Goal: Task Accomplishment & Management: Complete application form

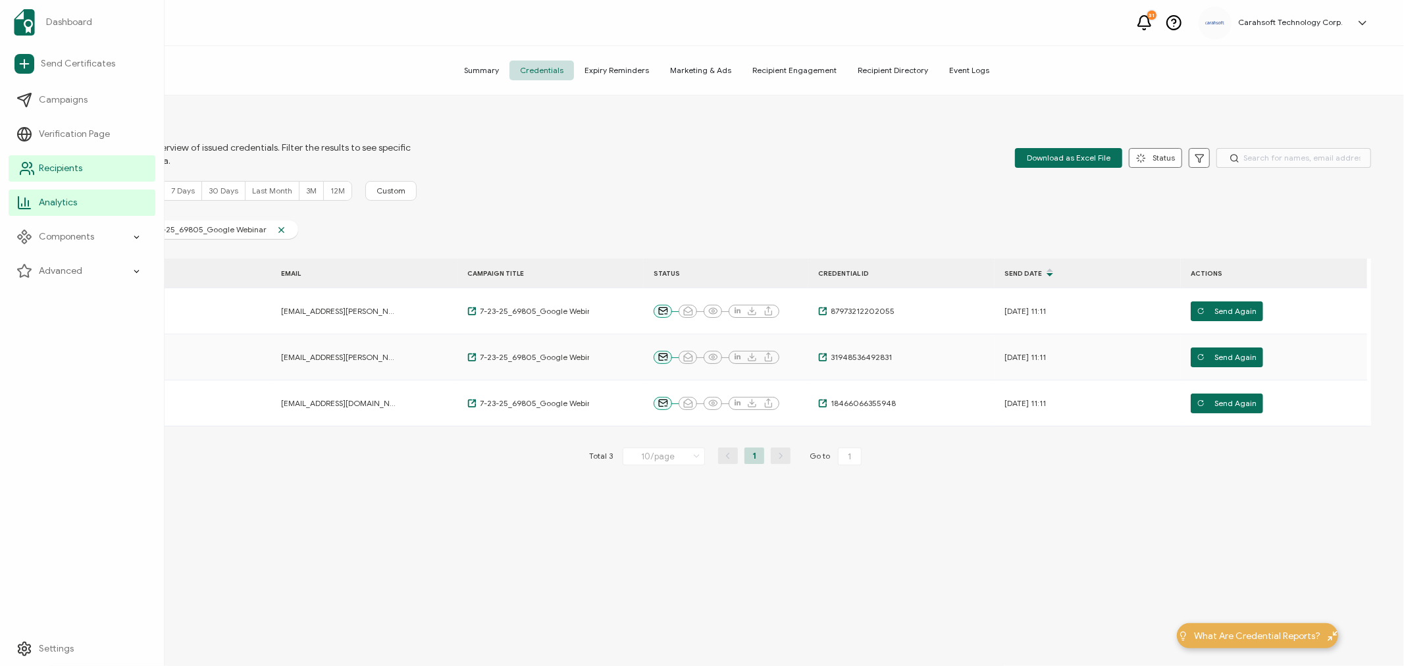
drag, startPoint x: 0, startPoint y: 0, endPoint x: 45, endPoint y: 160, distance: 166.1
click at [45, 160] on link "Recipients" at bounding box center [82, 168] width 147 height 26
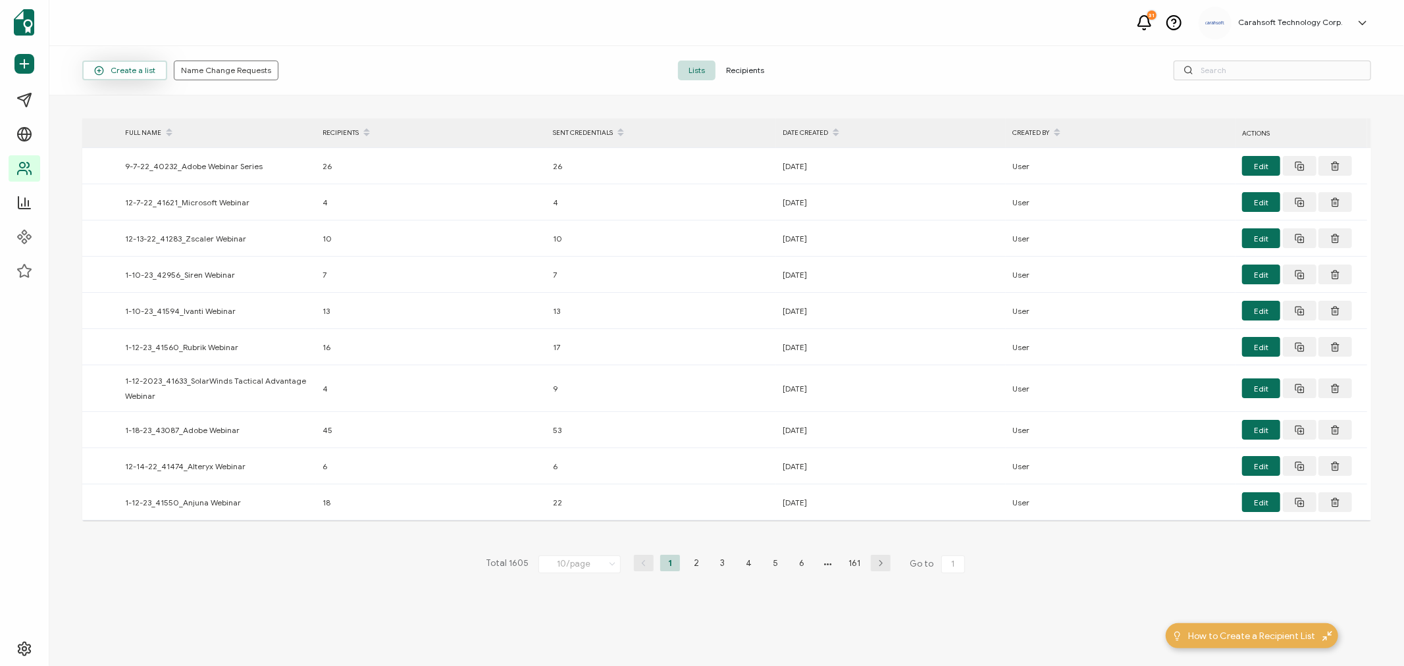
click at [121, 74] on span "Create a list" at bounding box center [124, 71] width 61 height 10
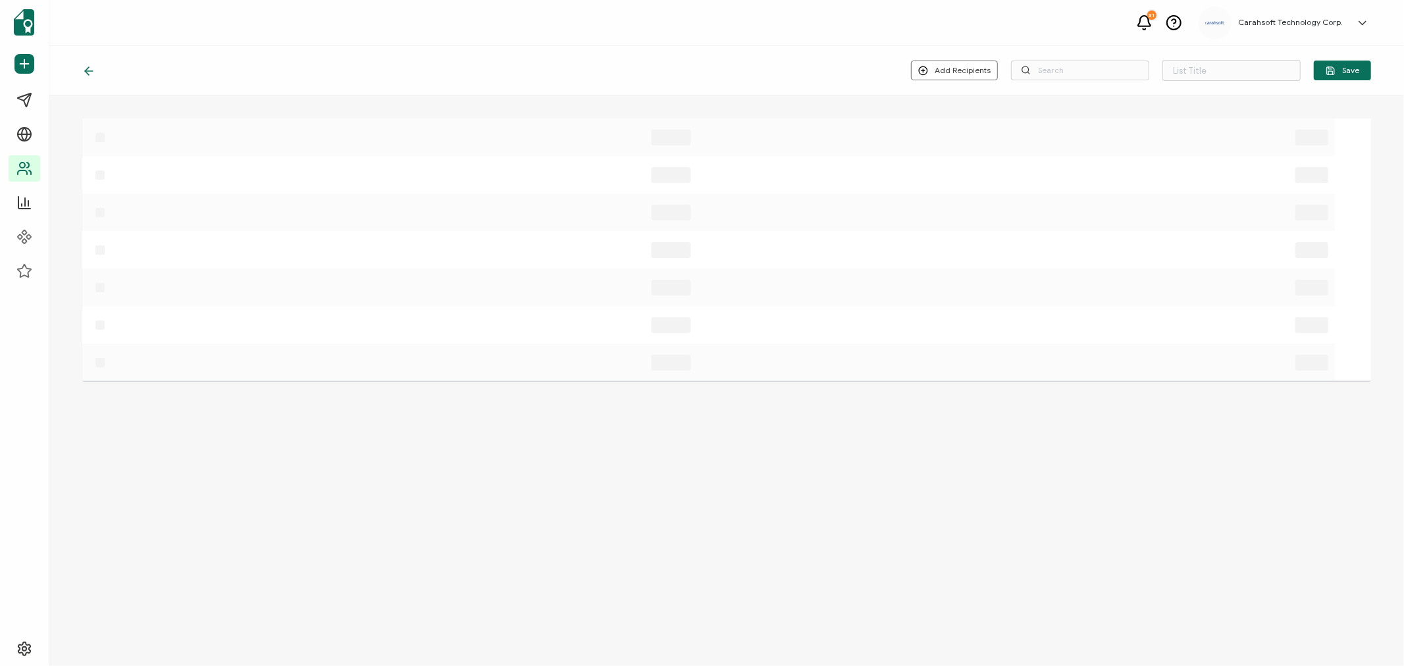
type input "List 1606"
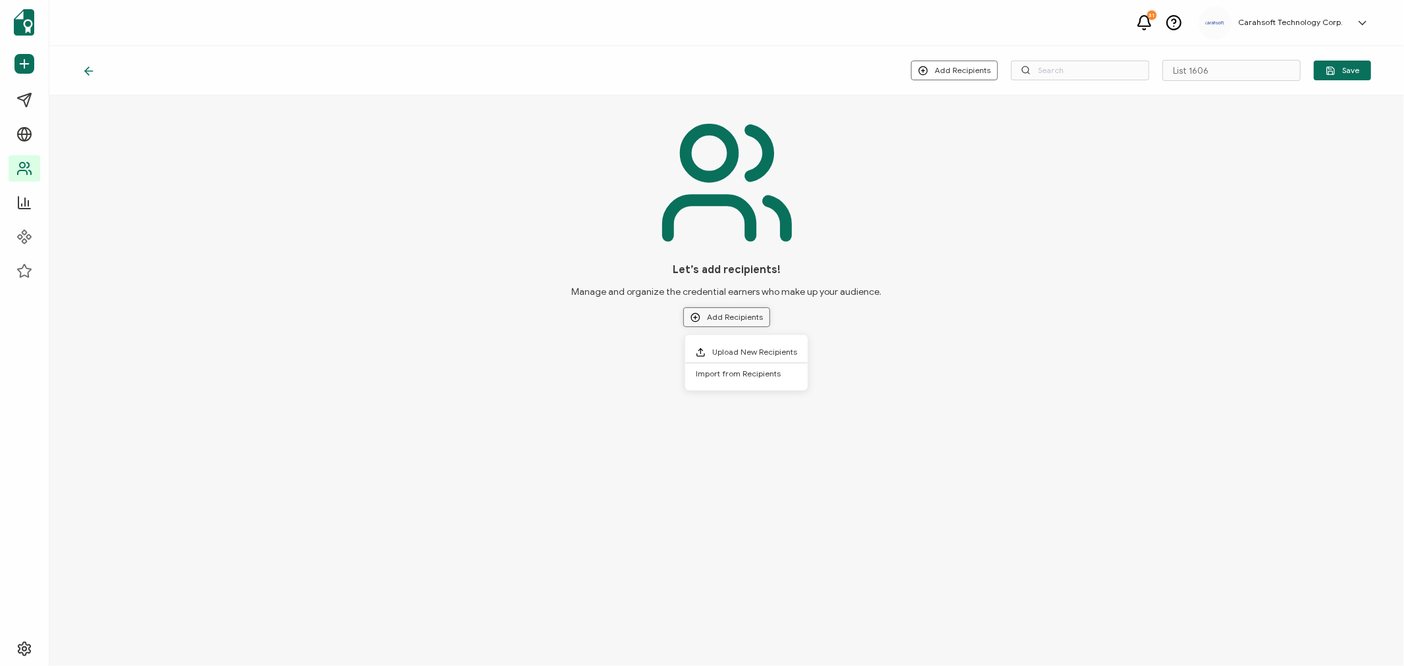
click at [737, 317] on button "Add Recipients" at bounding box center [726, 317] width 87 height 20
click at [734, 342] on li "Upload New Recipients" at bounding box center [746, 353] width 122 height 22
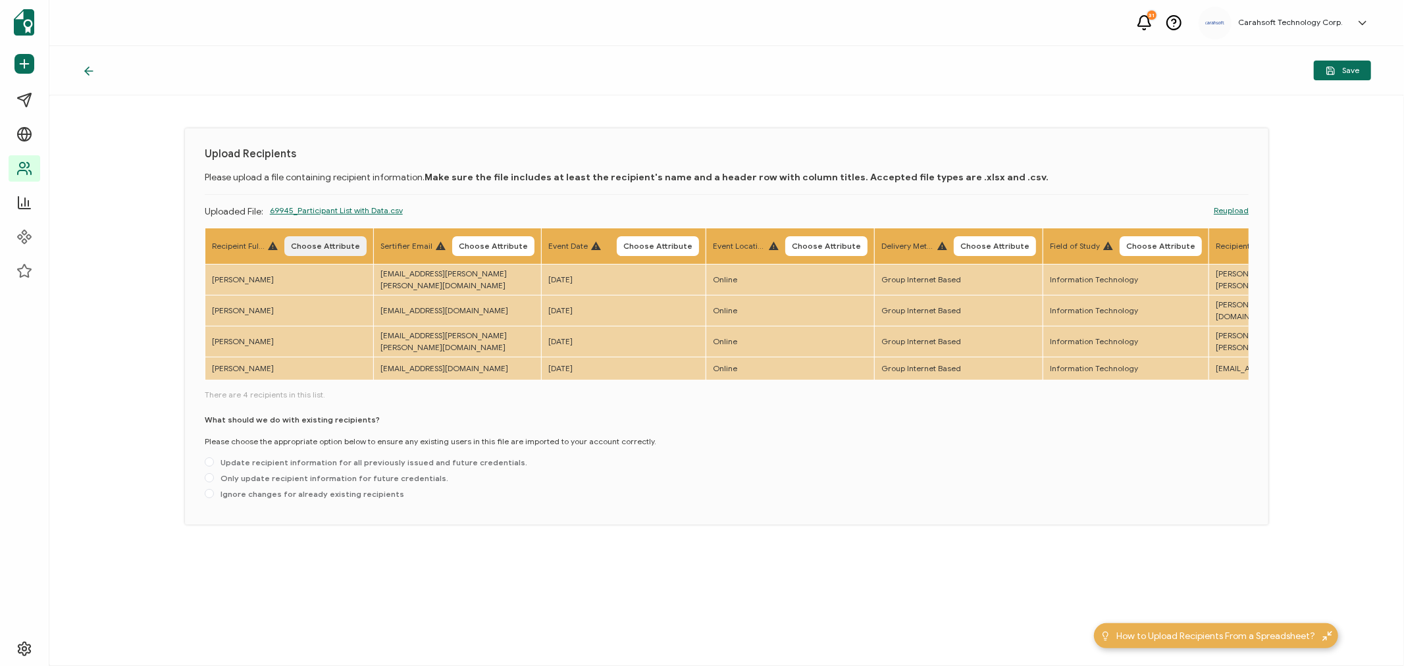
click at [321, 239] on button "Choose Attribute" at bounding box center [325, 246] width 82 height 20
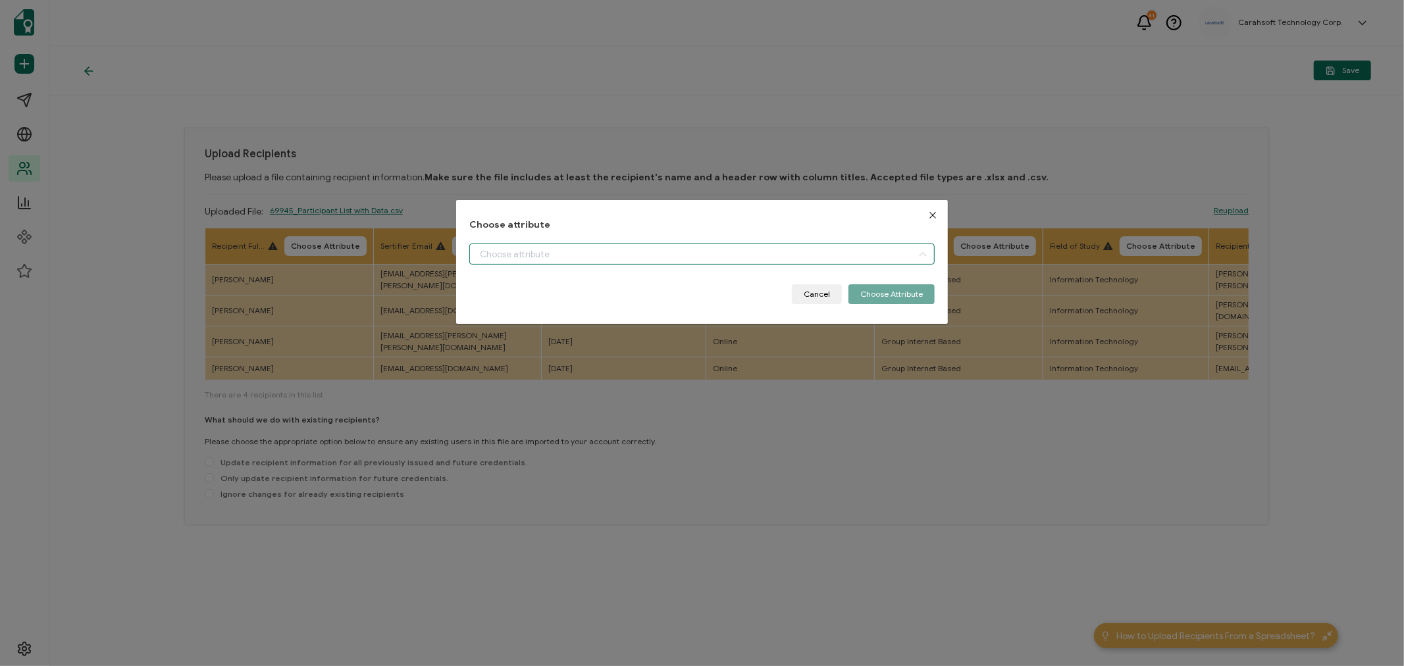
click at [557, 255] on input "dialog" at bounding box center [701, 254] width 465 height 21
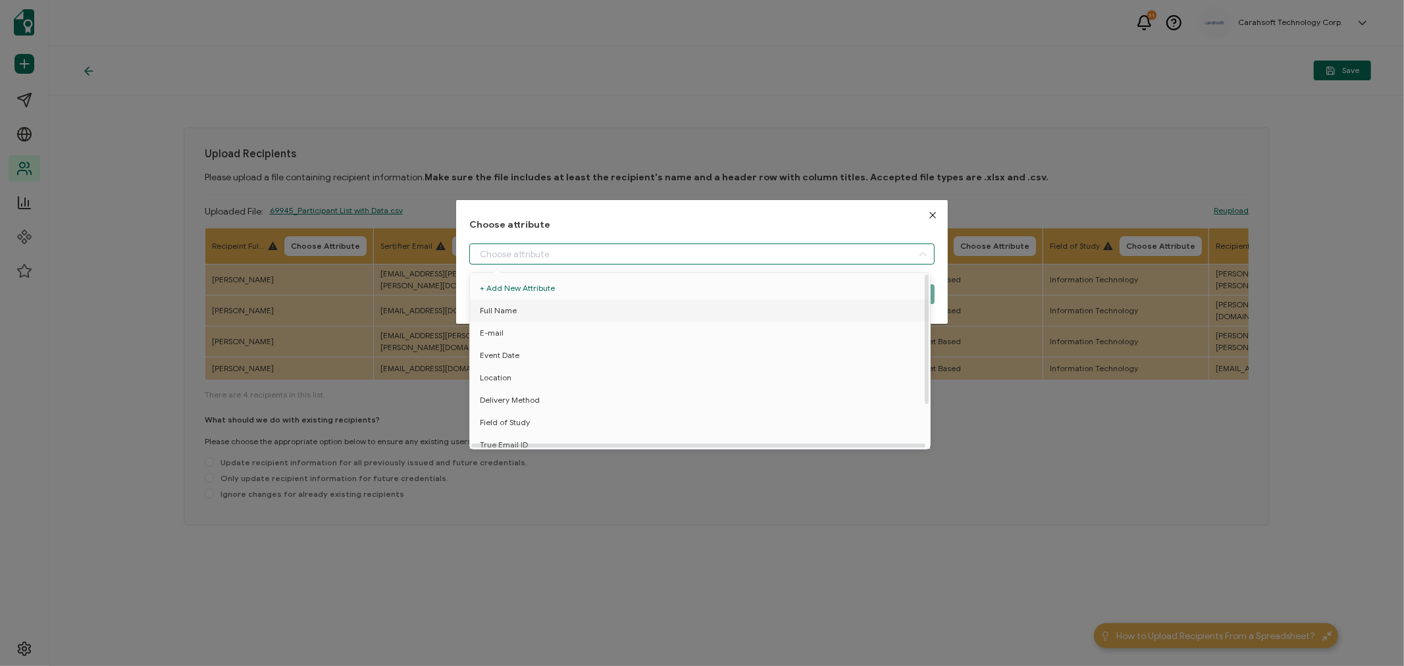
click at [497, 303] on span "Full Name" at bounding box center [498, 310] width 37 height 22
type input "Full Name"
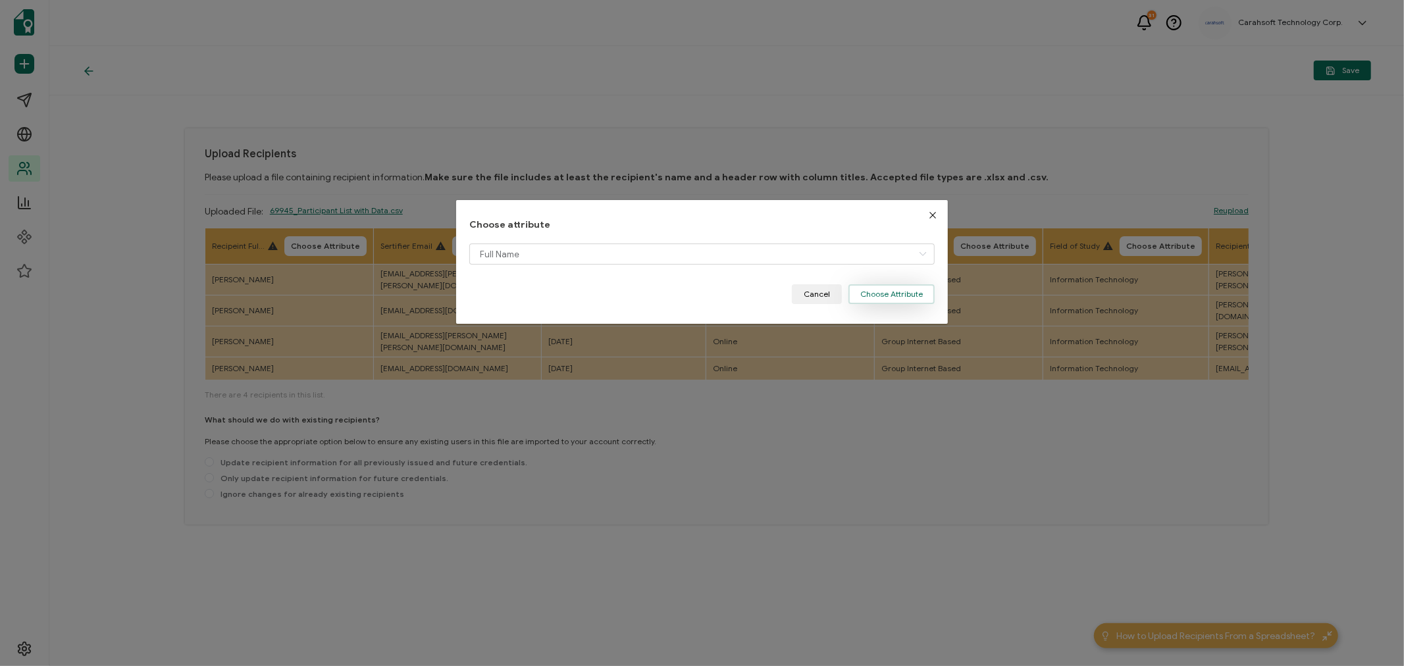
click at [887, 295] on button "Choose Attribute" at bounding box center [891, 294] width 86 height 20
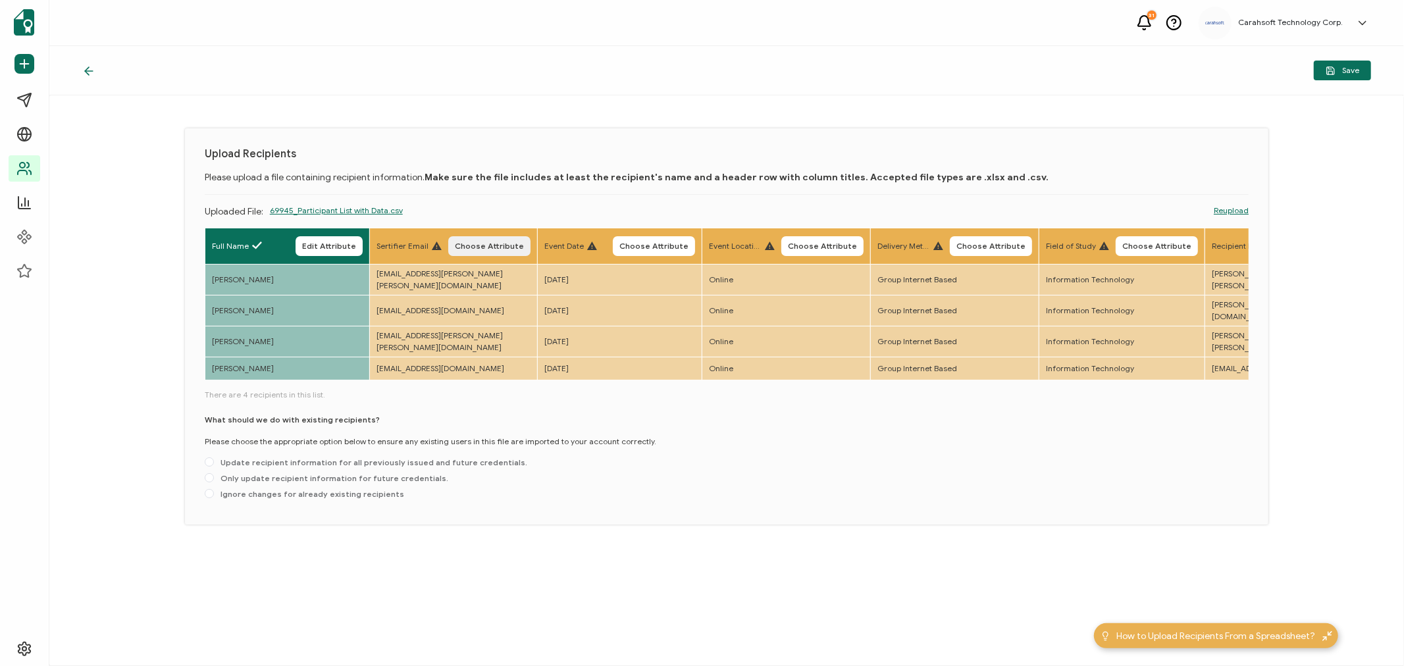
click at [502, 246] on span "Choose Attribute" at bounding box center [489, 246] width 69 height 8
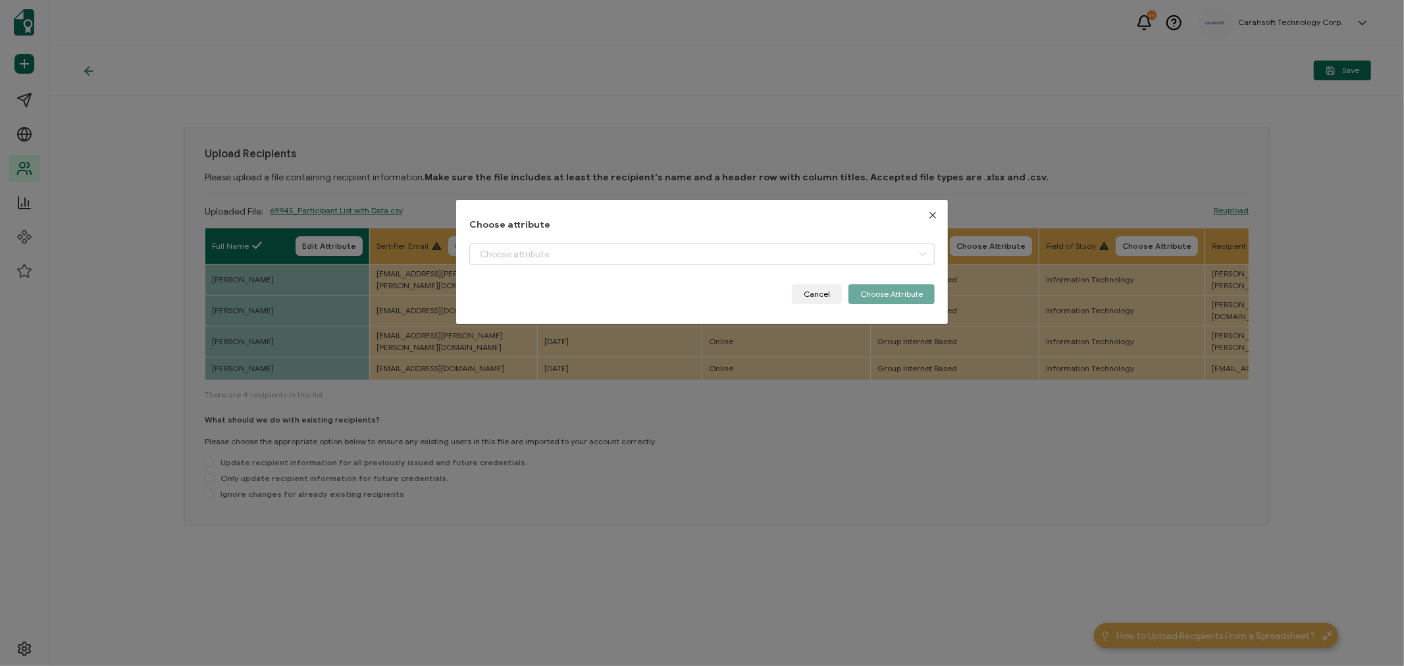
click at [461, 238] on div "Choose attribute Cancel Choose Attribute" at bounding box center [702, 262] width 492 height 124
click at [485, 254] on input "dialog" at bounding box center [701, 254] width 465 height 21
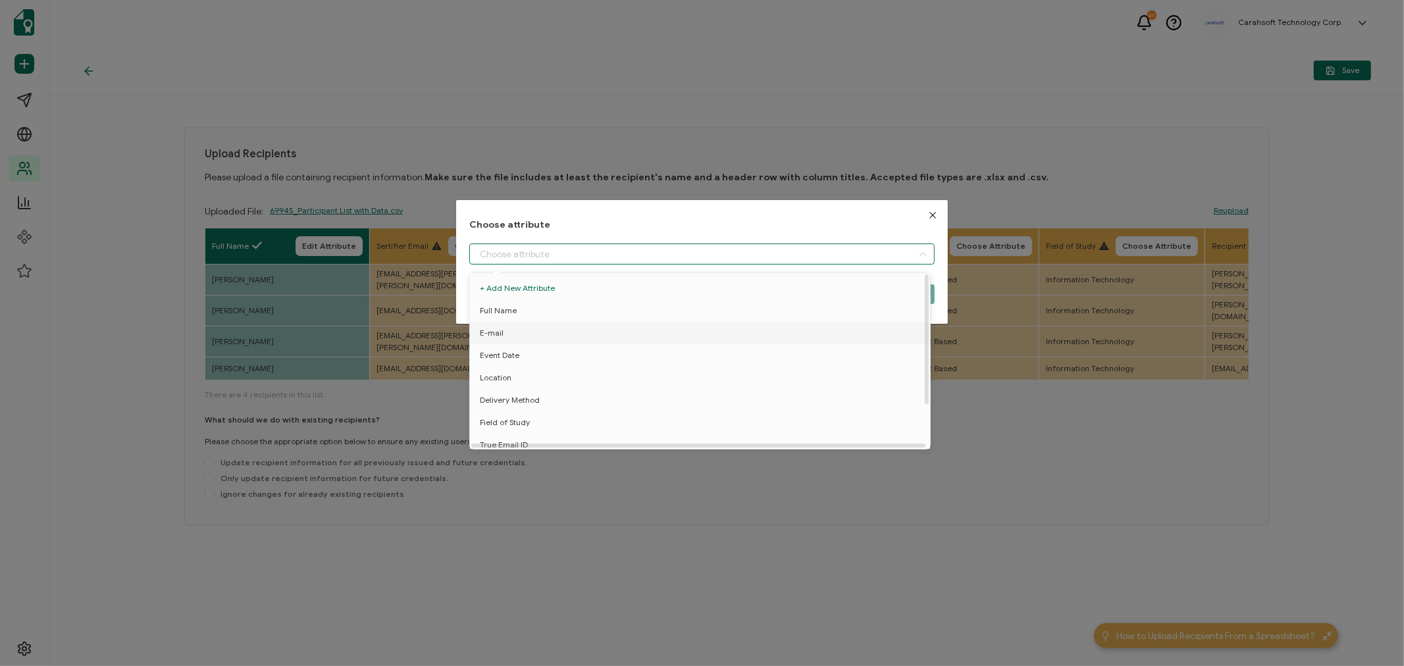
click at [504, 330] on li "E-mail" at bounding box center [702, 333] width 471 height 22
type input "E-mail"
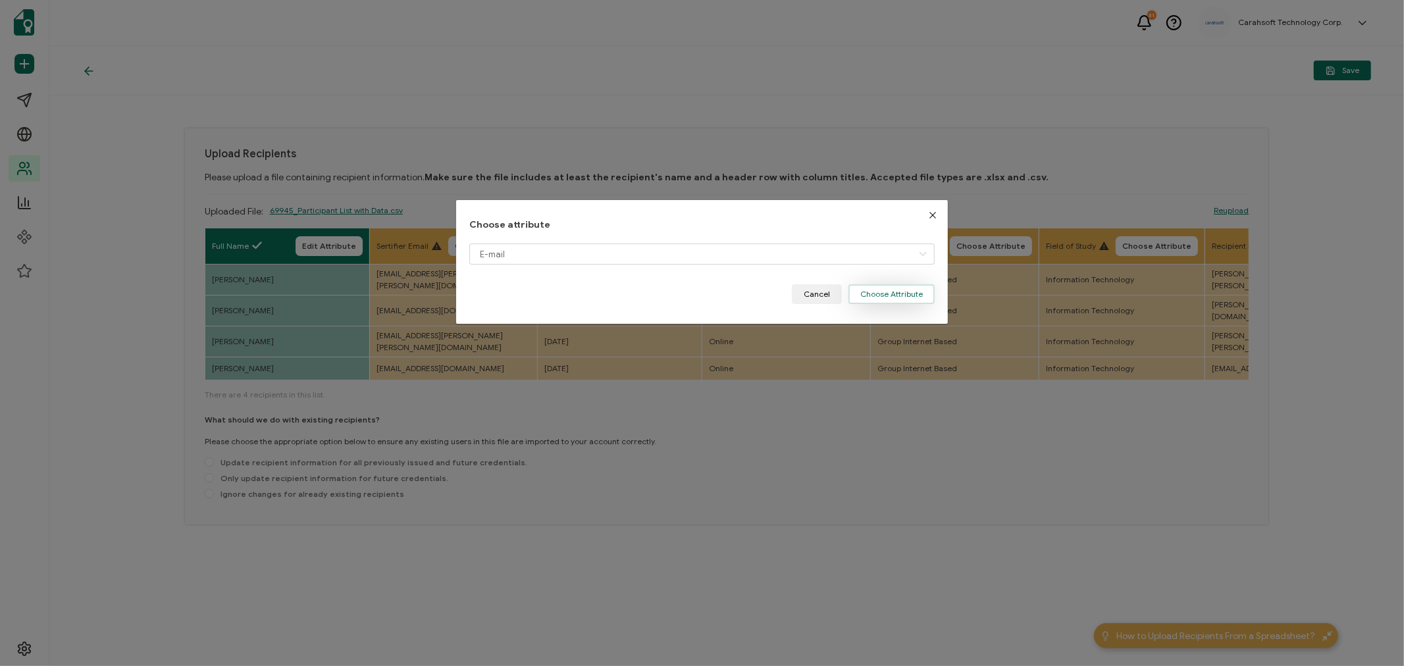
click at [876, 294] on button "Choose Attribute" at bounding box center [891, 294] width 86 height 20
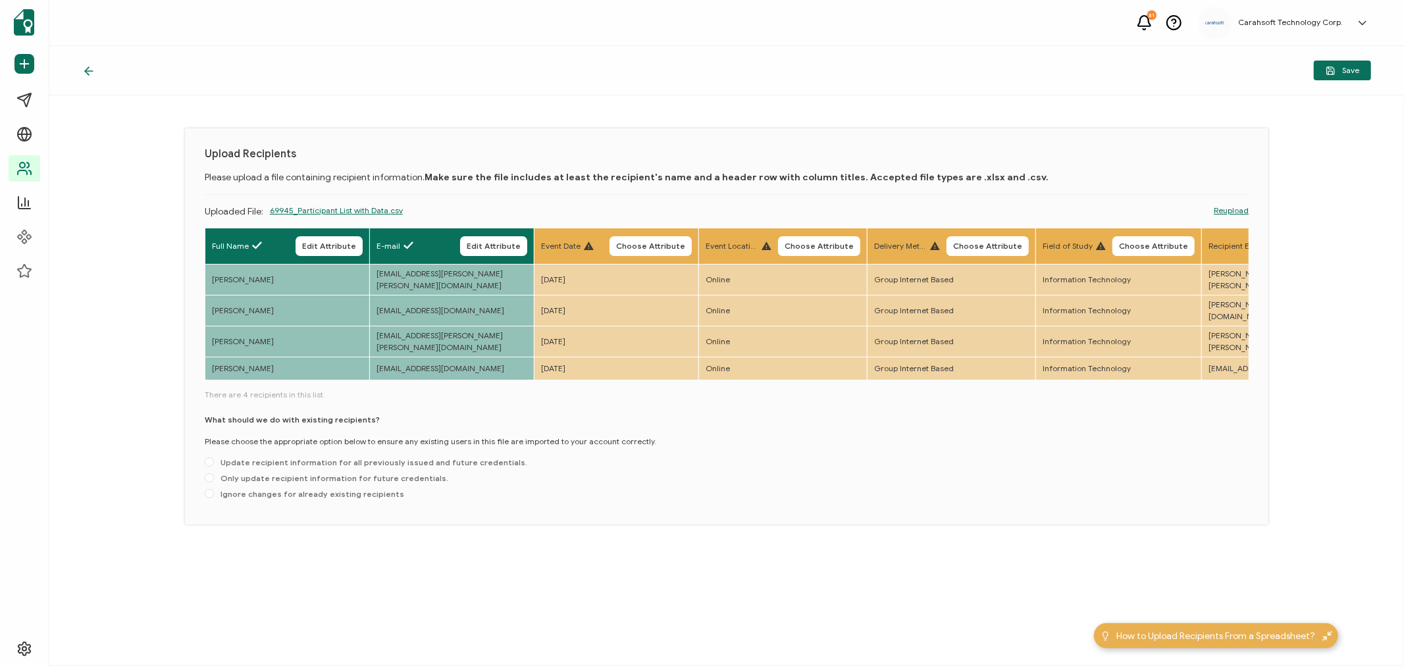
click at [656, 245] on span "Choose Attribute" at bounding box center [650, 246] width 69 height 8
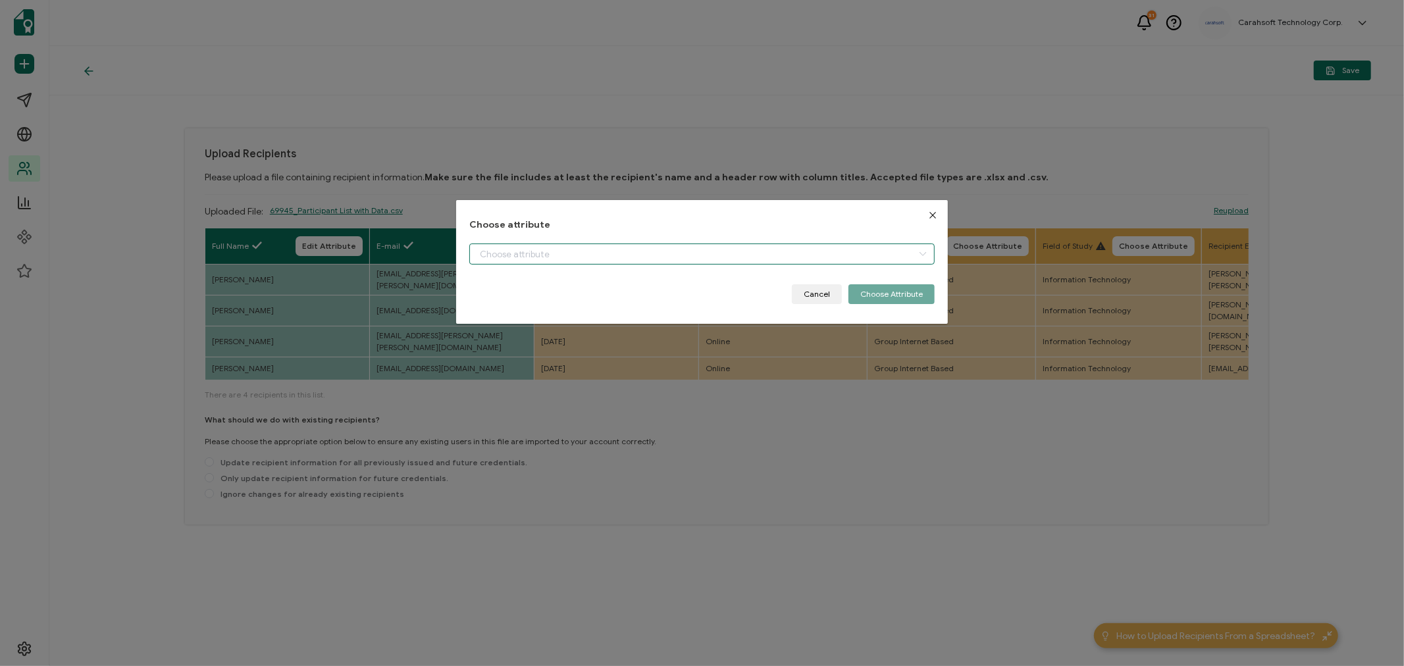
click at [573, 250] on input "dialog" at bounding box center [701, 254] width 465 height 21
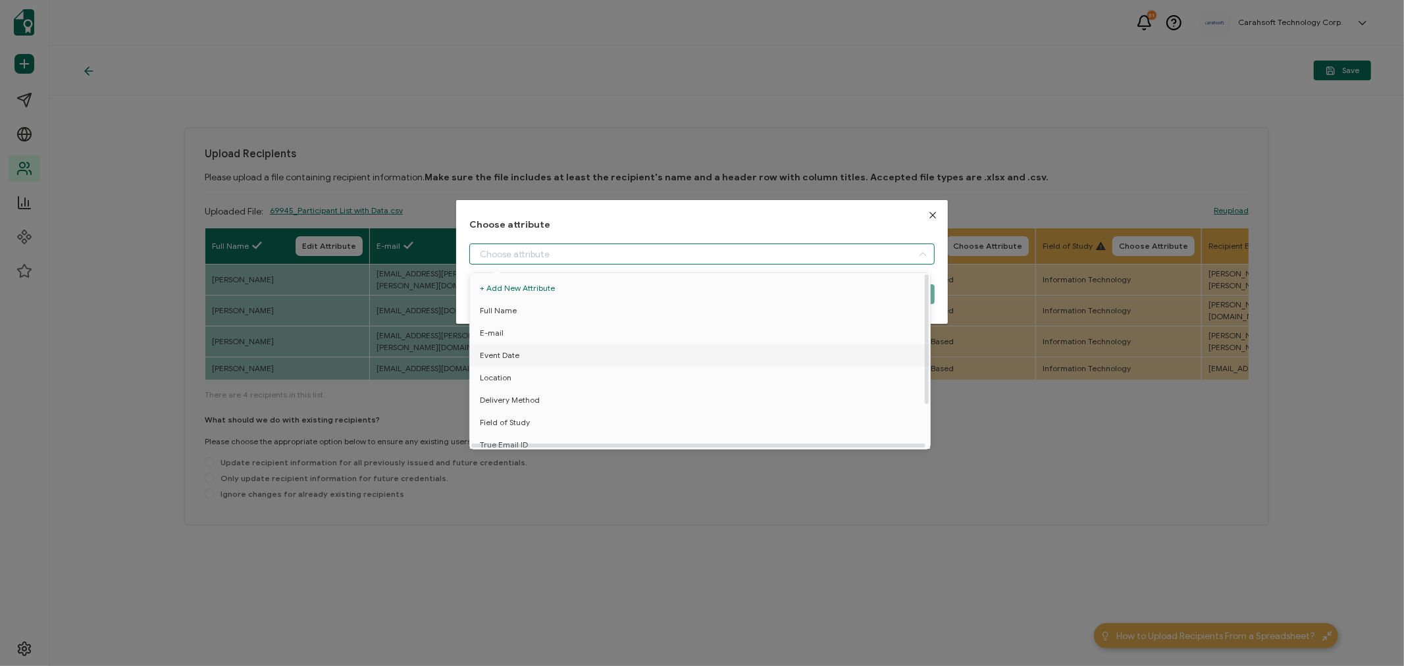
click at [527, 358] on li "Event Date" at bounding box center [702, 355] width 471 height 22
type input "Event Date"
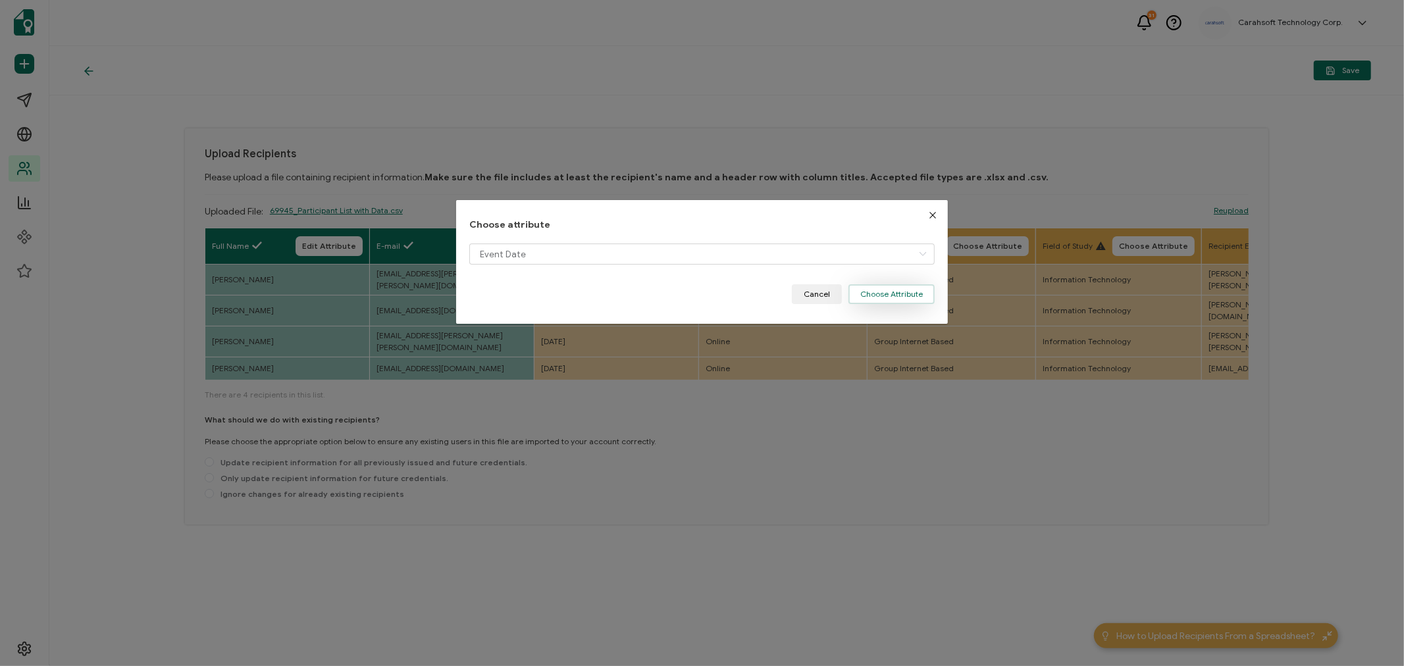
click at [877, 295] on button "Choose Attribute" at bounding box center [891, 294] width 86 height 20
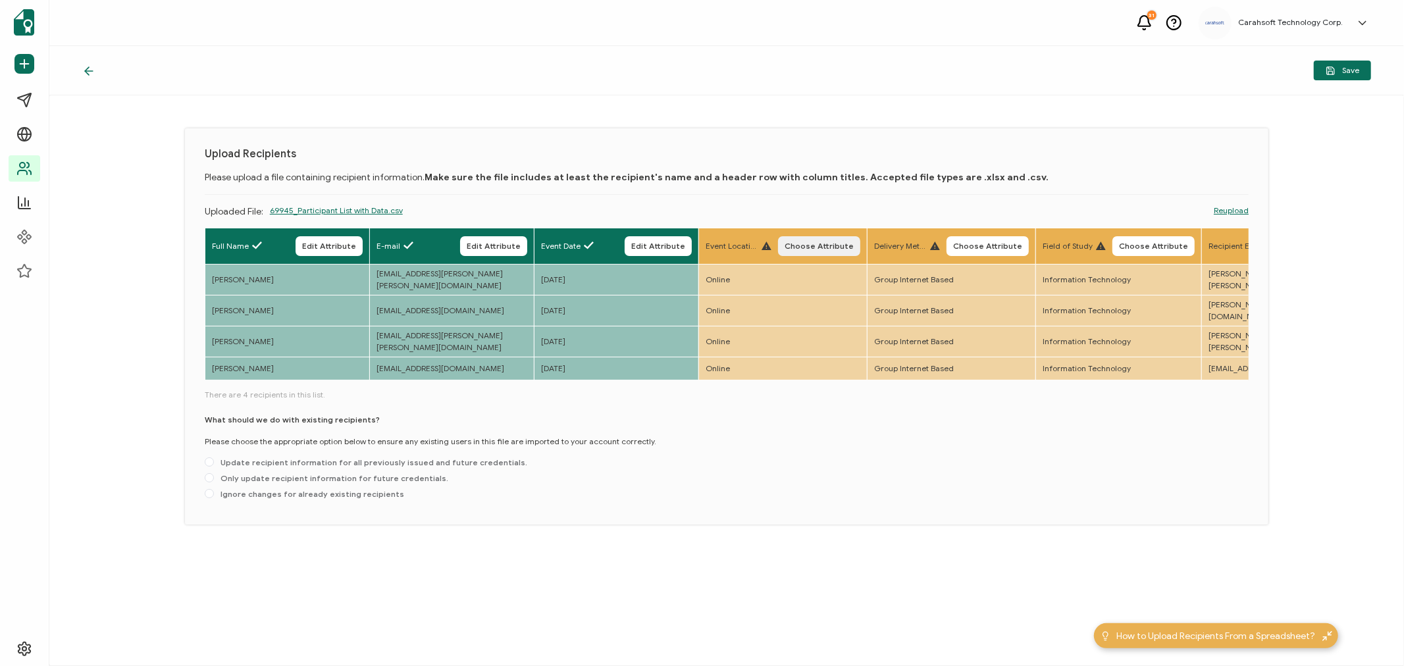
click at [825, 242] on span "Choose Attribute" at bounding box center [819, 246] width 69 height 8
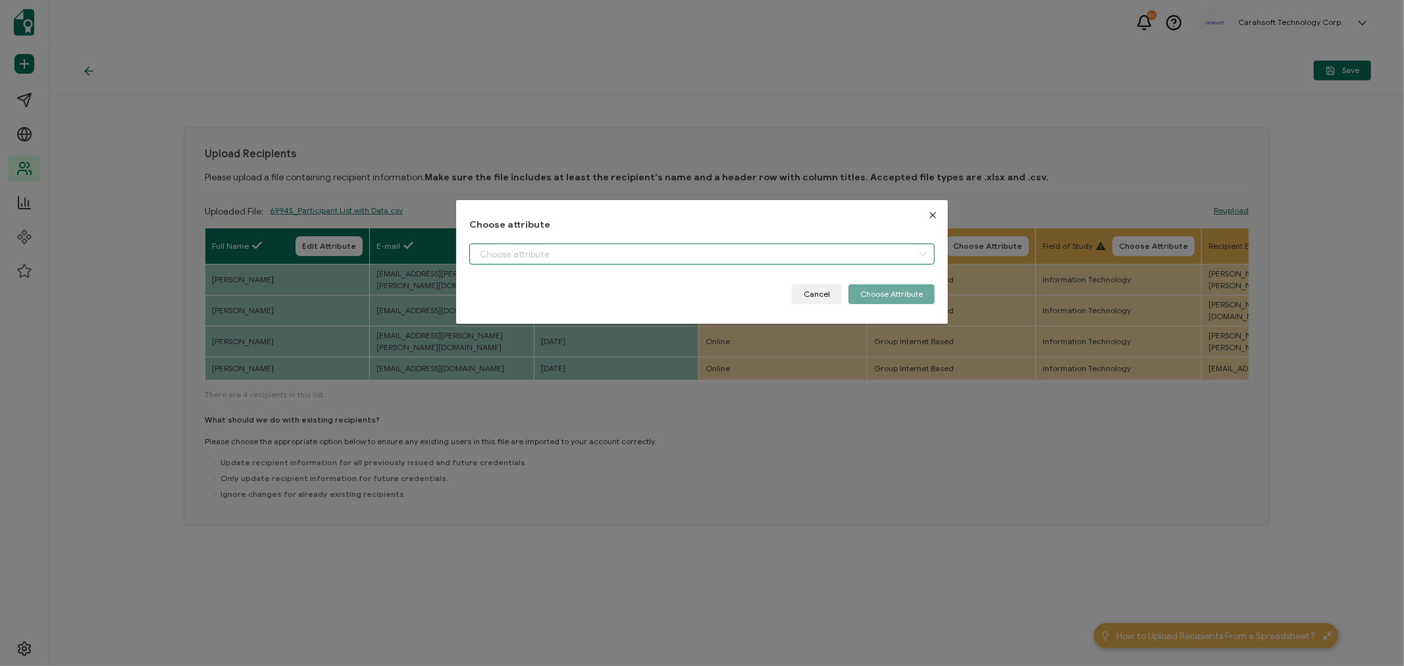
click at [586, 261] on input "dialog" at bounding box center [701, 254] width 465 height 21
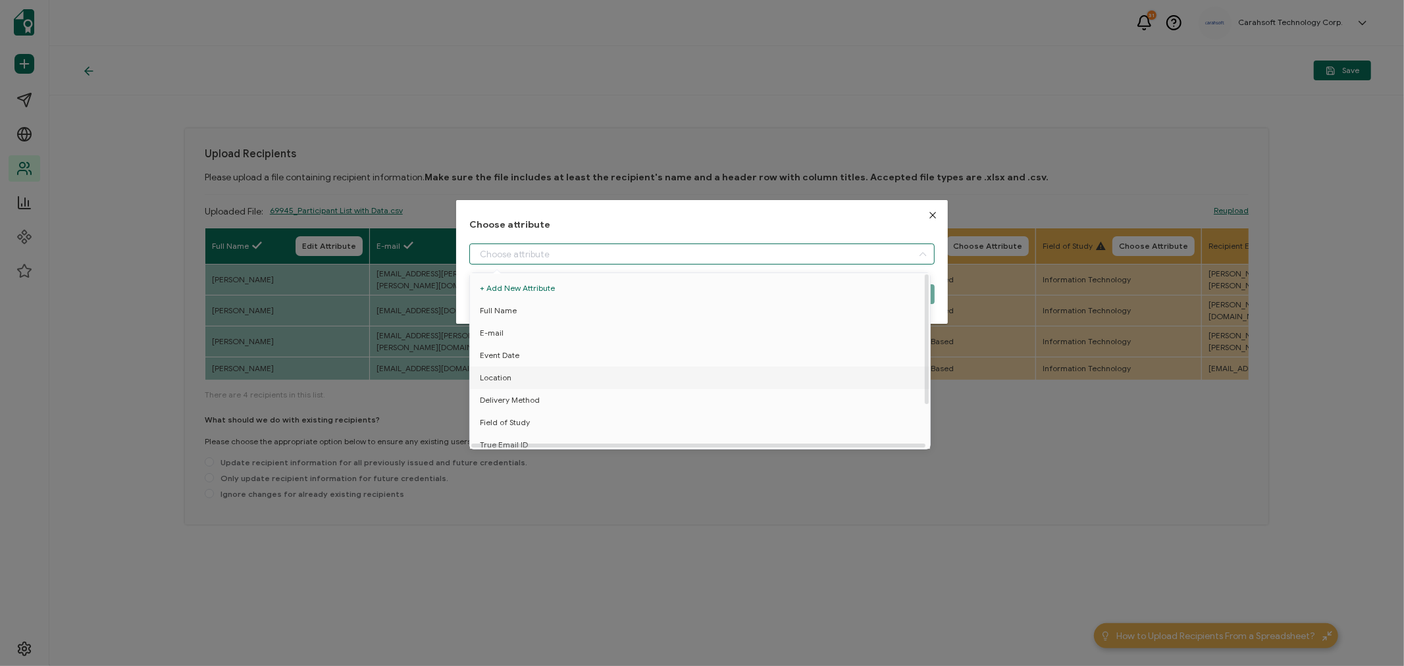
click at [508, 367] on span "Location" at bounding box center [496, 378] width 32 height 22
type input "Location"
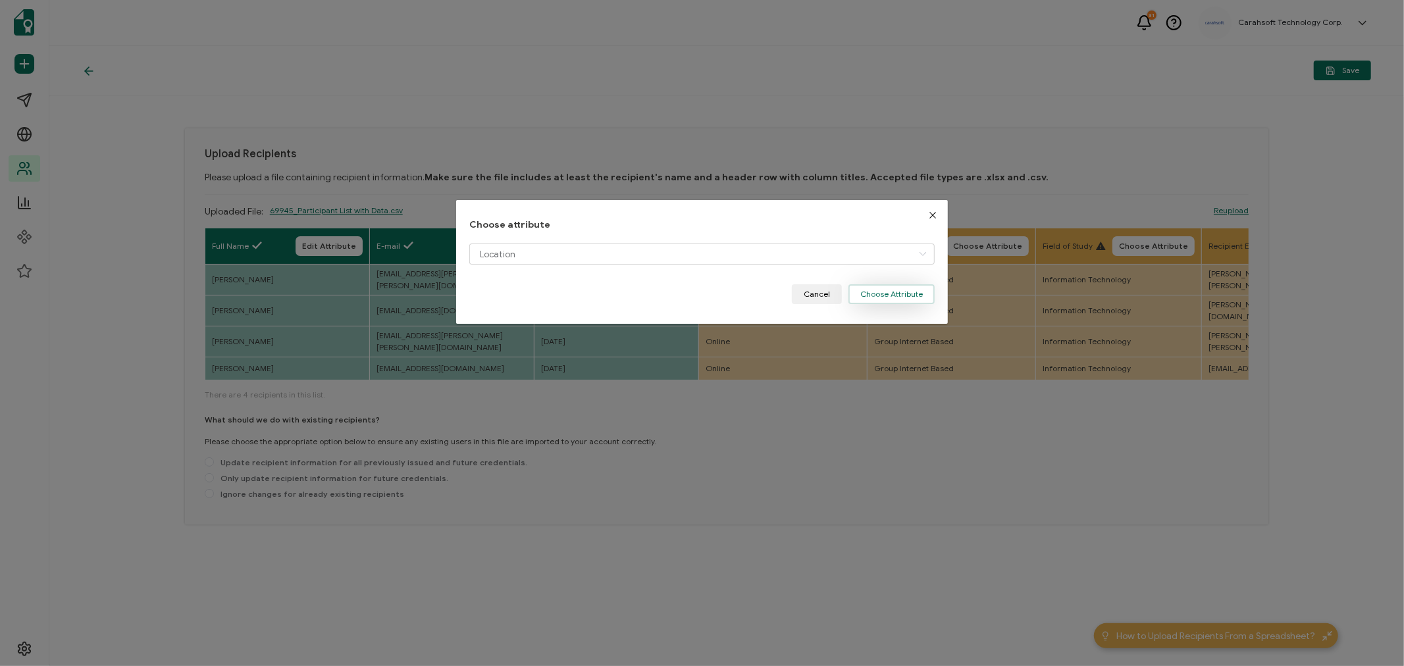
click at [902, 287] on button "Choose Attribute" at bounding box center [891, 294] width 86 height 20
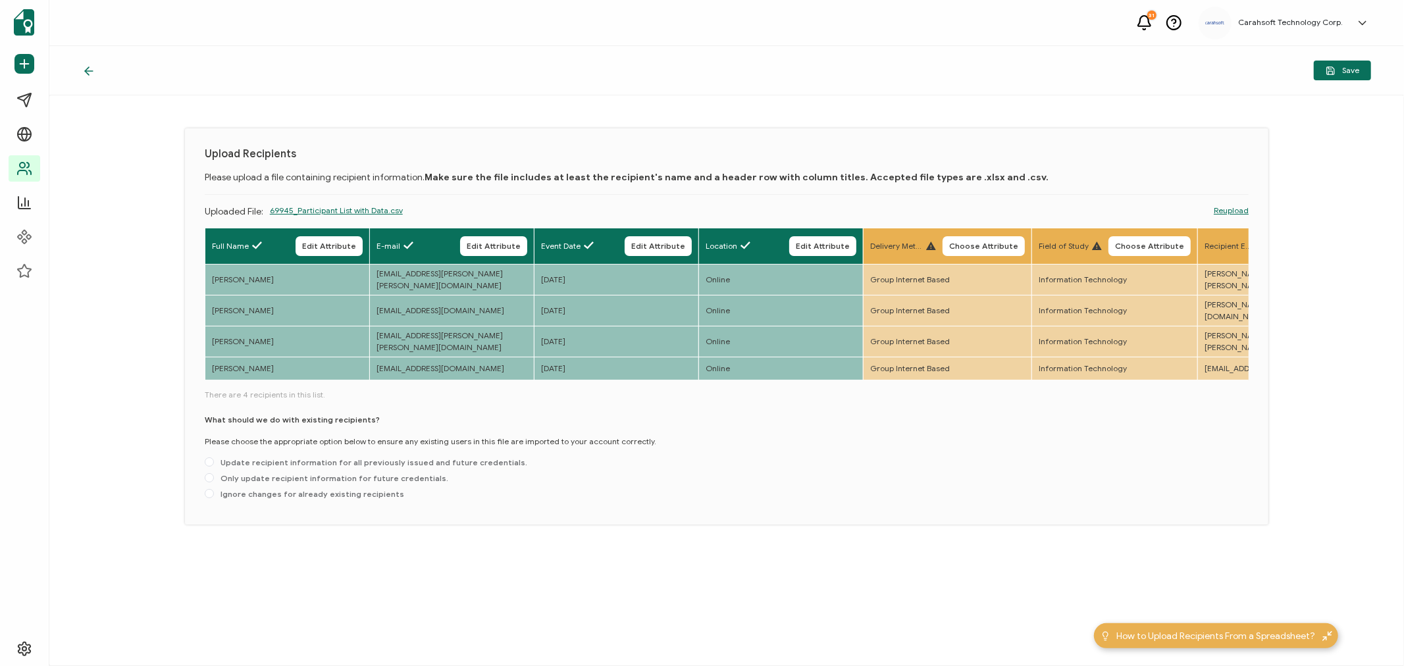
click at [979, 240] on button "Choose Attribute" at bounding box center [984, 246] width 82 height 20
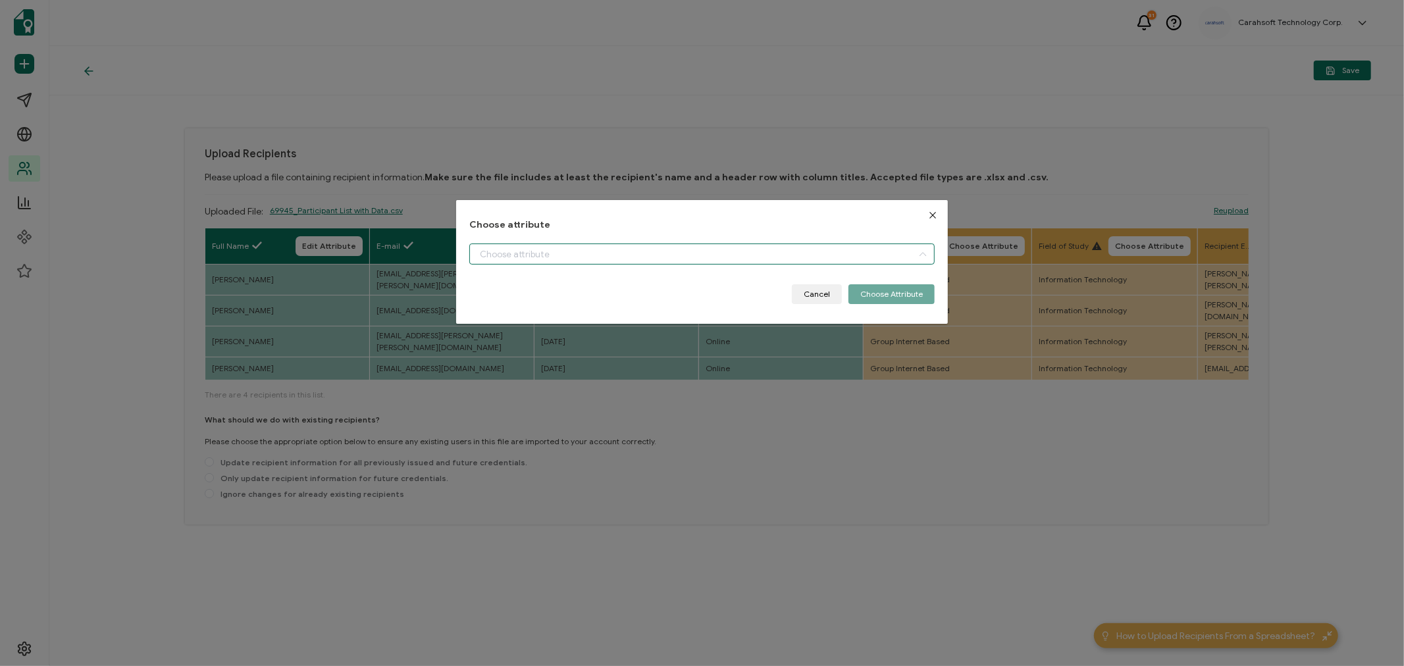
click at [633, 249] on input "dialog" at bounding box center [701, 254] width 465 height 21
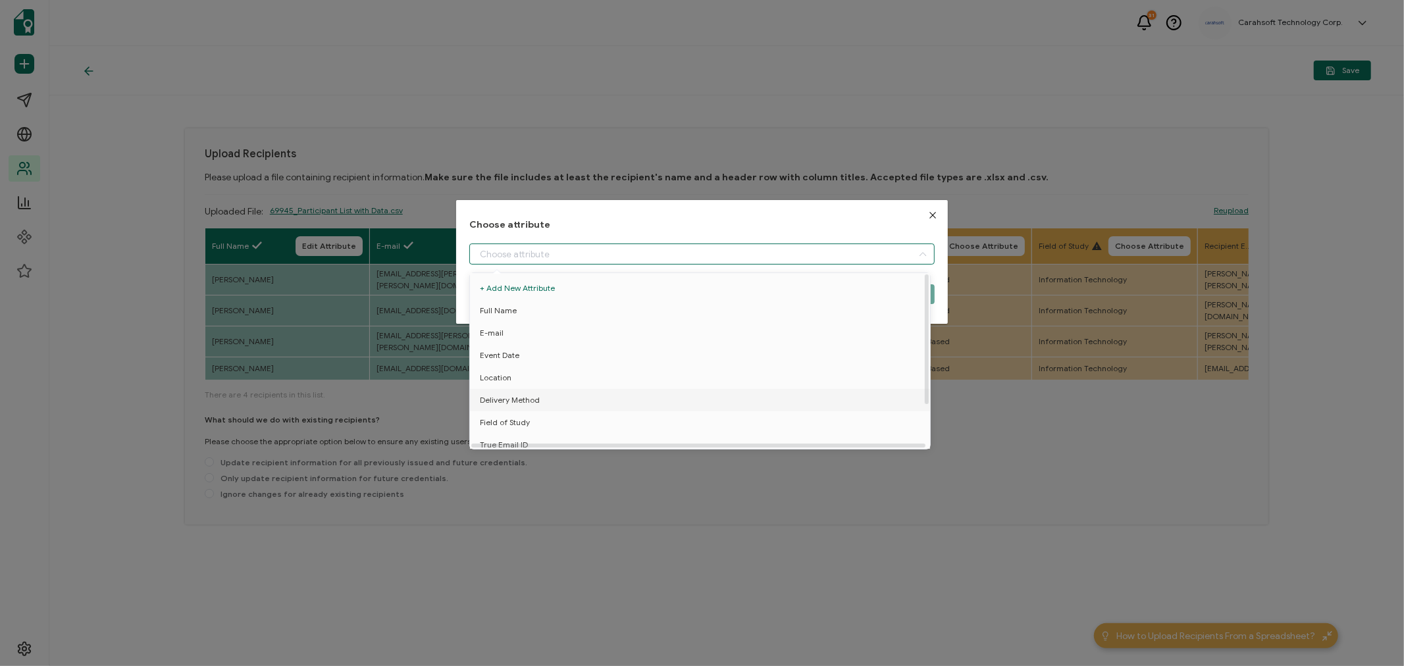
click at [515, 396] on span "Delivery Method" at bounding box center [510, 400] width 60 height 22
type input "Delivery Method"
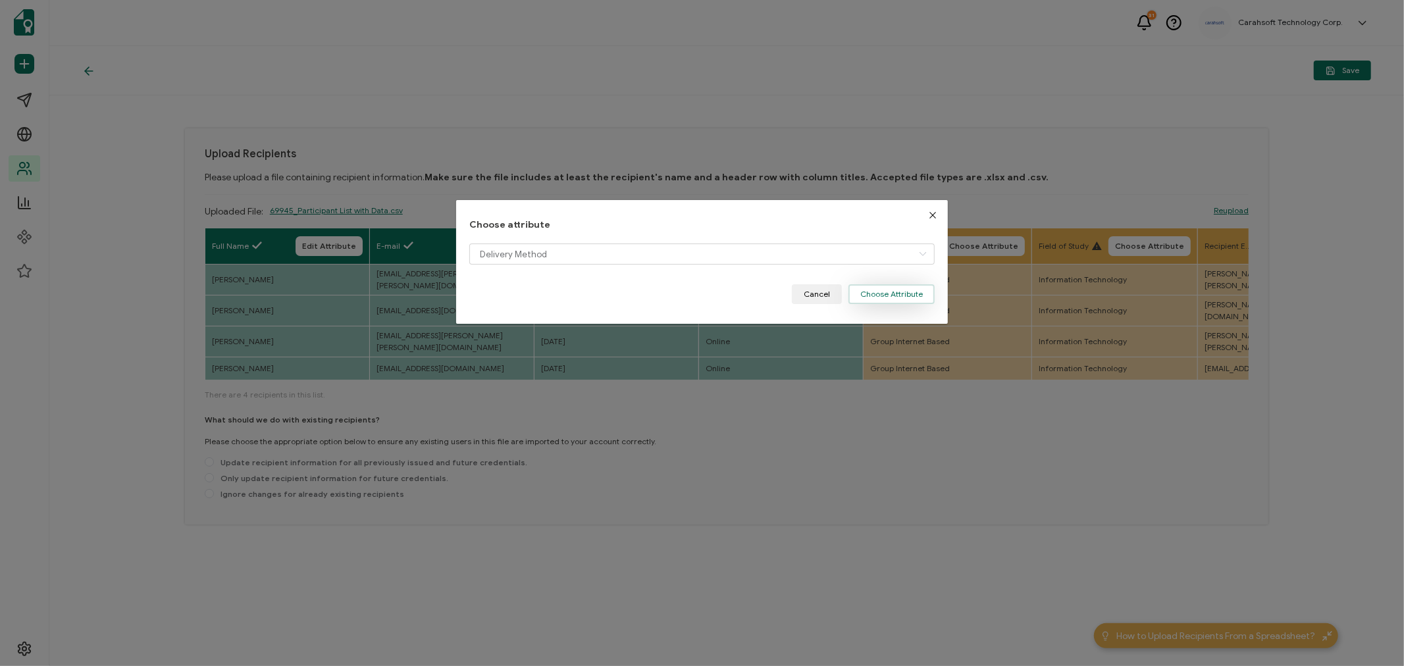
click at [860, 292] on button "Choose Attribute" at bounding box center [891, 294] width 86 height 20
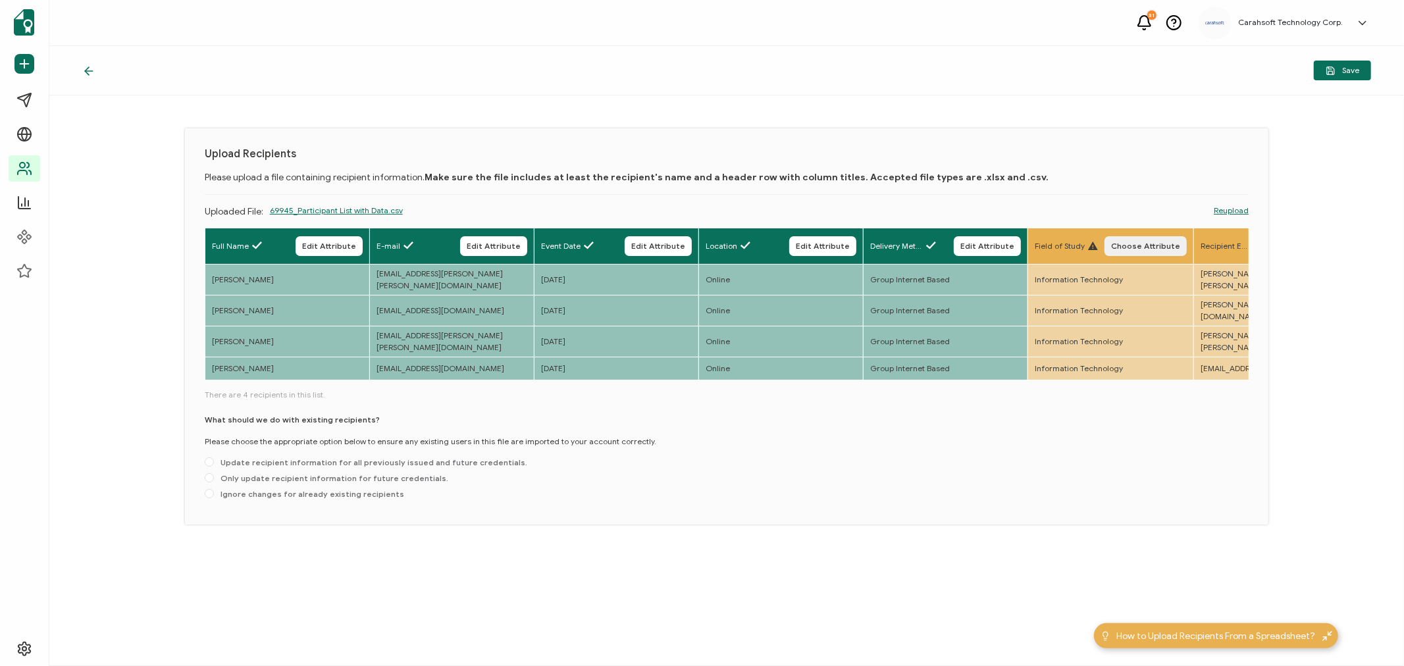
click at [1135, 242] on span "Choose Attribute" at bounding box center [1145, 246] width 69 height 8
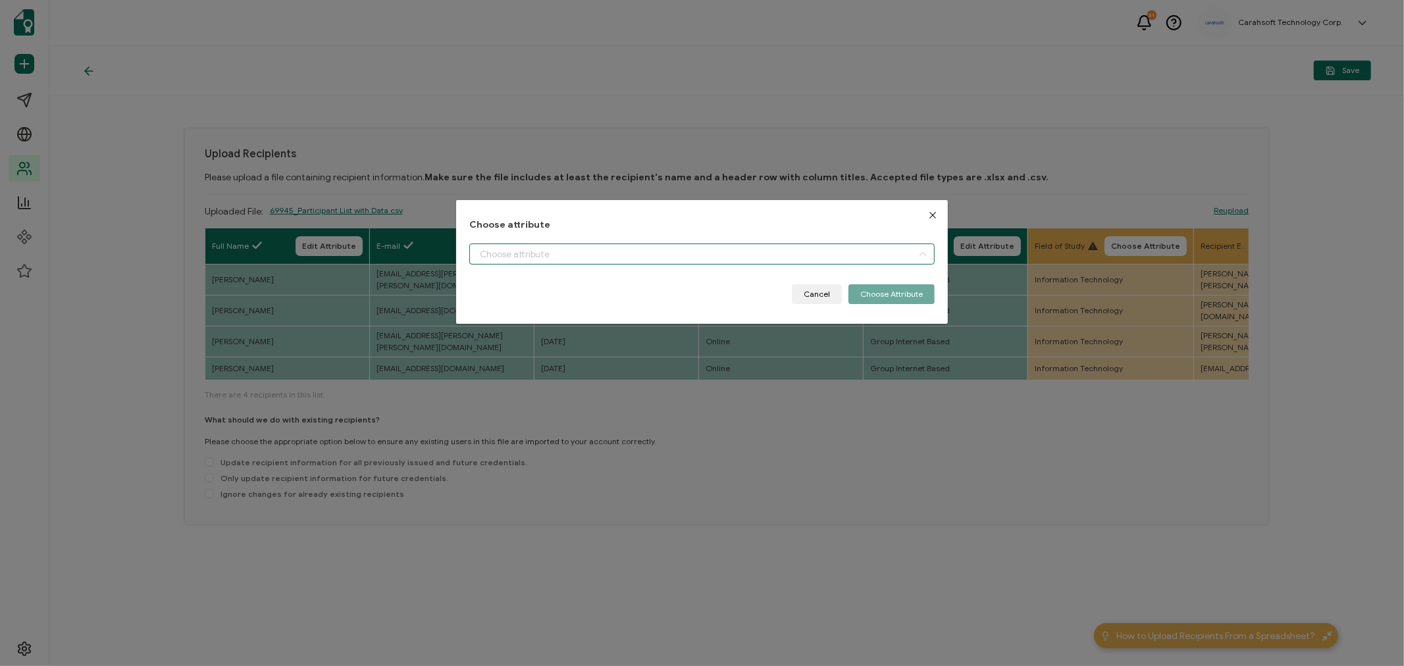
click at [574, 253] on input "dialog" at bounding box center [701, 254] width 465 height 21
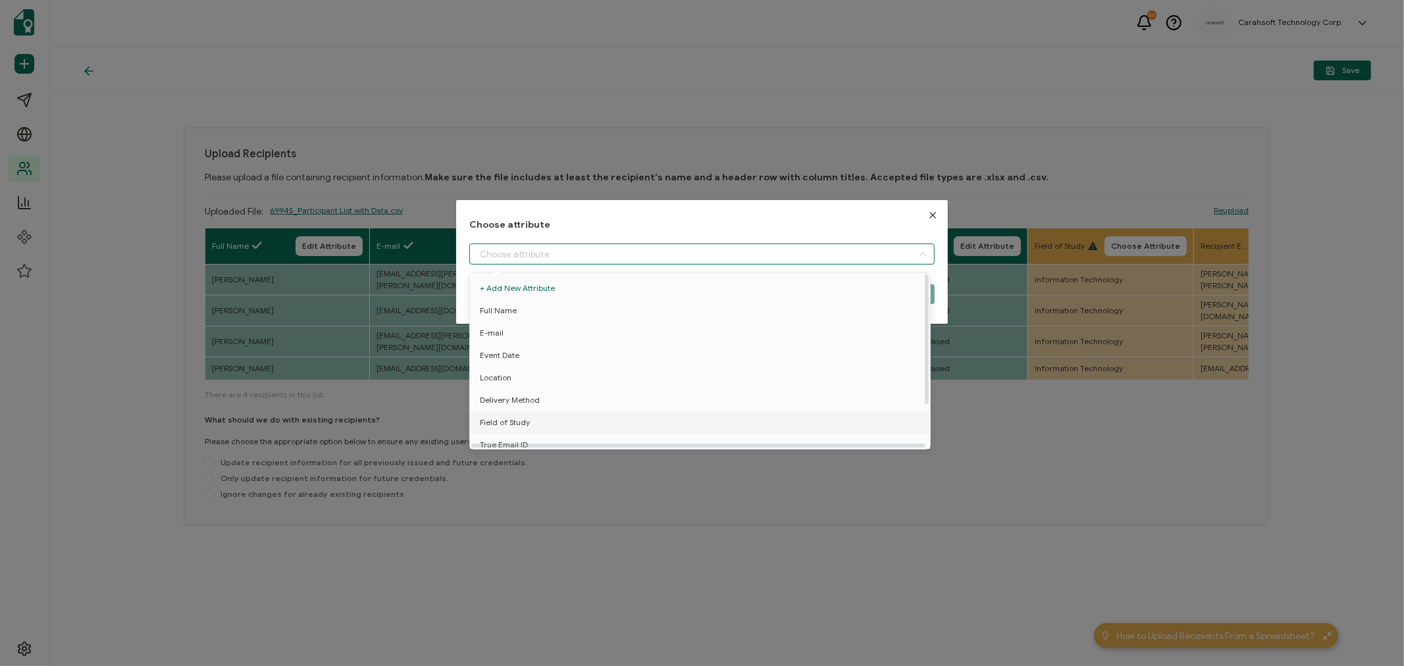
click at [529, 416] on li "Field of Study" at bounding box center [702, 422] width 471 height 22
type input "Field of Study"
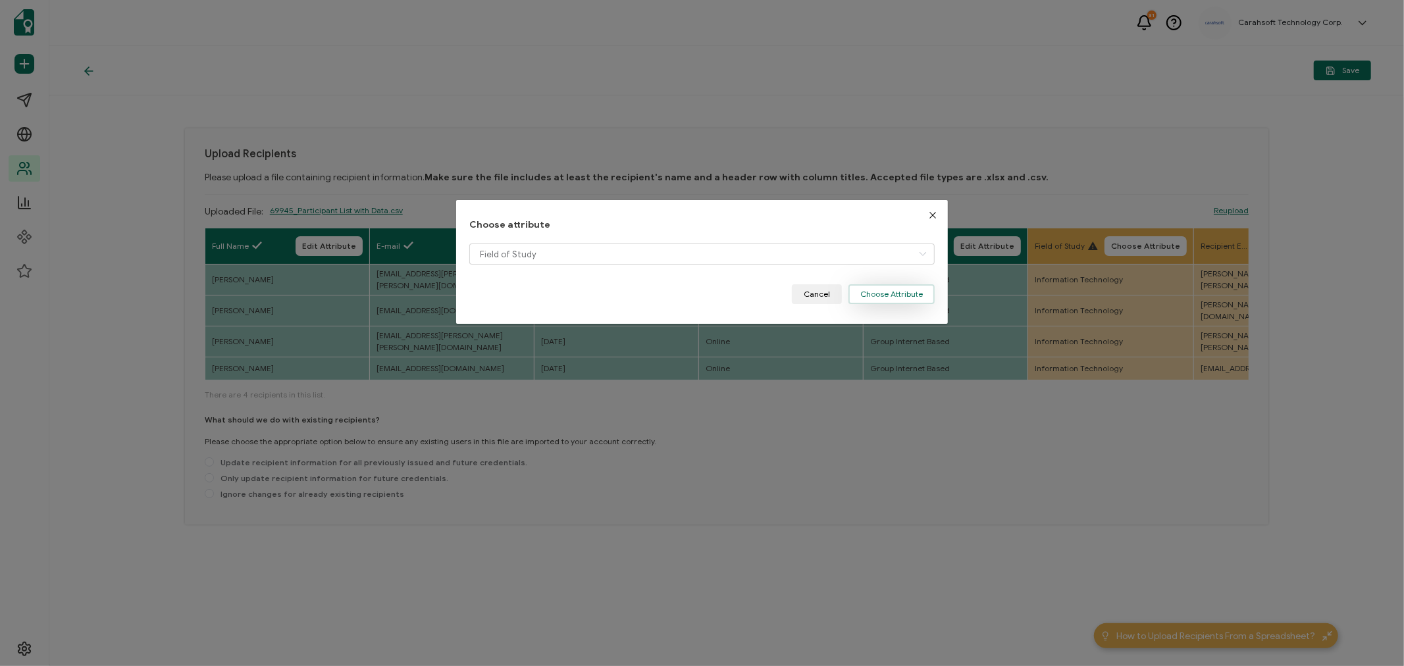
click at [893, 292] on button "Choose Attribute" at bounding box center [891, 294] width 86 height 20
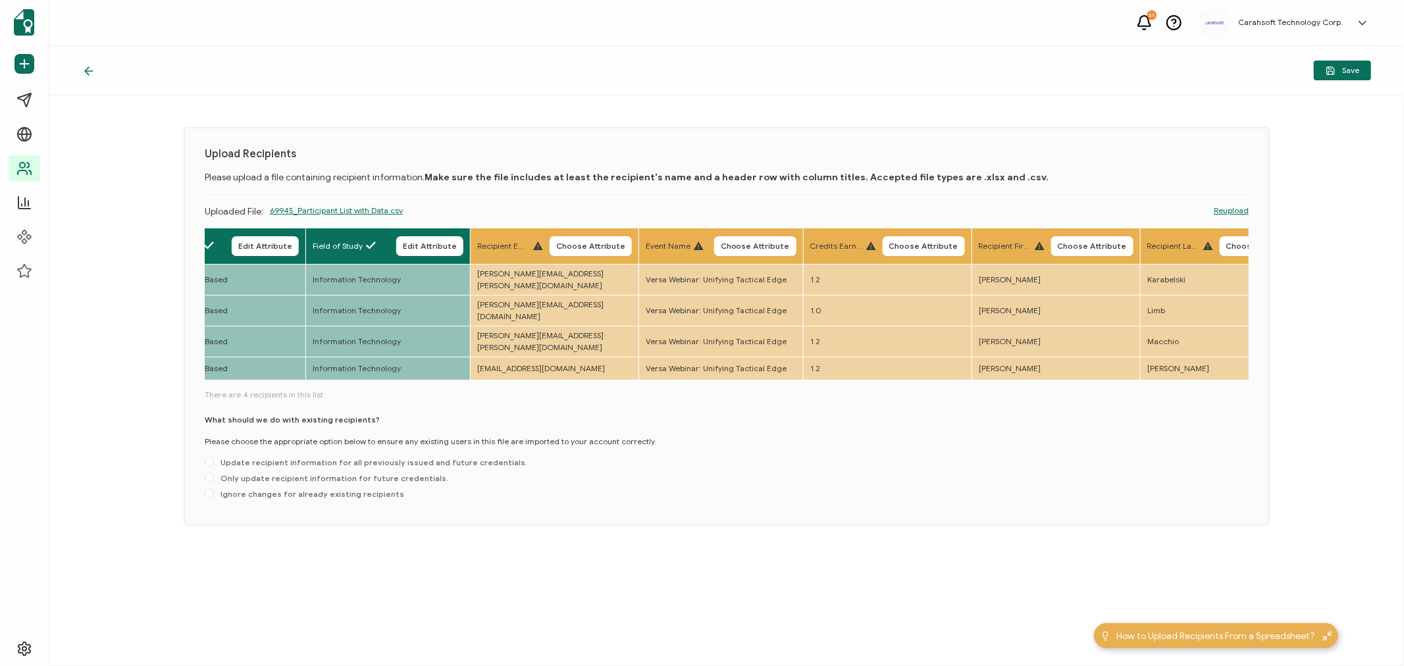
scroll to position [0, 779]
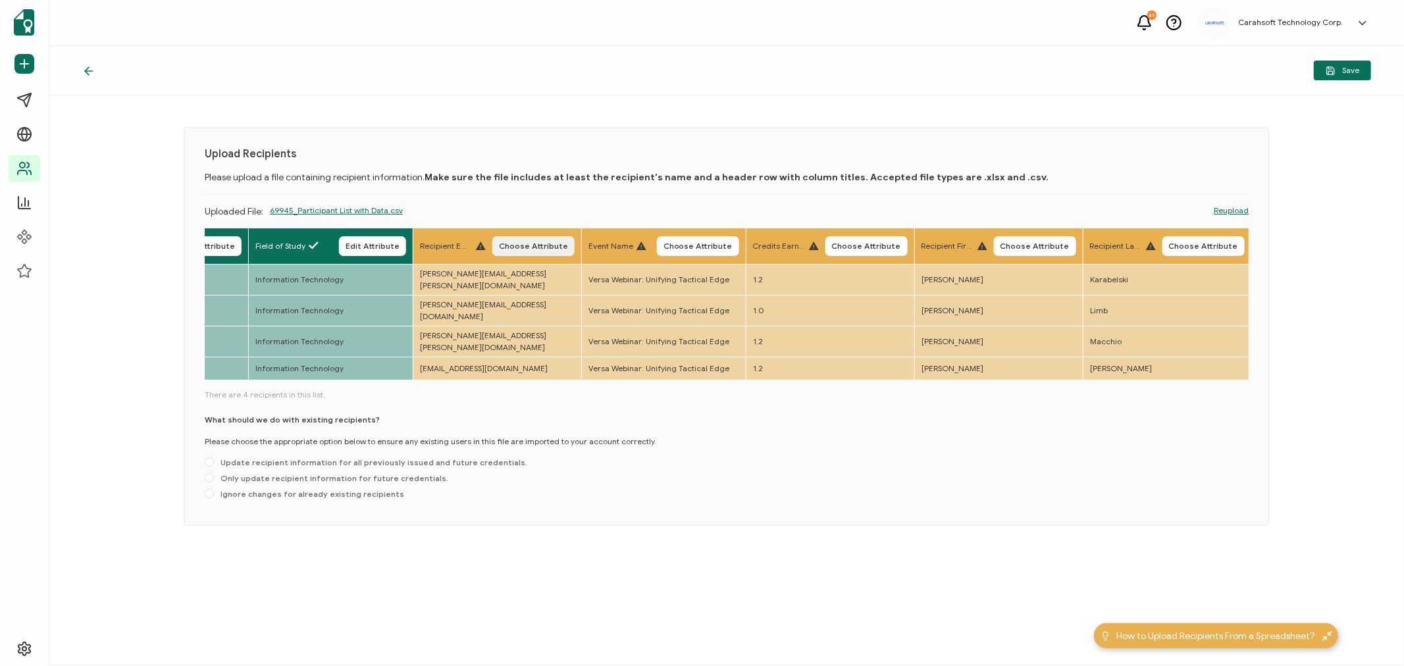
click at [531, 244] on span "Choose Attribute" at bounding box center [533, 246] width 69 height 8
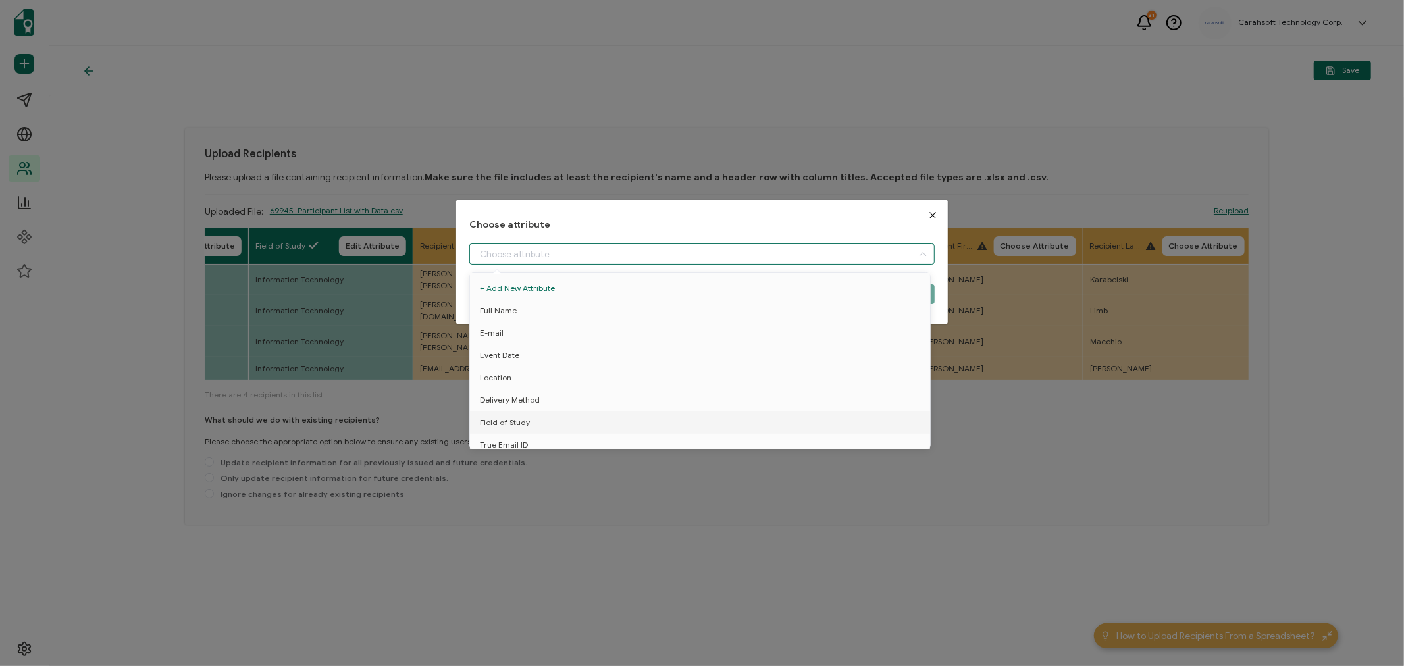
click at [529, 259] on input "dialog" at bounding box center [701, 254] width 465 height 21
click at [497, 438] on span "True Email ID" at bounding box center [504, 445] width 48 height 22
type input "True Email ID"
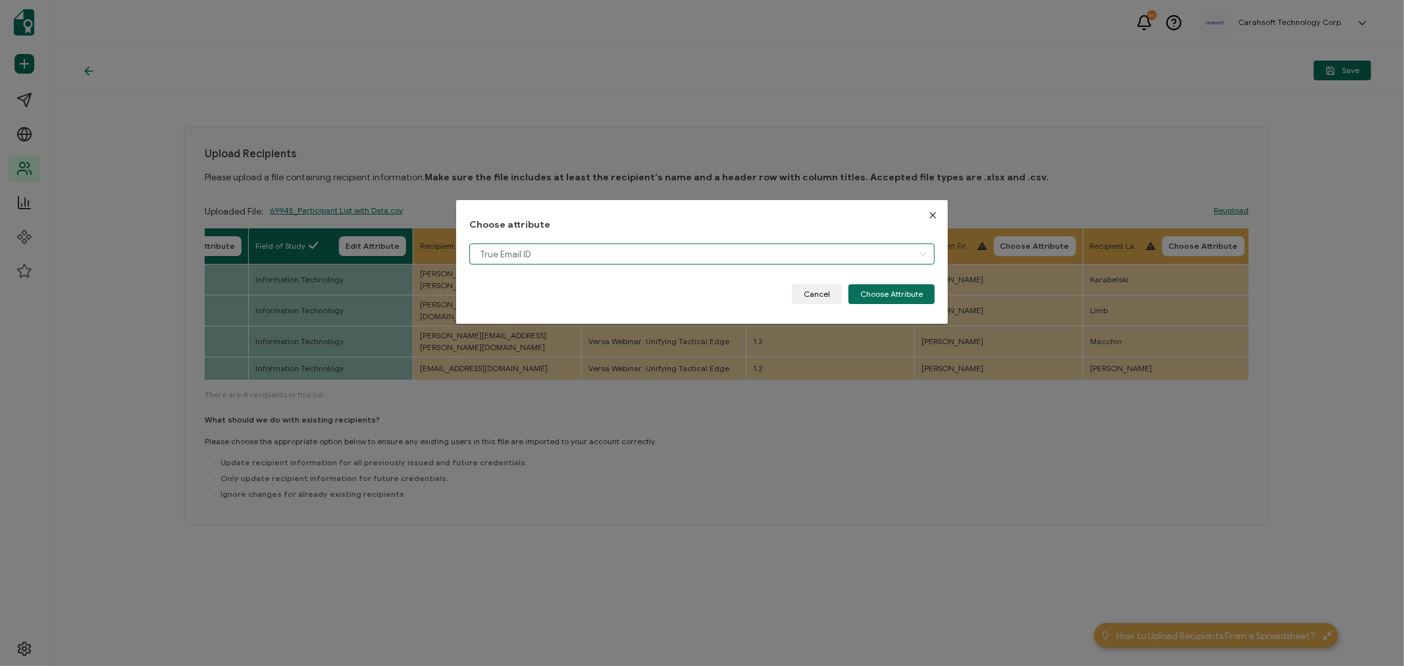
scroll to position [9, 0]
click at [904, 299] on button "Choose Attribute" at bounding box center [891, 294] width 86 height 20
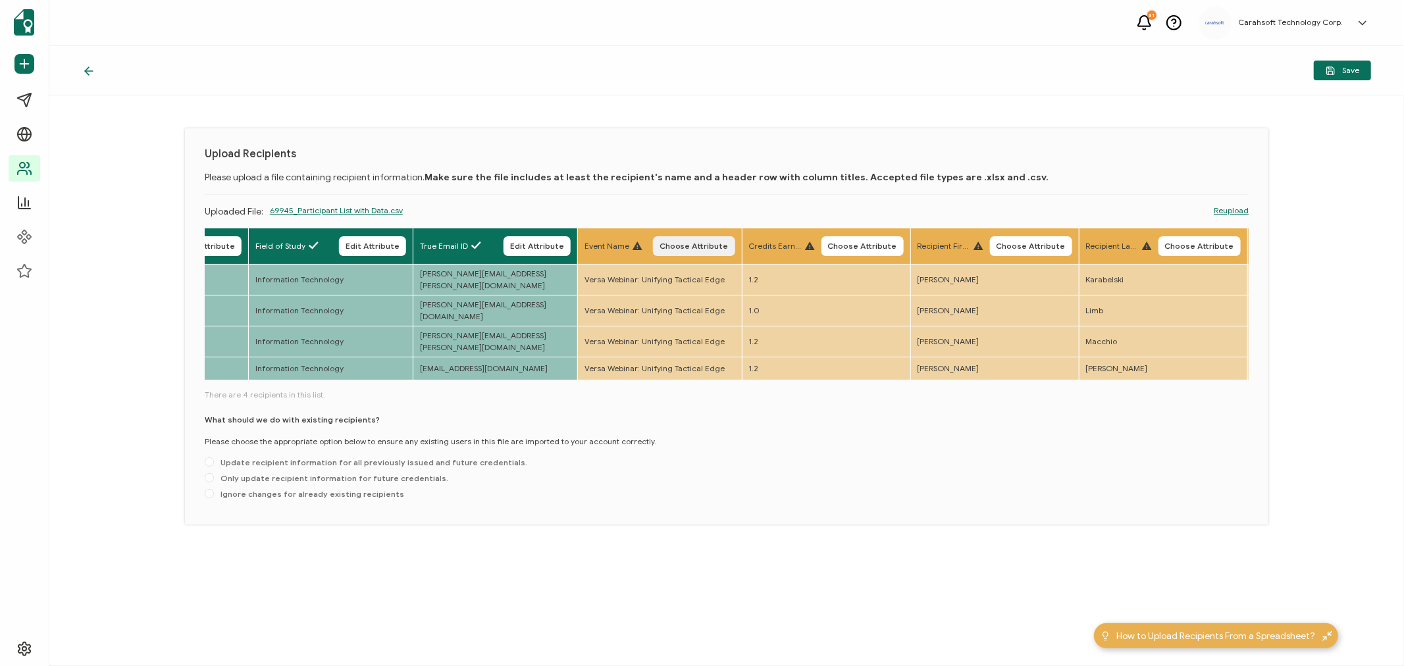
click at [702, 240] on button "Choose Attribute" at bounding box center [694, 246] width 82 height 20
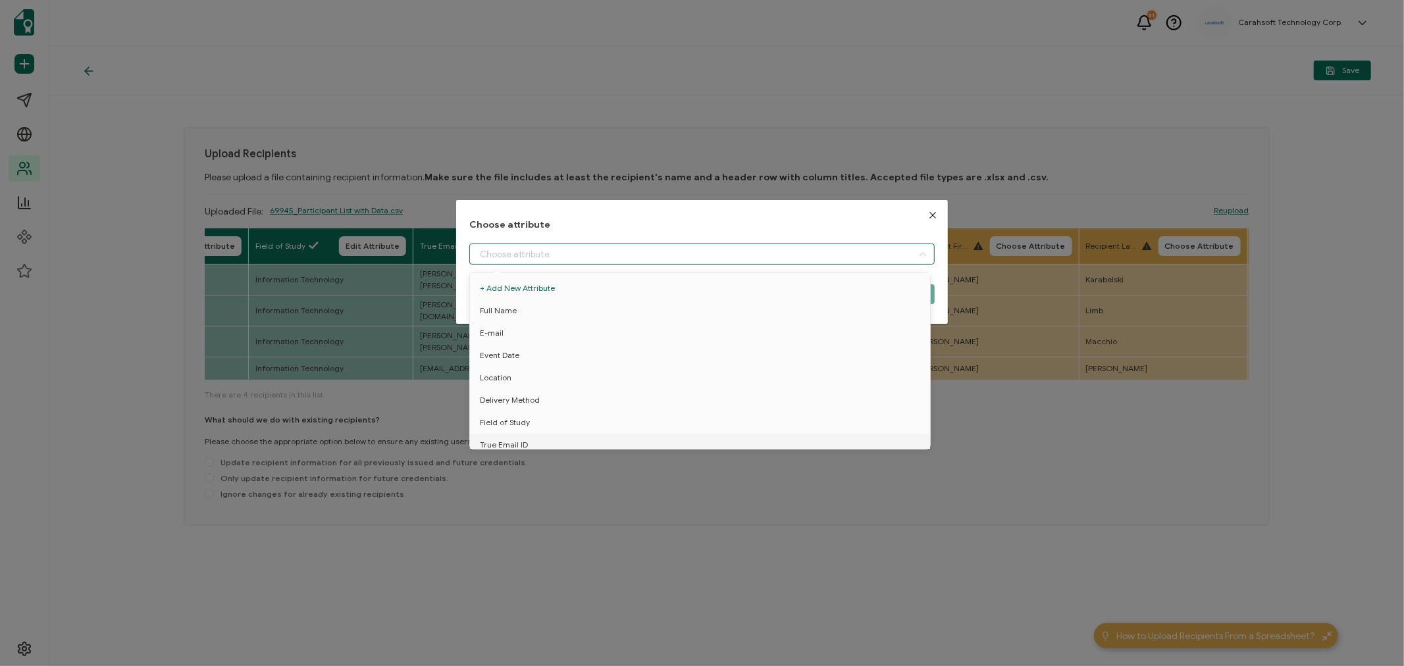
click at [525, 253] on input "dialog" at bounding box center [701, 254] width 465 height 21
drag, startPoint x: 501, startPoint y: 403, endPoint x: 646, endPoint y: 367, distance: 149.3
click at [502, 405] on span "Event Name" at bounding box center [502, 416] width 45 height 22
type input "Event Name"
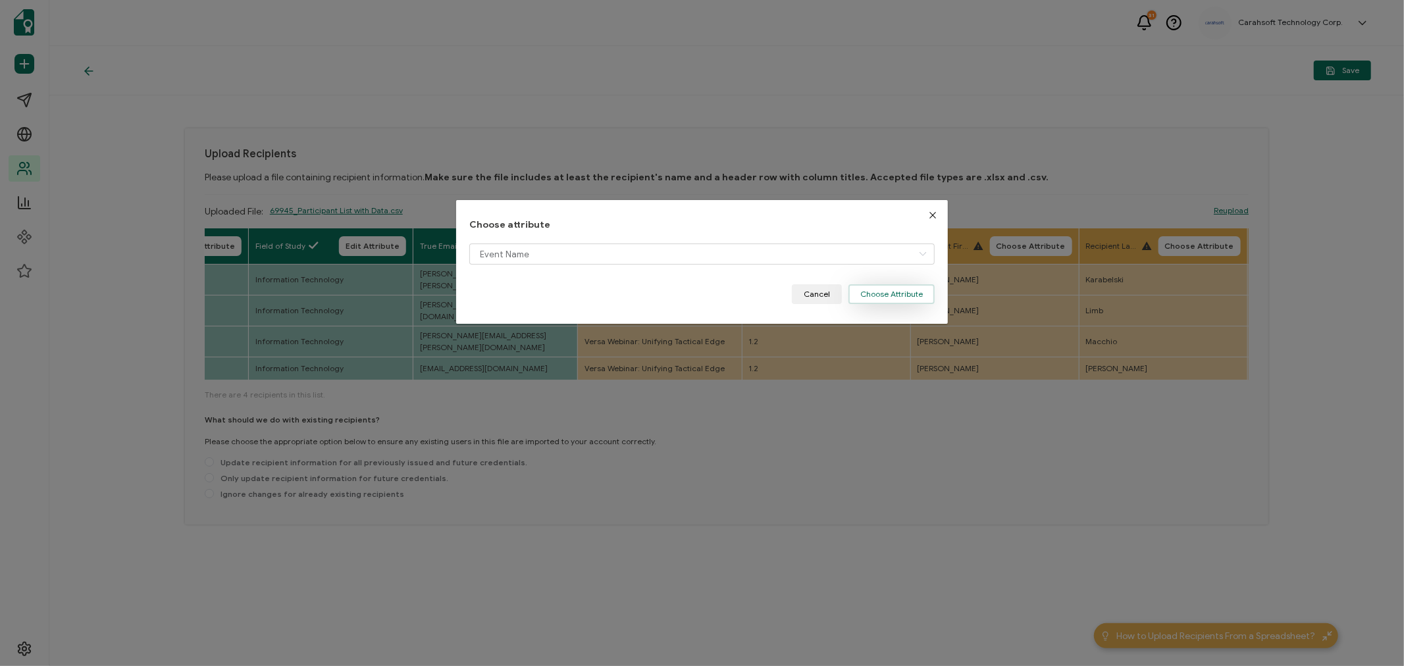
click at [899, 298] on button "Choose Attribute" at bounding box center [891, 294] width 86 height 20
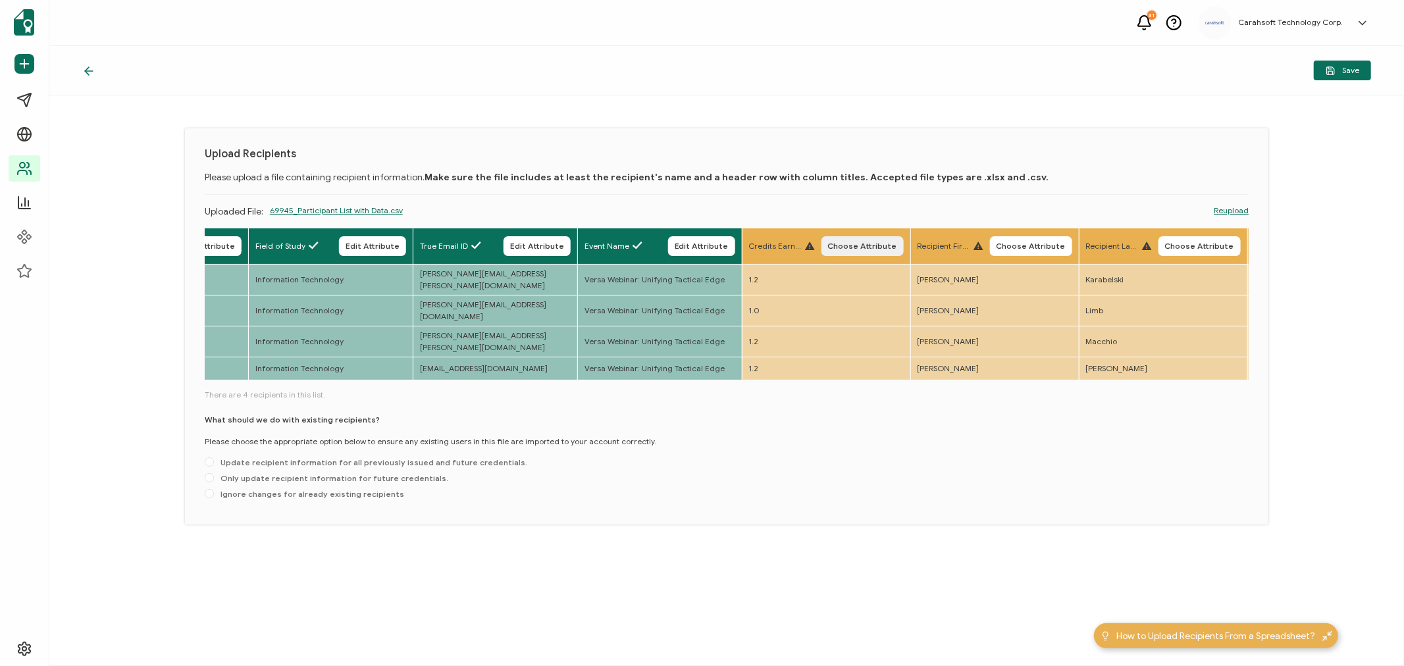
click at [871, 249] on span "Choose Attribute" at bounding box center [862, 246] width 69 height 8
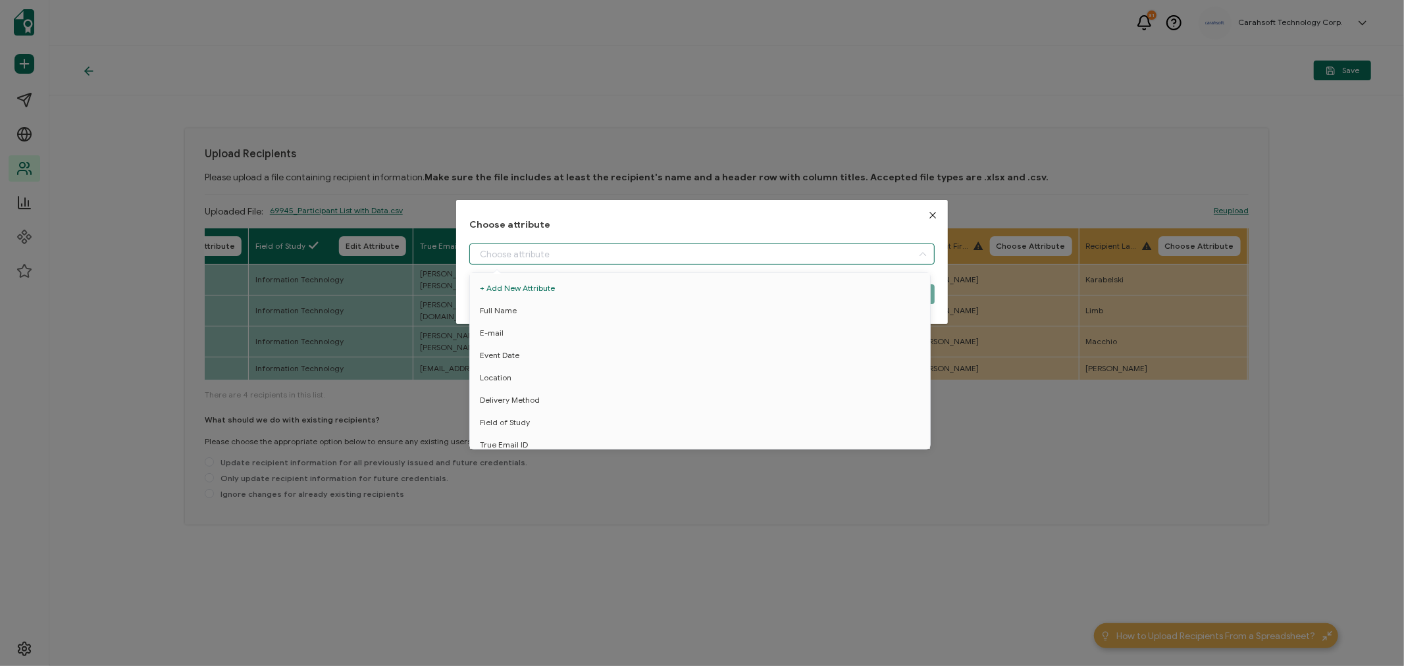
click at [490, 244] on input "dialog" at bounding box center [701, 254] width 465 height 21
click at [497, 427] on span "Credit Earned" at bounding box center [506, 438] width 53 height 22
type input "Credit Earned"
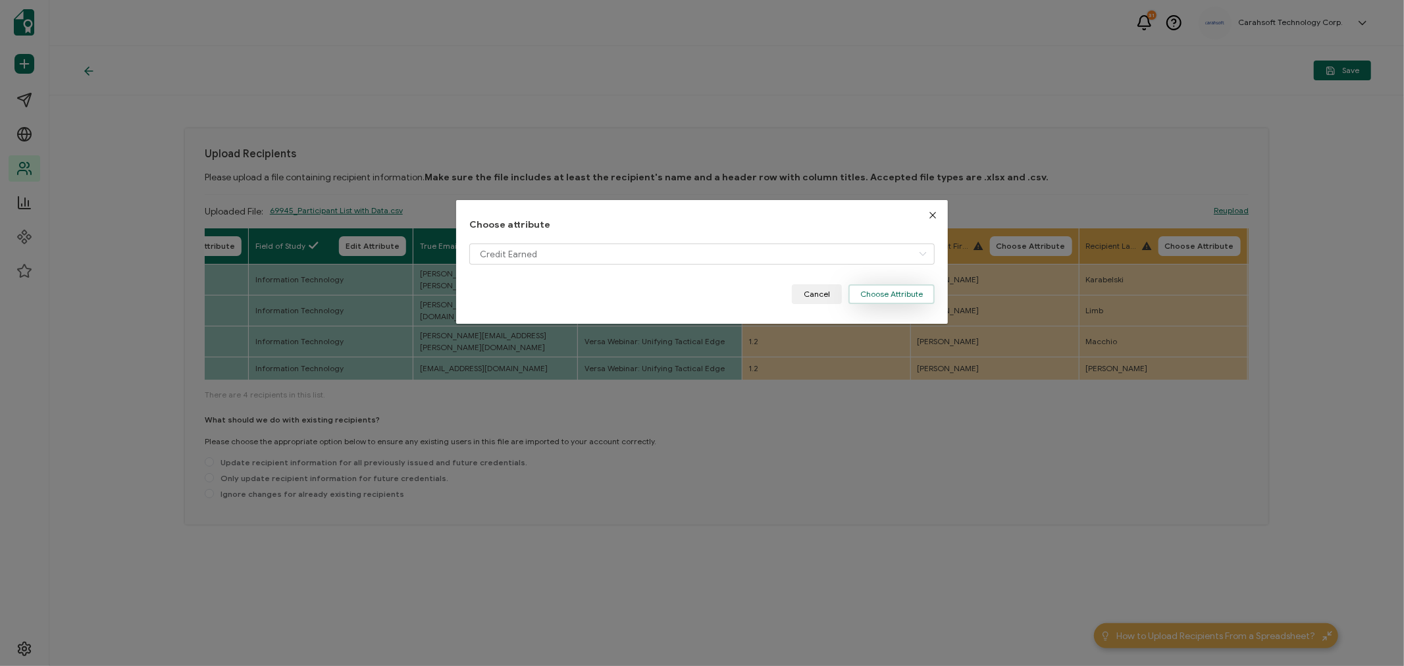
click at [913, 292] on button "Choose Attribute" at bounding box center [891, 294] width 86 height 20
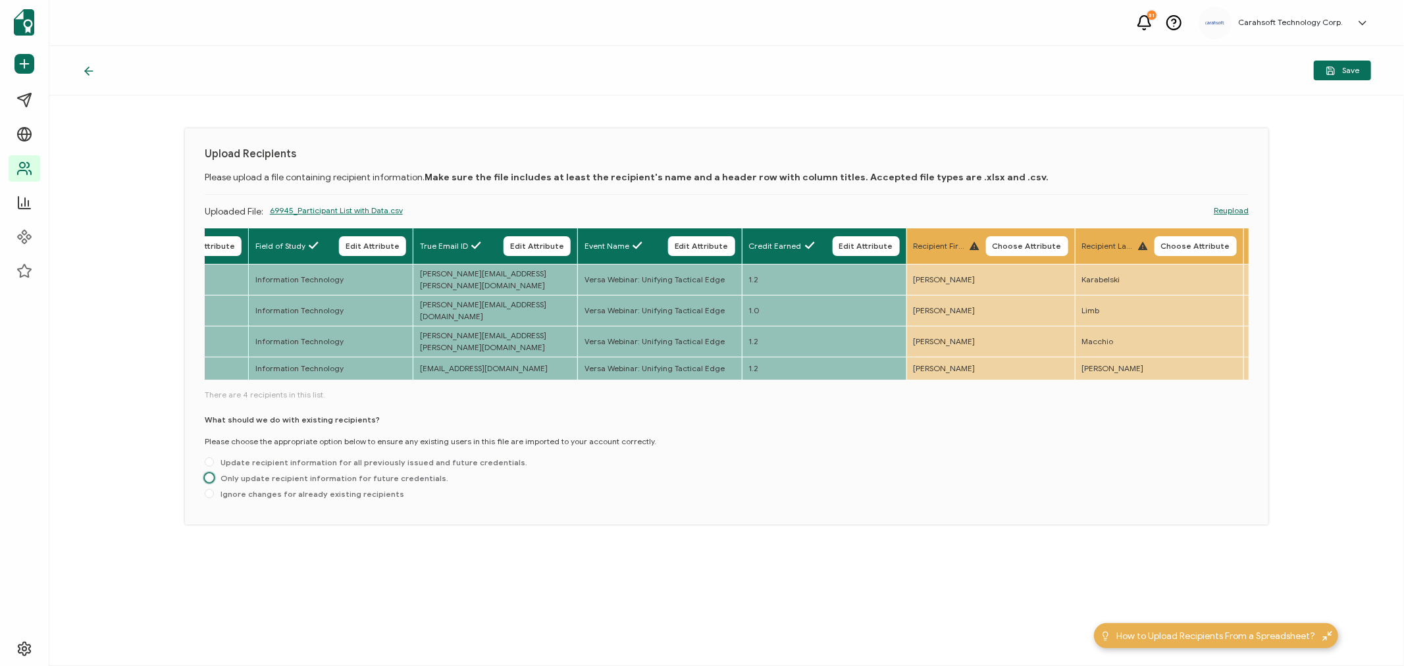
click at [286, 473] on label "Only update recipient information for future credentials." at bounding box center [327, 478] width 244 height 11
click at [214, 473] on input "Only update recipient information for future credentials." at bounding box center [209, 478] width 9 height 11
radio input "true"
click at [1341, 63] on button "Save" at bounding box center [1342, 71] width 57 height 20
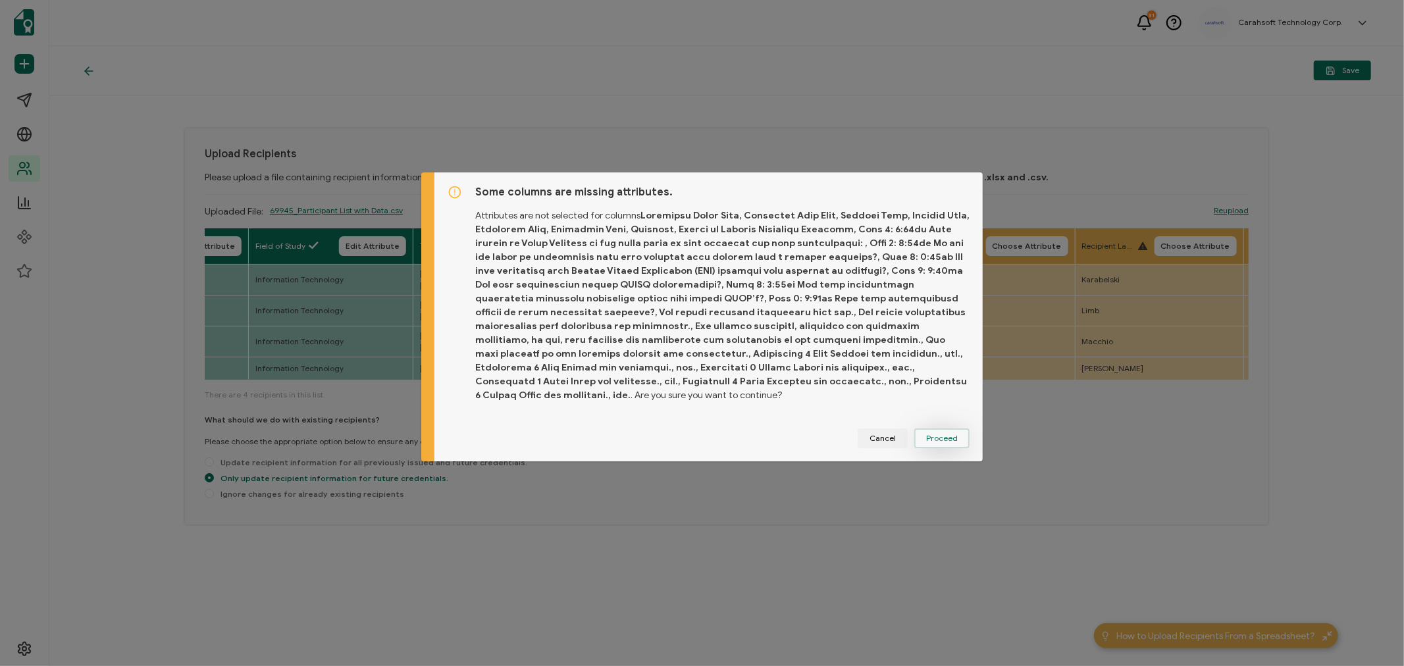
click at [948, 434] on span "Proceed" at bounding box center [942, 438] width 32 height 8
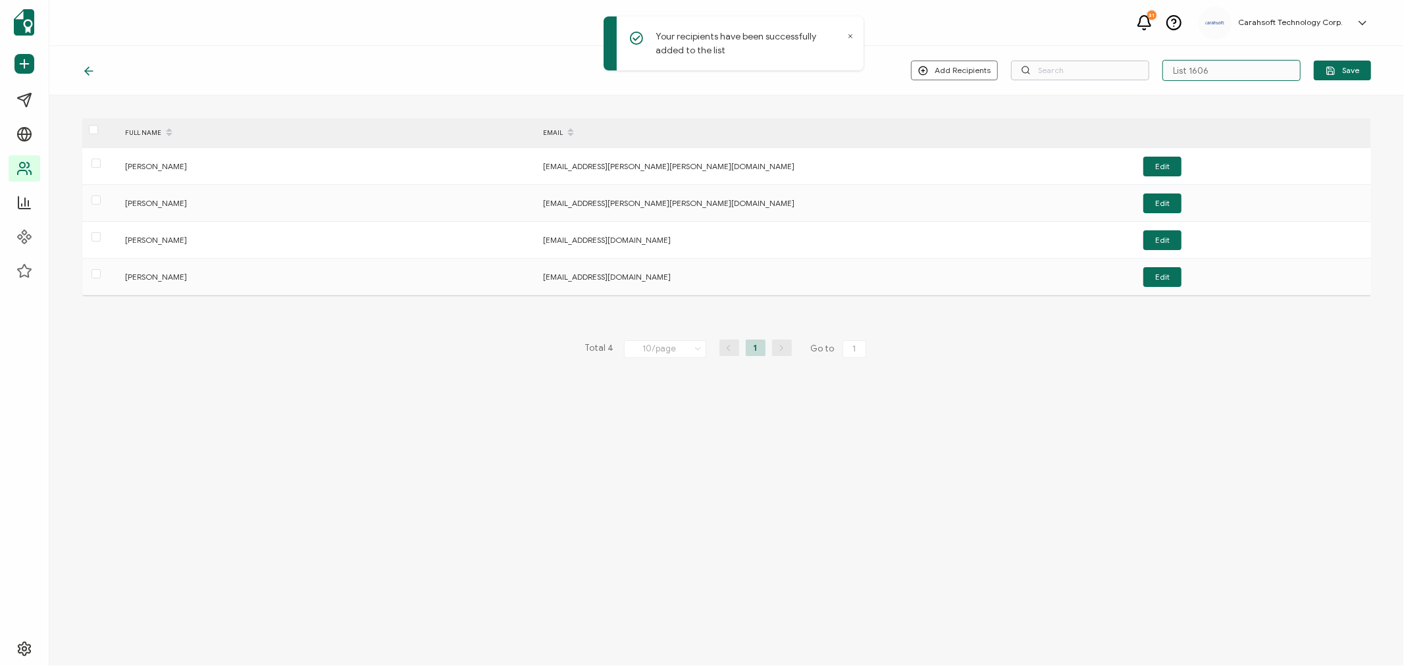
drag, startPoint x: 1231, startPoint y: 68, endPoint x: 1085, endPoint y: 72, distance: 146.2
click at [1085, 72] on div "Add Recipients Upload New Recipients Import from Recipients List 1606 Save" at bounding box center [1141, 70] width 460 height 21
type input "7-31-25_69945_Versa Webinar"
click at [1335, 70] on icon "button" at bounding box center [1331, 71] width 10 height 10
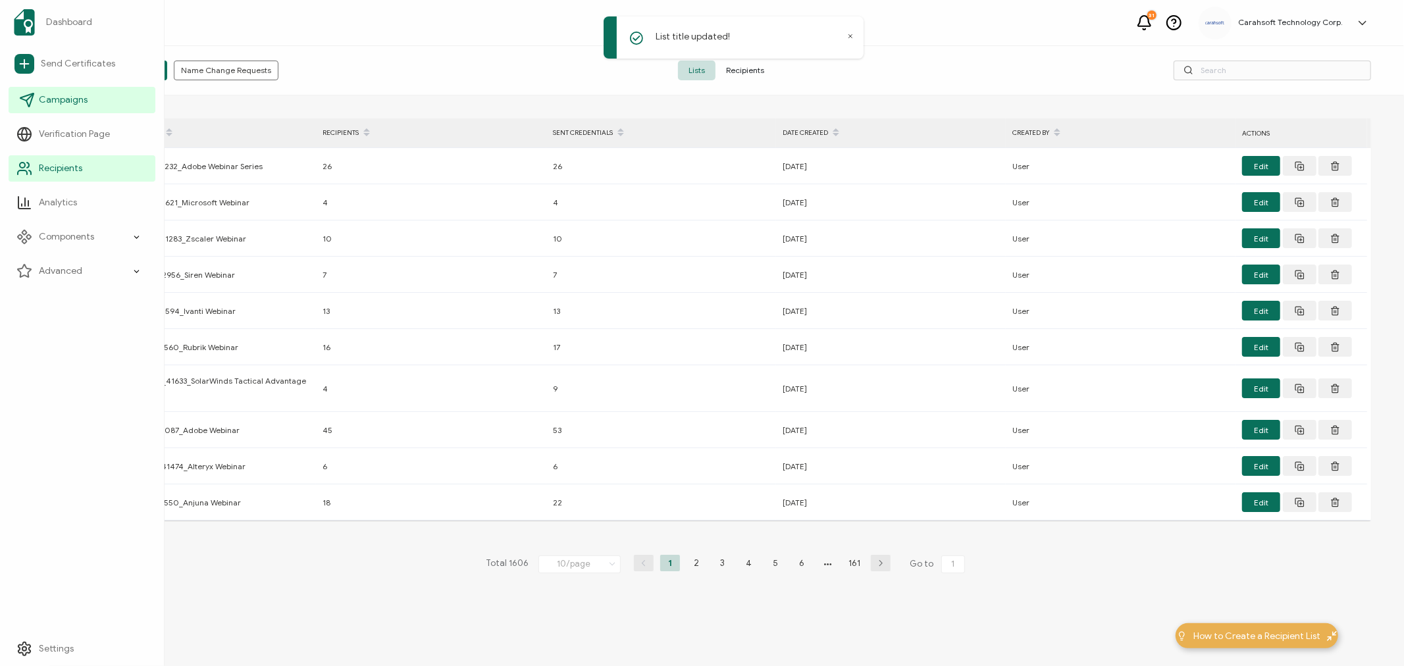
click at [42, 95] on span "Campaigns" at bounding box center [63, 99] width 49 height 13
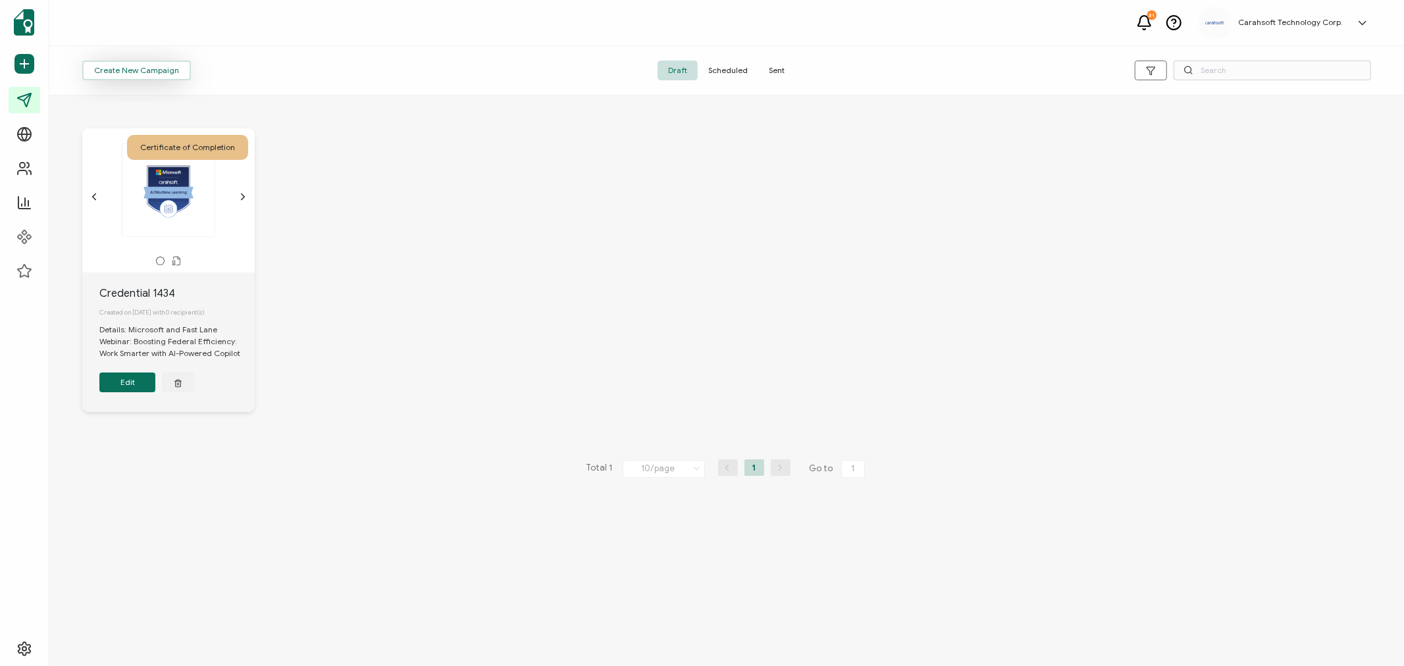
click at [147, 70] on span "Create New Campaign" at bounding box center [136, 70] width 85 height 8
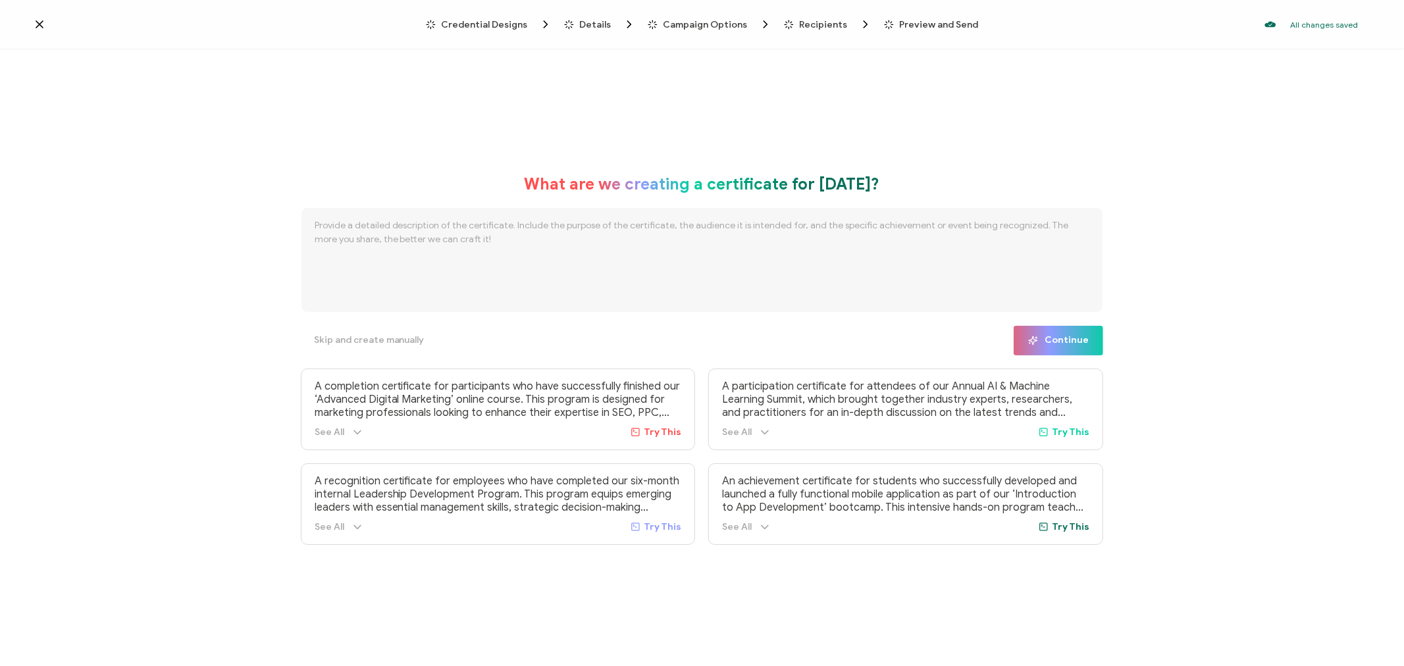
click at [36, 24] on icon at bounding box center [39, 24] width 13 height 13
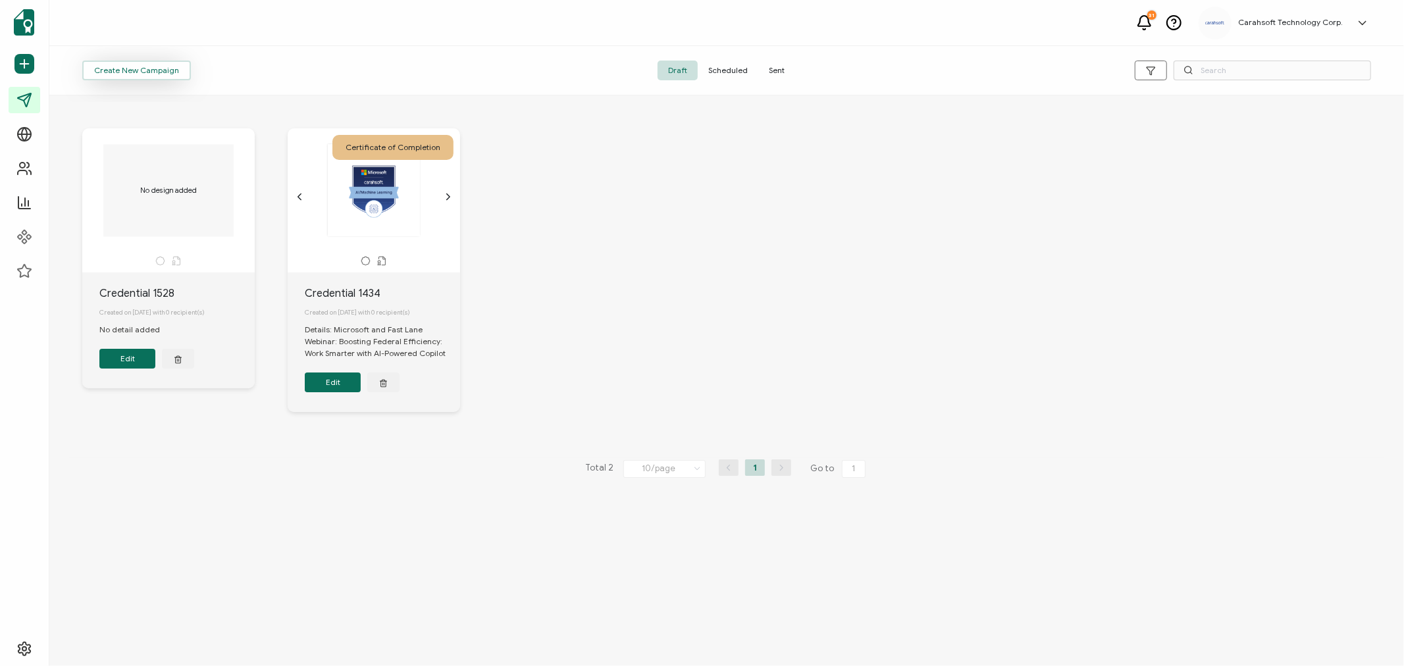
click at [159, 69] on span "Create New Campaign" at bounding box center [136, 70] width 85 height 8
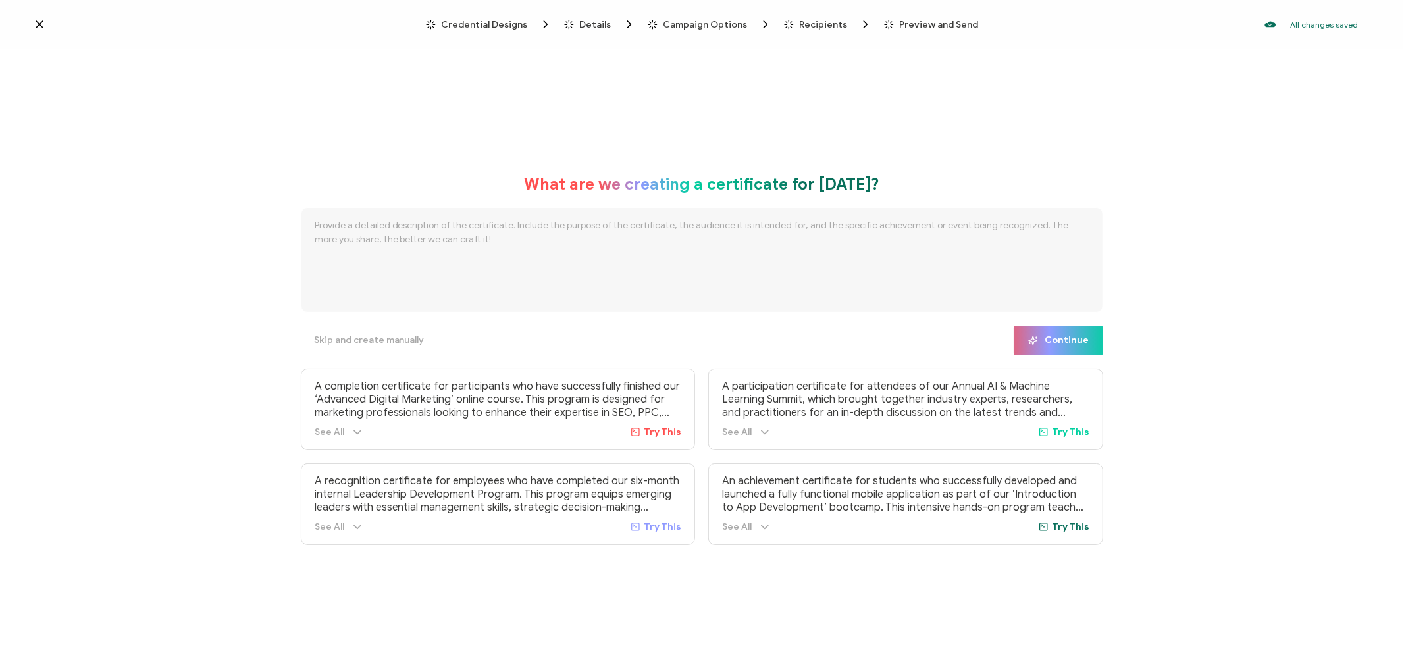
click at [504, 23] on span "Credential Designs" at bounding box center [484, 25] width 86 height 10
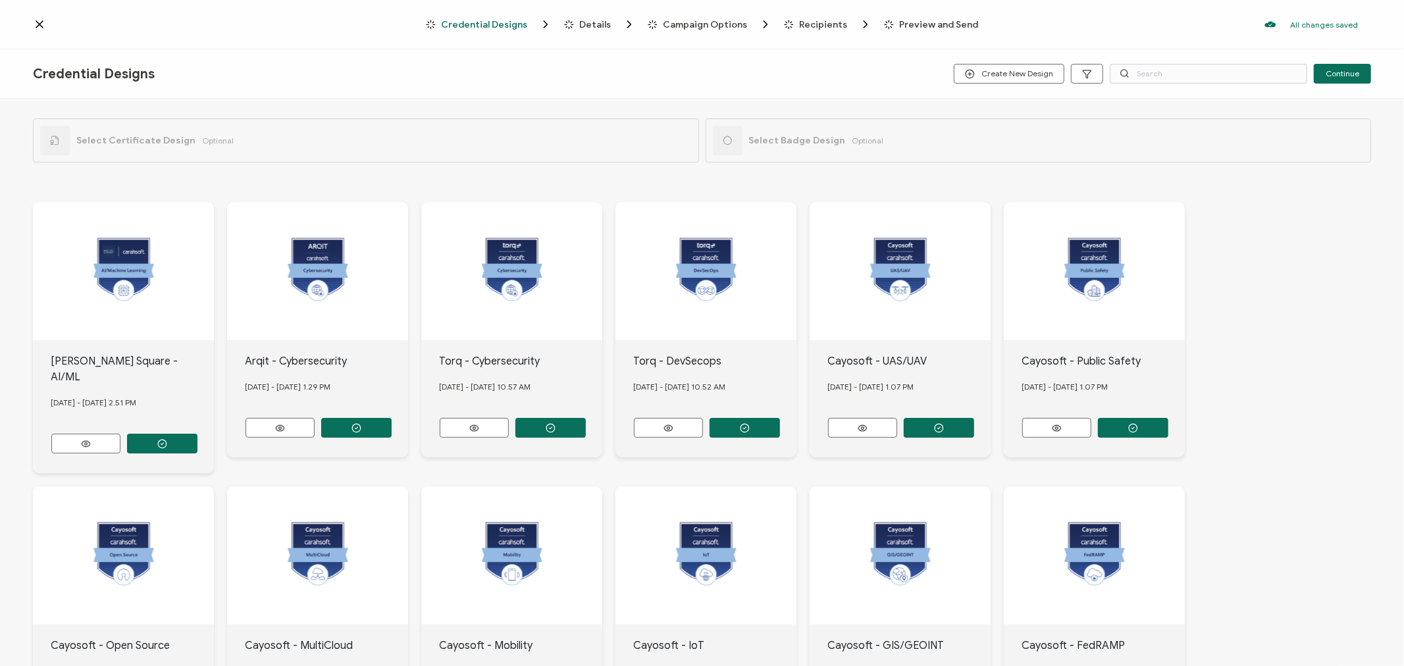
click at [1179, 61] on div "Credential Designs Create New Design Continue" at bounding box center [702, 73] width 1404 height 49
click at [1179, 72] on input "text" at bounding box center [1208, 74] width 197 height 20
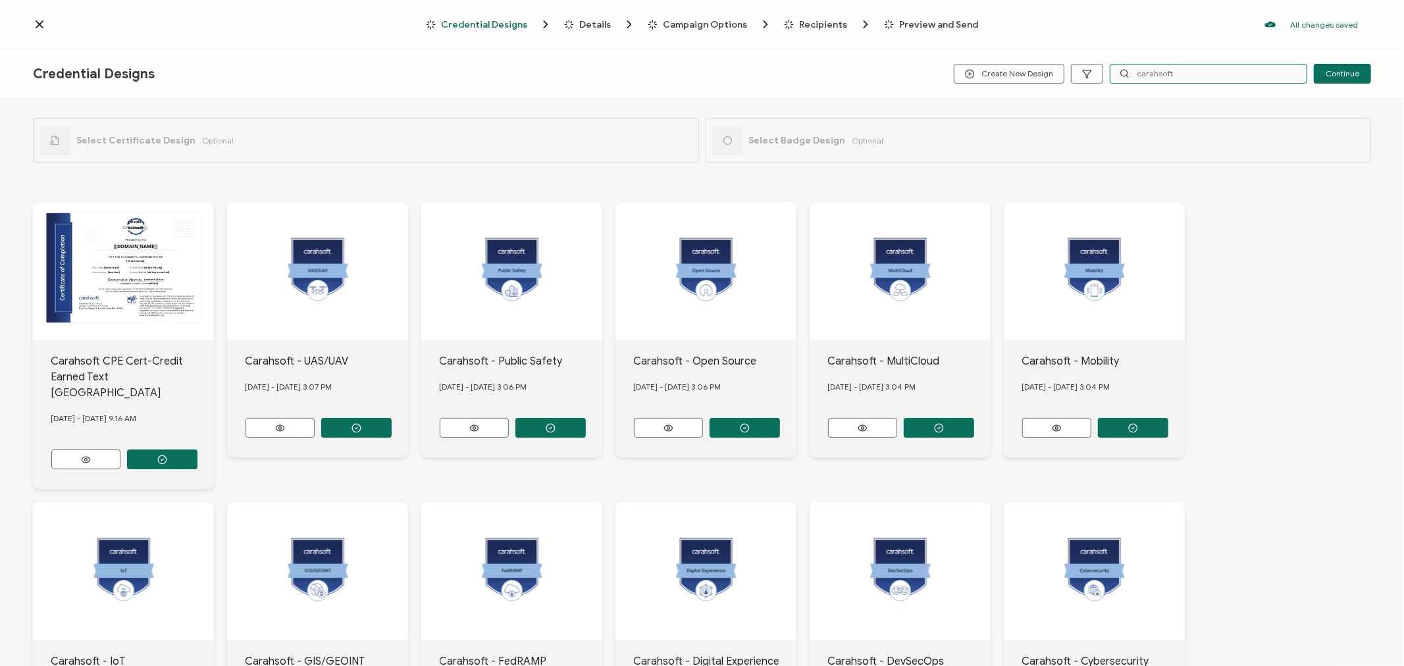
scroll to position [147, 0]
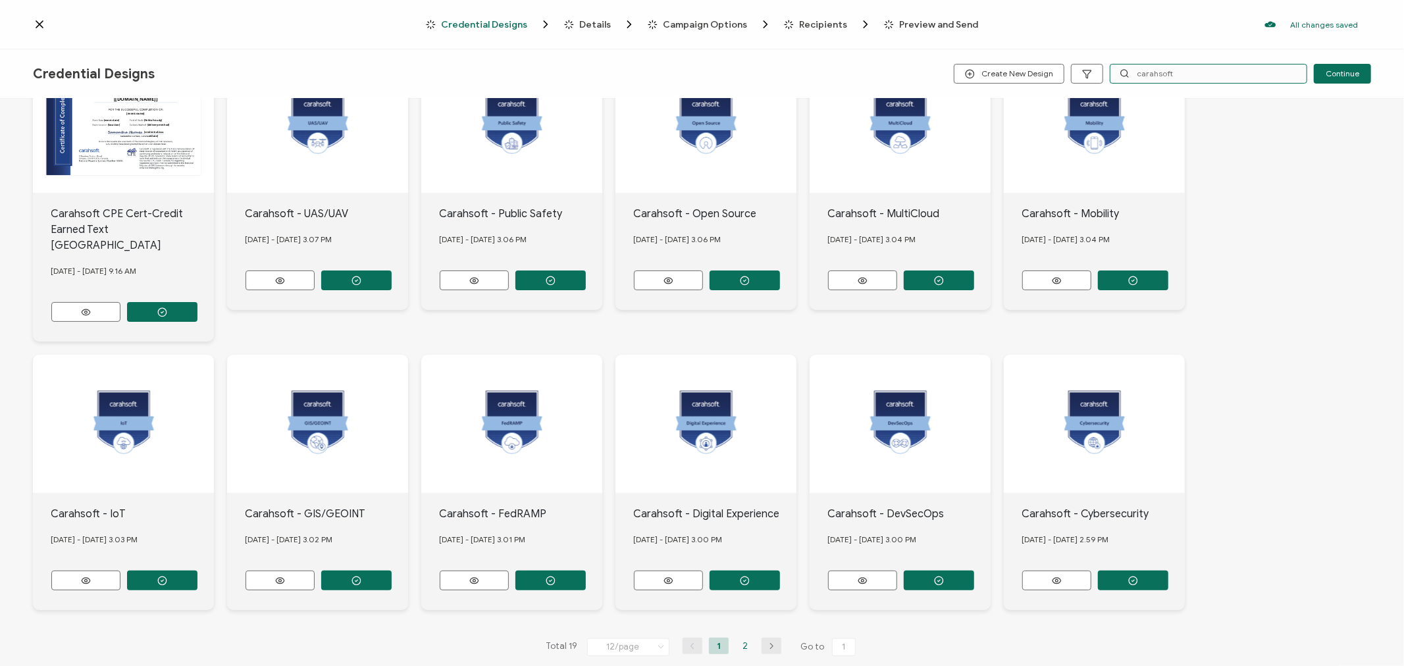
type input "carahsoft"
click at [746, 638] on li "2" at bounding box center [745, 646] width 20 height 16
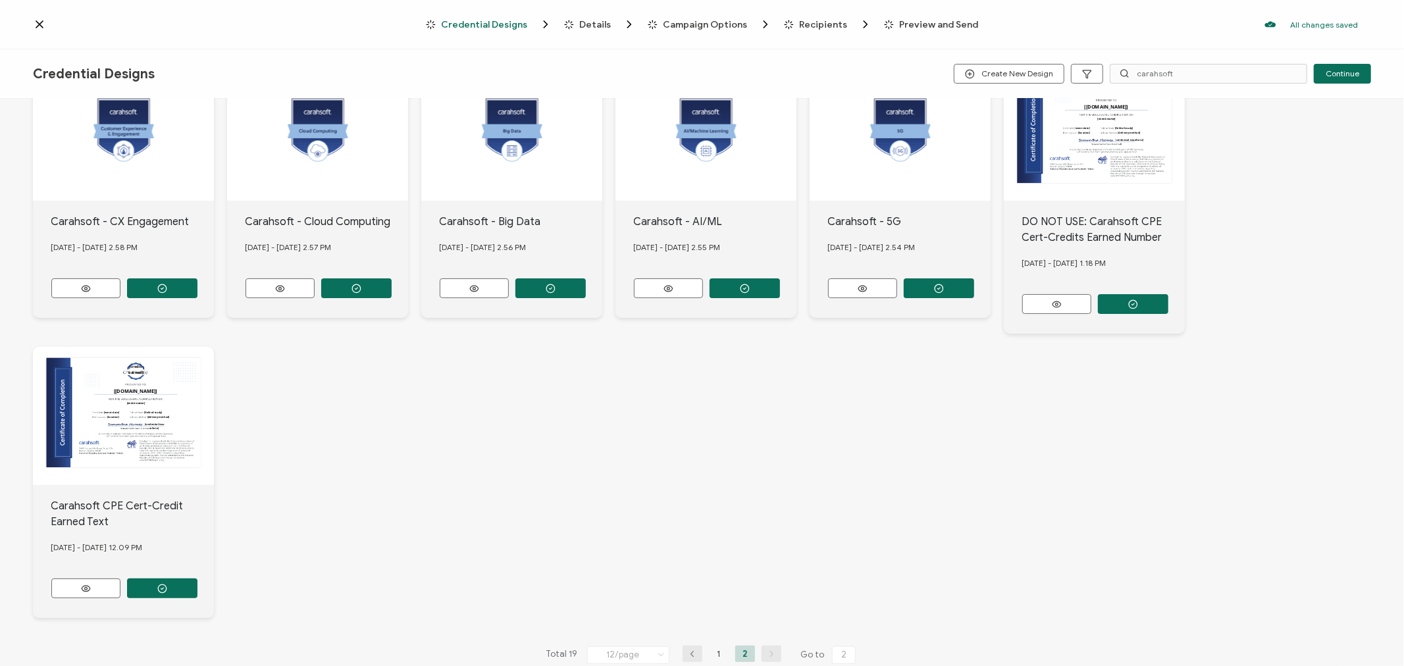
scroll to position [146, 0]
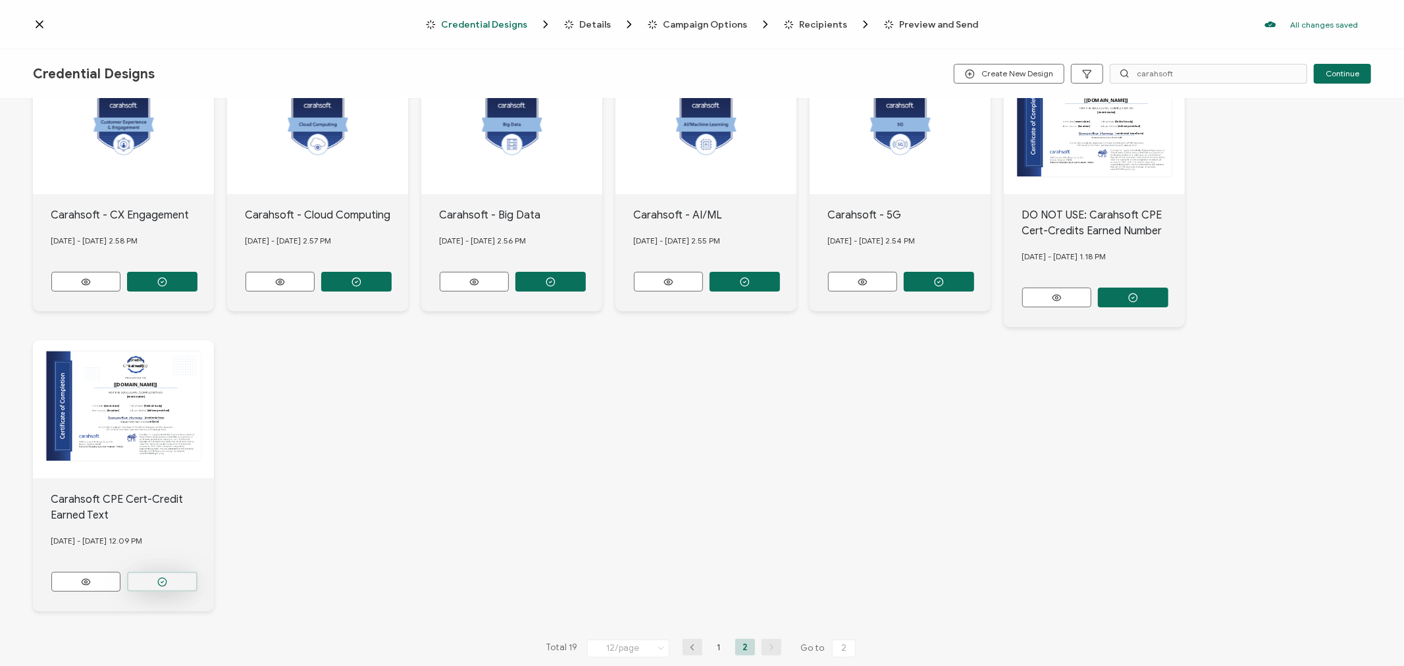
click at [159, 578] on circle "button" at bounding box center [162, 582] width 9 height 9
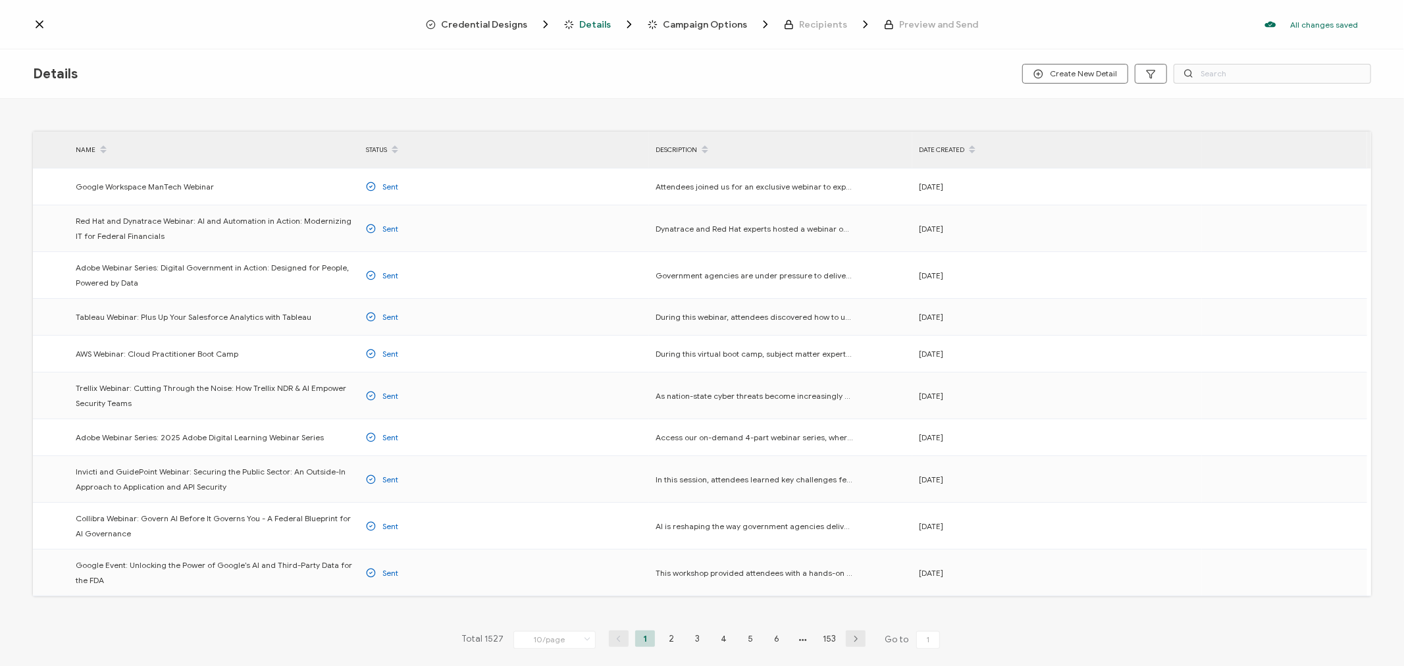
click at [501, 24] on span "Credential Designs" at bounding box center [484, 25] width 86 height 10
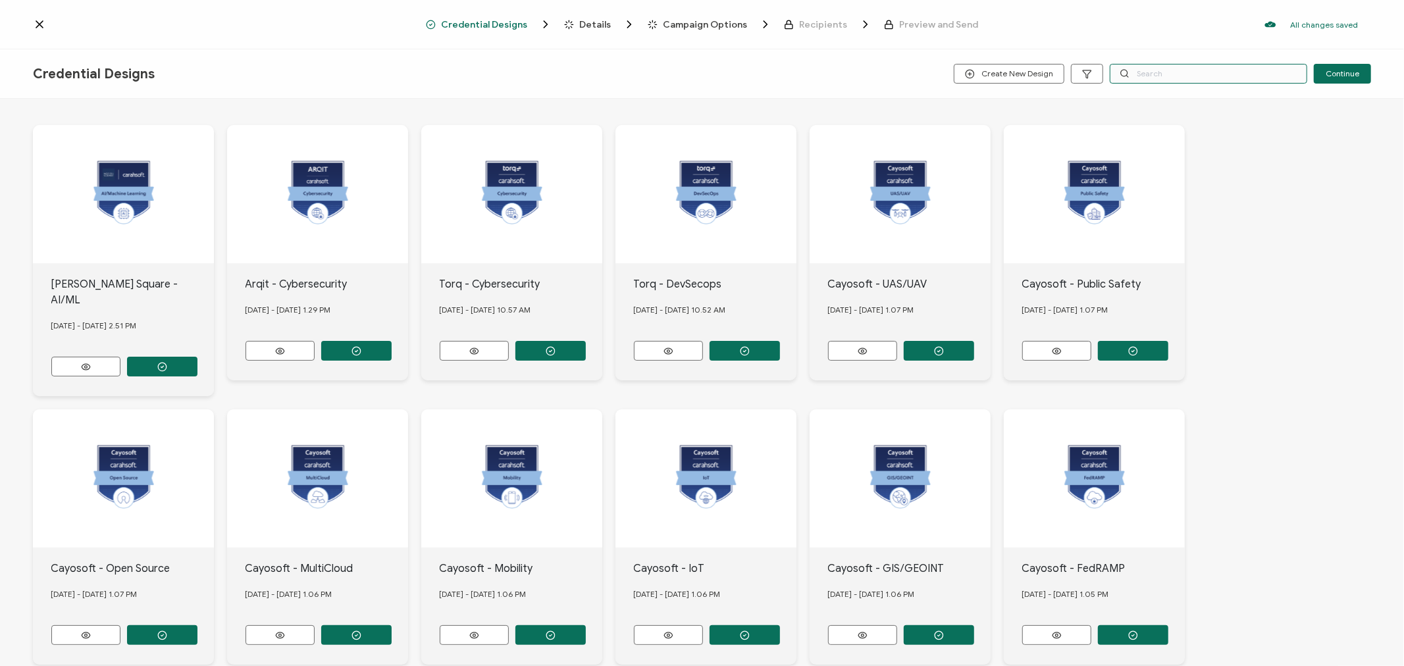
click at [1154, 68] on input "text" at bounding box center [1208, 74] width 197 height 20
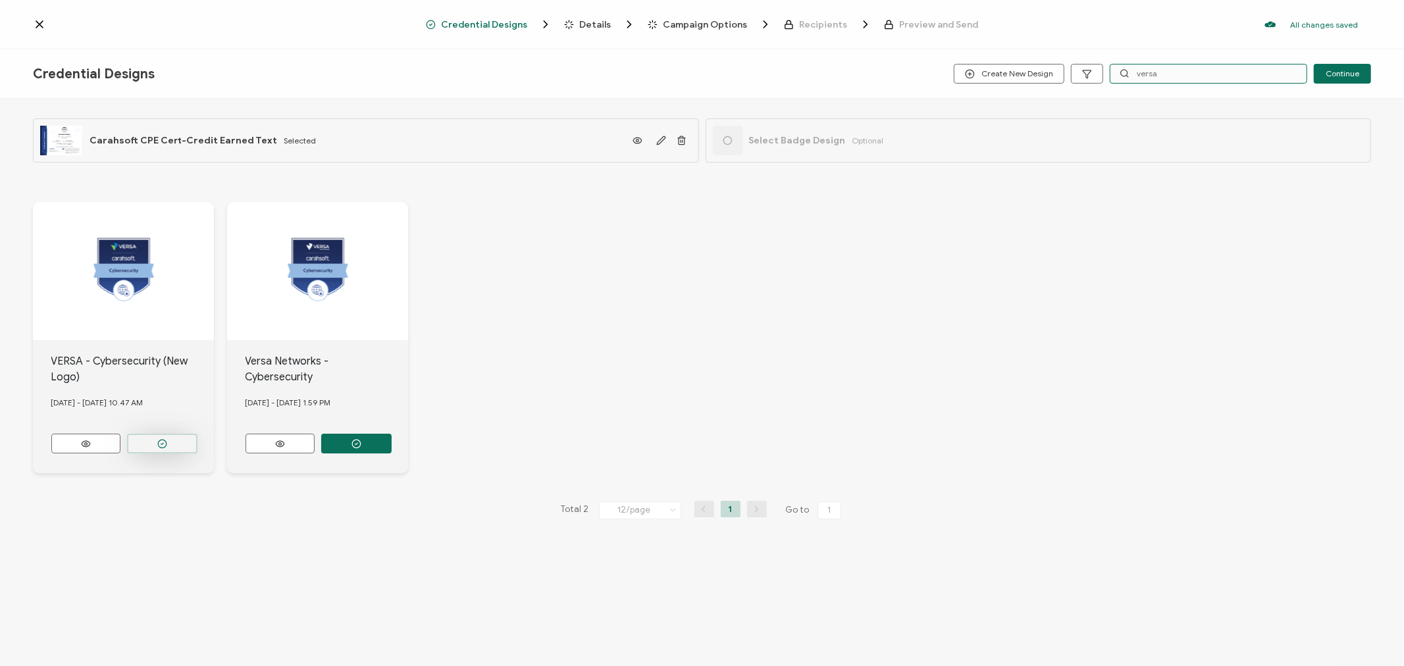
type input "versa"
click at [148, 438] on button "button" at bounding box center [162, 444] width 70 height 20
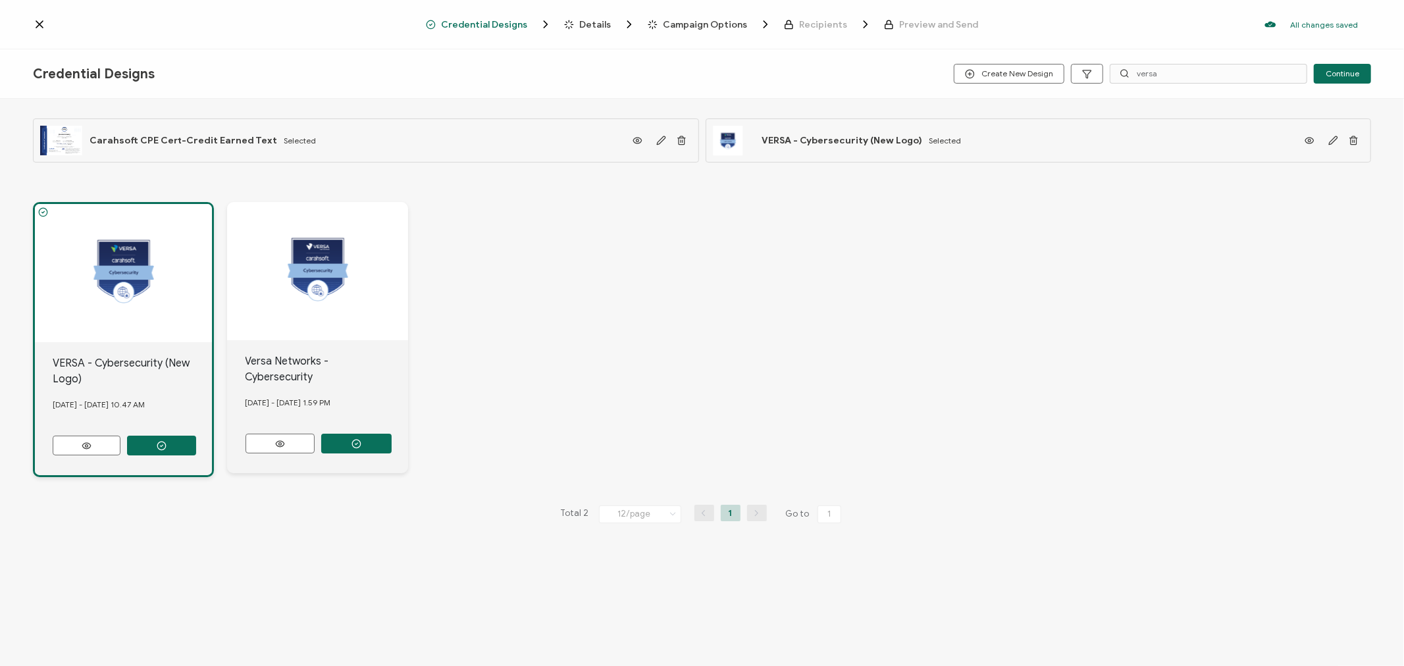
click at [596, 16] on div "Credential Designs Details Campaign Options Recipients Preview and Send All cha…" at bounding box center [702, 24] width 1404 height 49
click at [596, 21] on span "Details" at bounding box center [595, 25] width 32 height 10
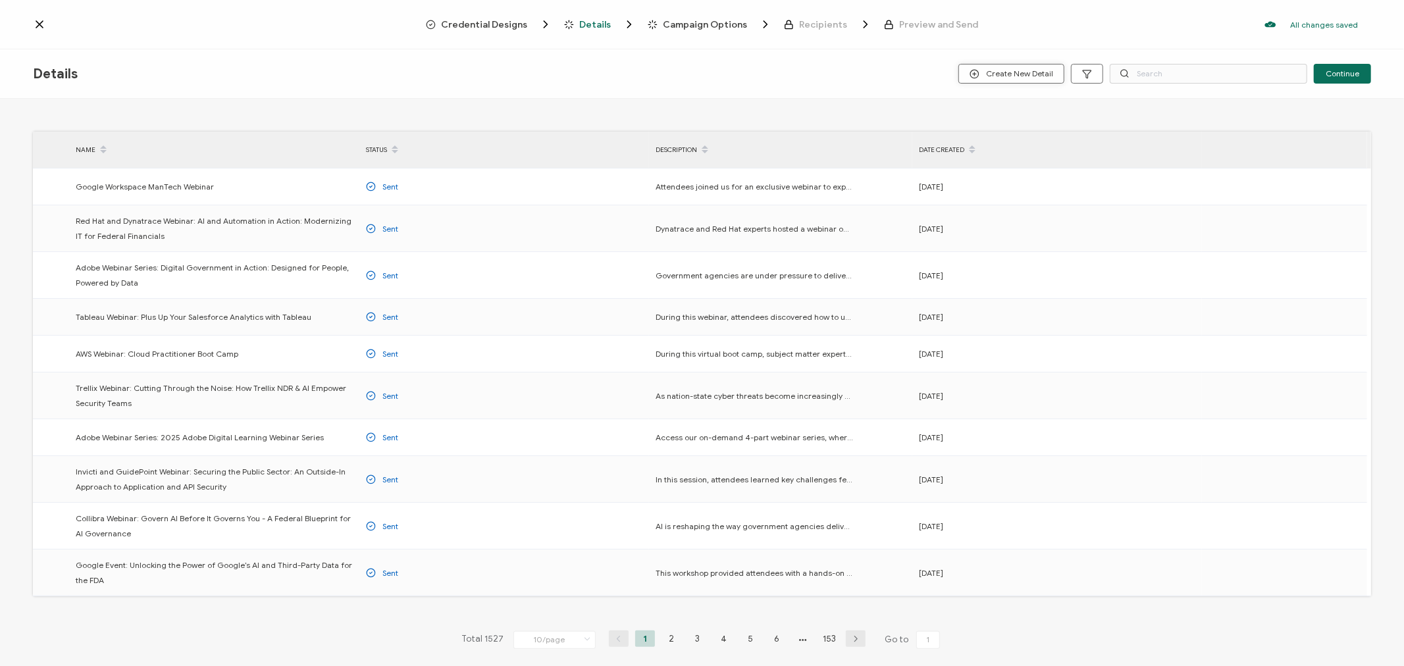
click at [1012, 69] on span "Create New Detail" at bounding box center [1012, 74] width 84 height 10
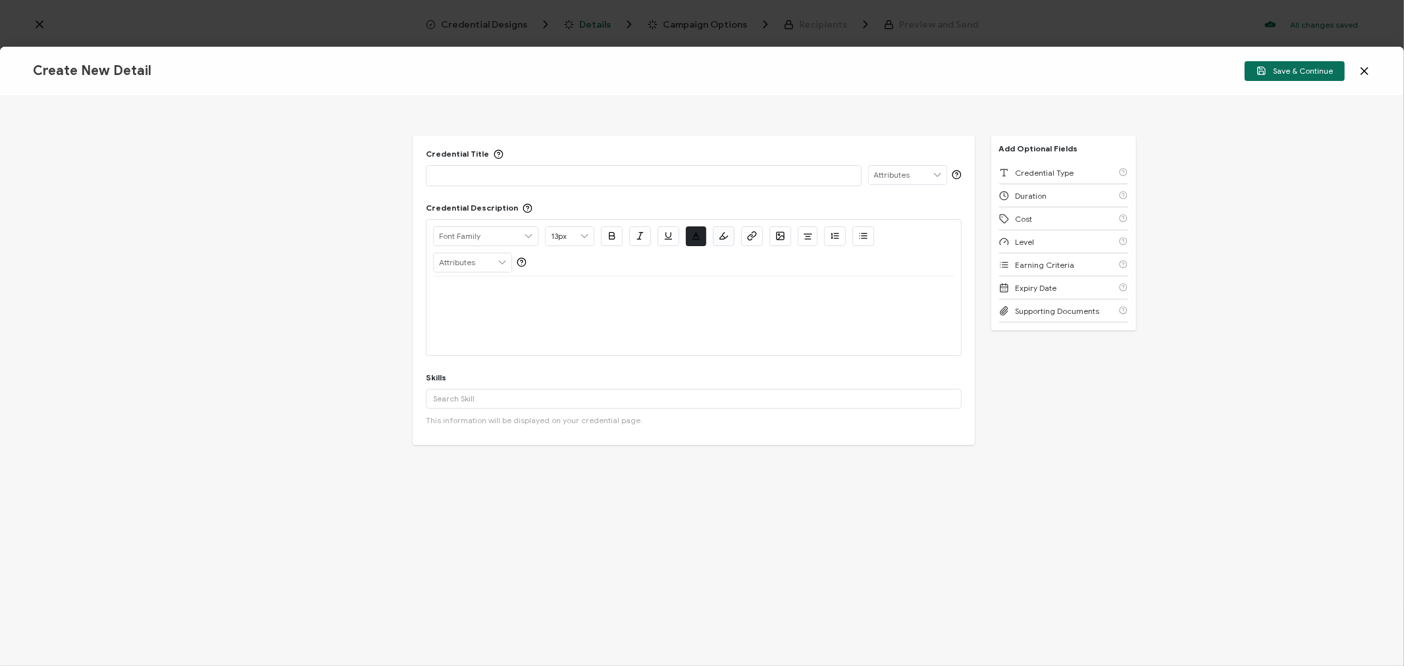
click at [534, 174] on p at bounding box center [643, 174] width 421 height 13
click at [474, 295] on p at bounding box center [693, 292] width 521 height 12
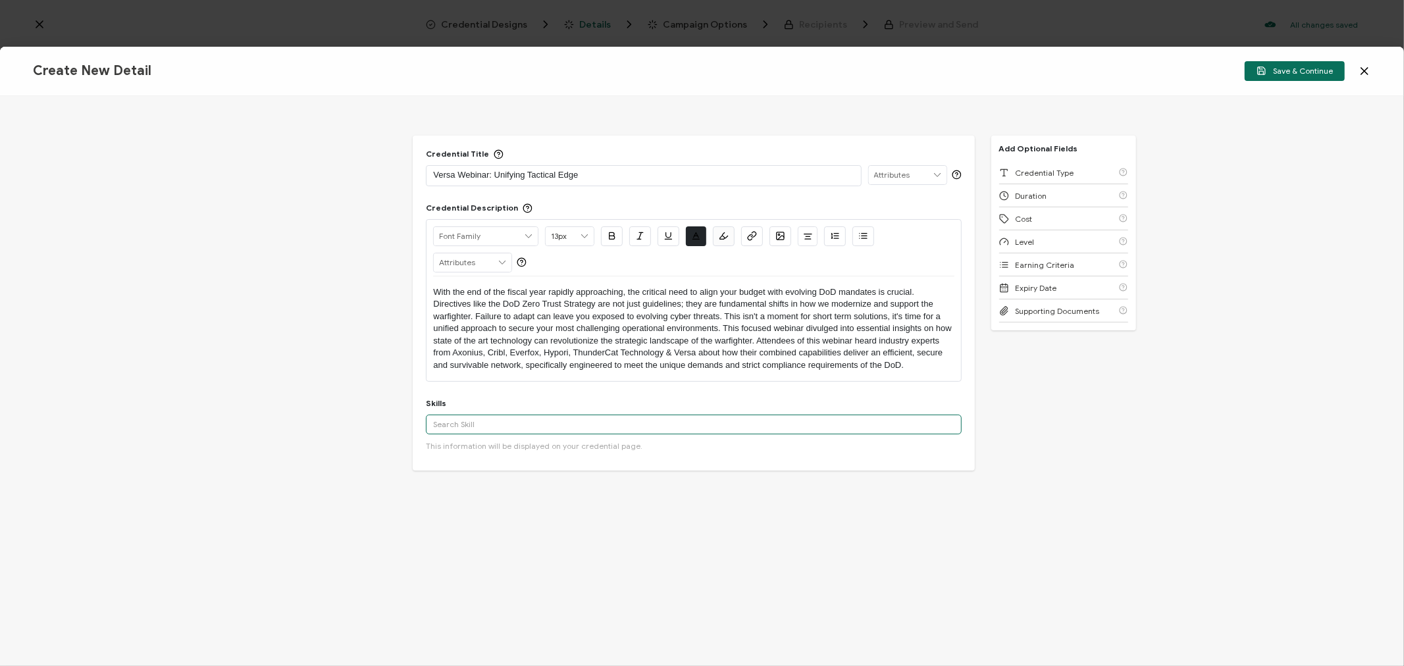
click at [505, 428] on input "text" at bounding box center [693, 425] width 535 height 20
click at [461, 515] on div "Cyber Security" at bounding box center [693, 519] width 535 height 22
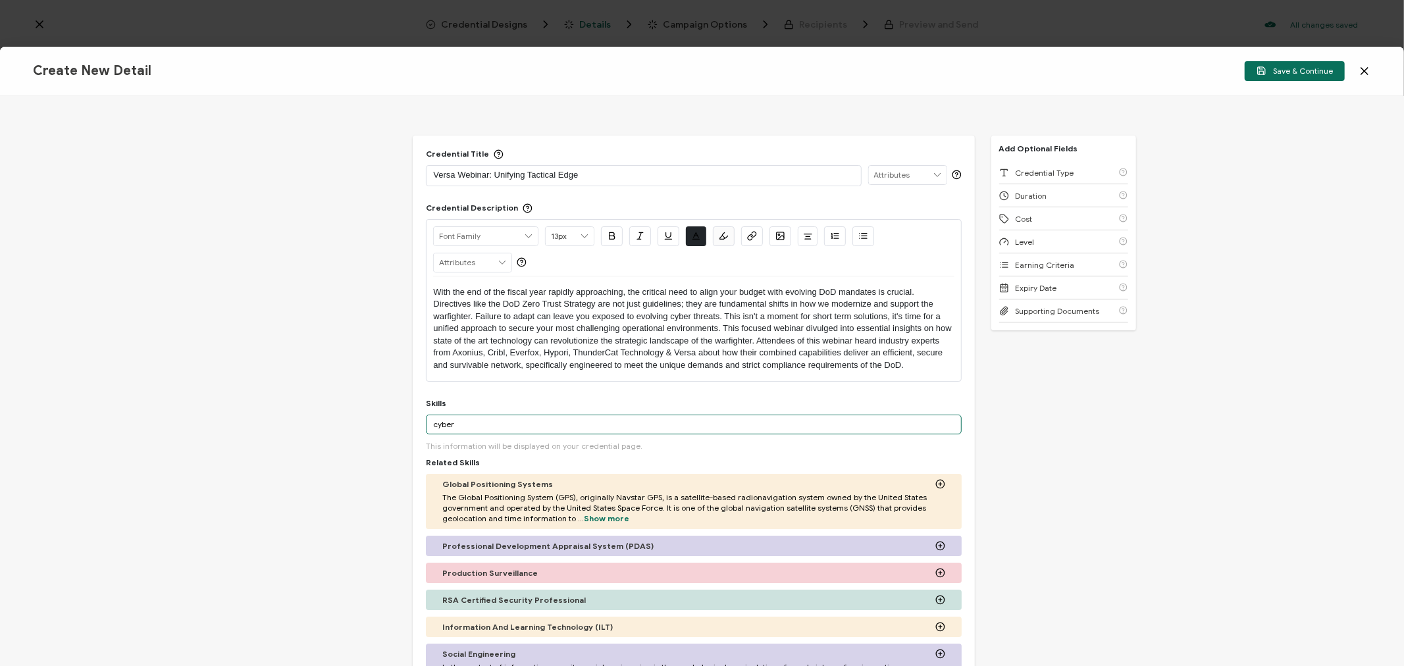
drag, startPoint x: 474, startPoint y: 425, endPoint x: 403, endPoint y: 425, distance: 71.1
click at [403, 425] on div "Credential Title Versa Webinar: Unifying Tactical Edge ISSUER Issuer Name Crede…" at bounding box center [702, 381] width 1404 height 570
paste input "Zero Trust"
type input "Zero Trust"
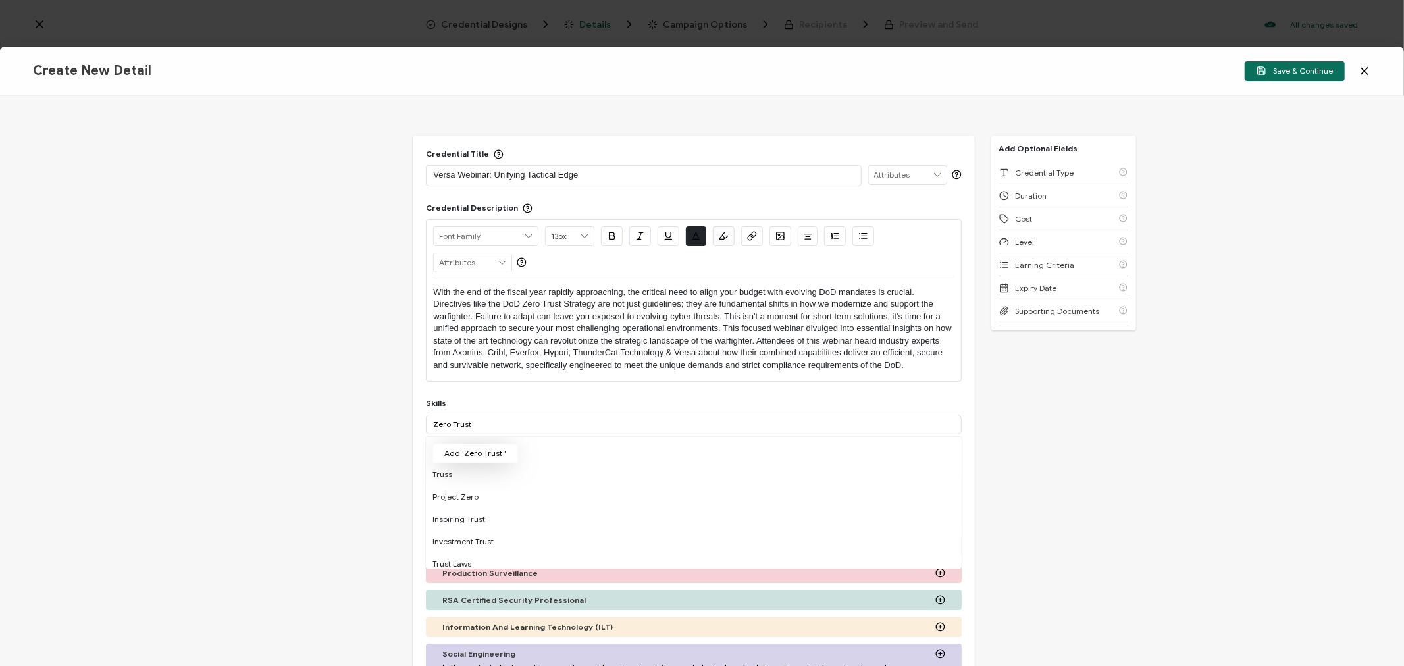
click at [469, 454] on button "Add 'Zero Trust '" at bounding box center [475, 454] width 86 height 20
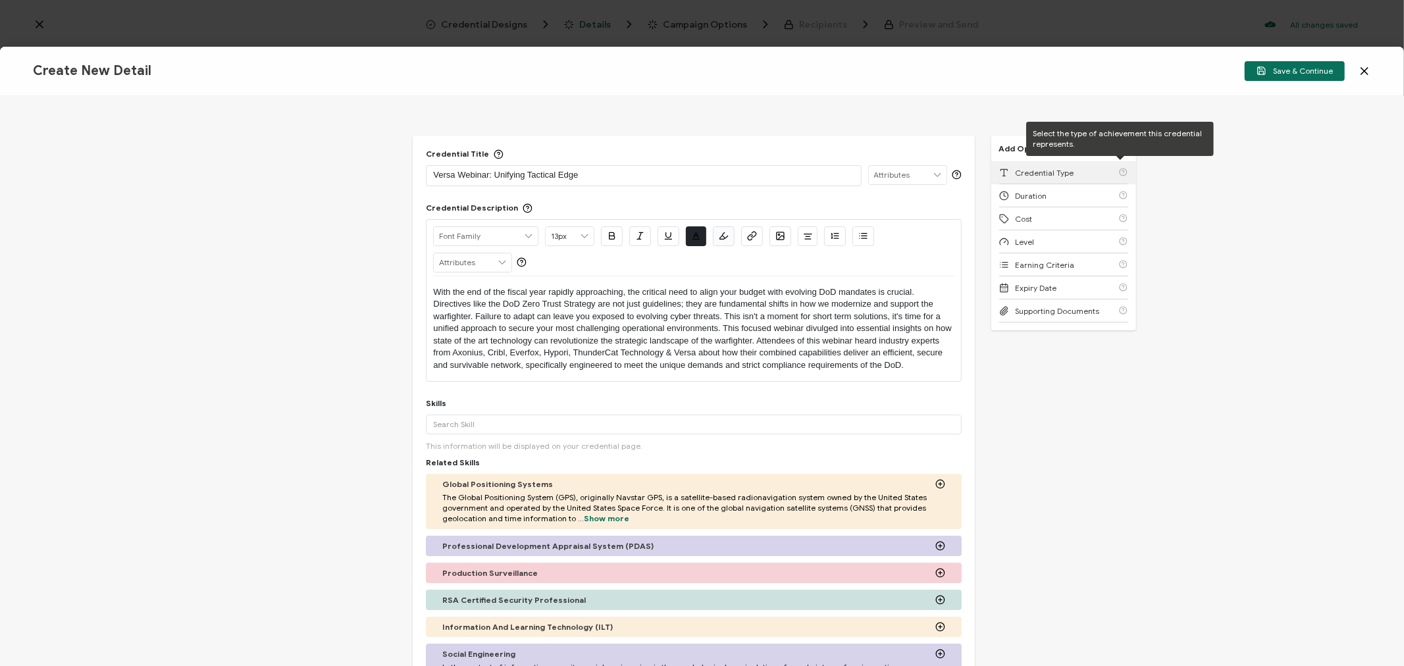
click at [1068, 167] on div "Credential Type" at bounding box center [1063, 172] width 129 height 23
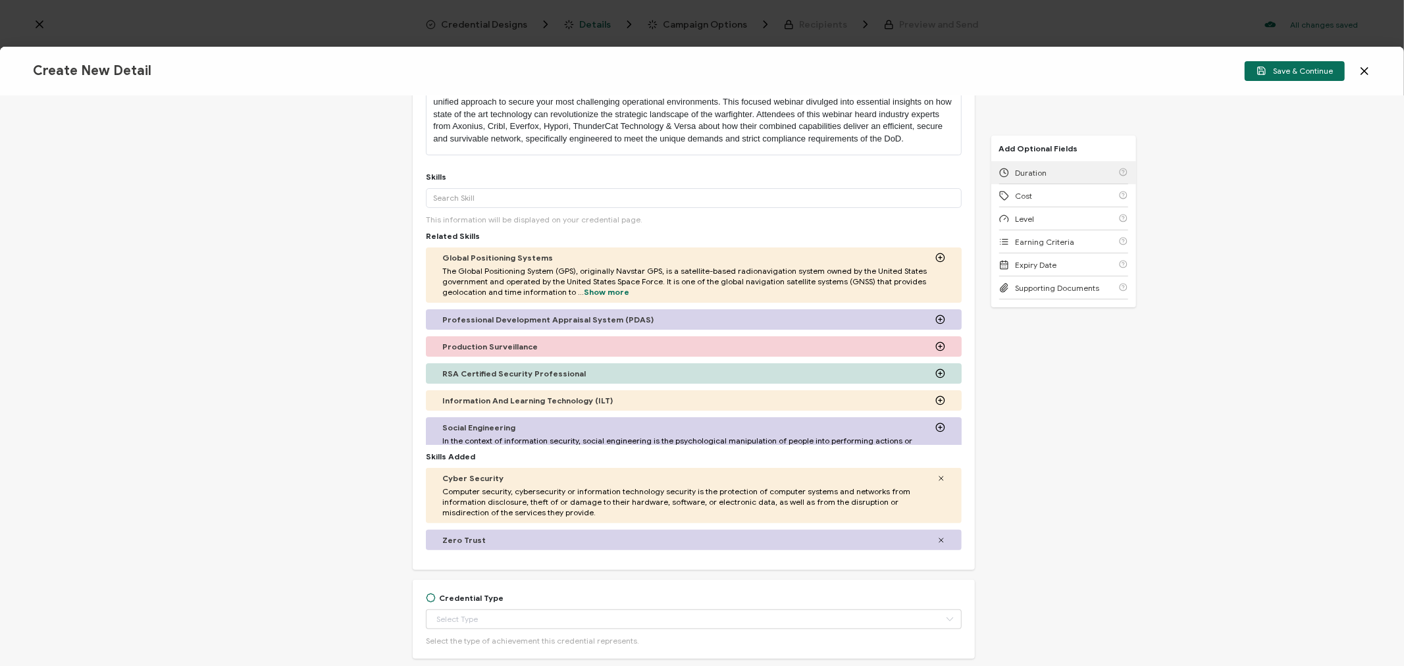
click at [1068, 167] on div "Duration" at bounding box center [1063, 172] width 129 height 23
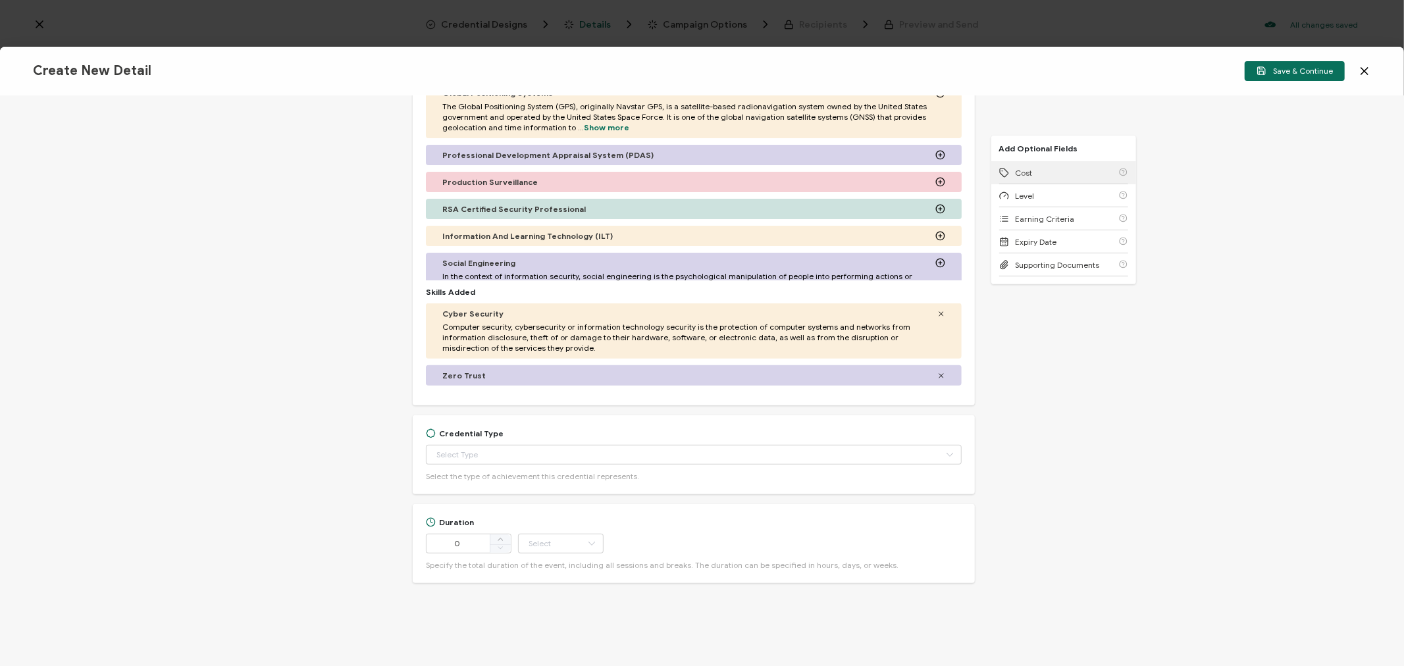
click at [1068, 167] on div "Cost" at bounding box center [1063, 172] width 129 height 23
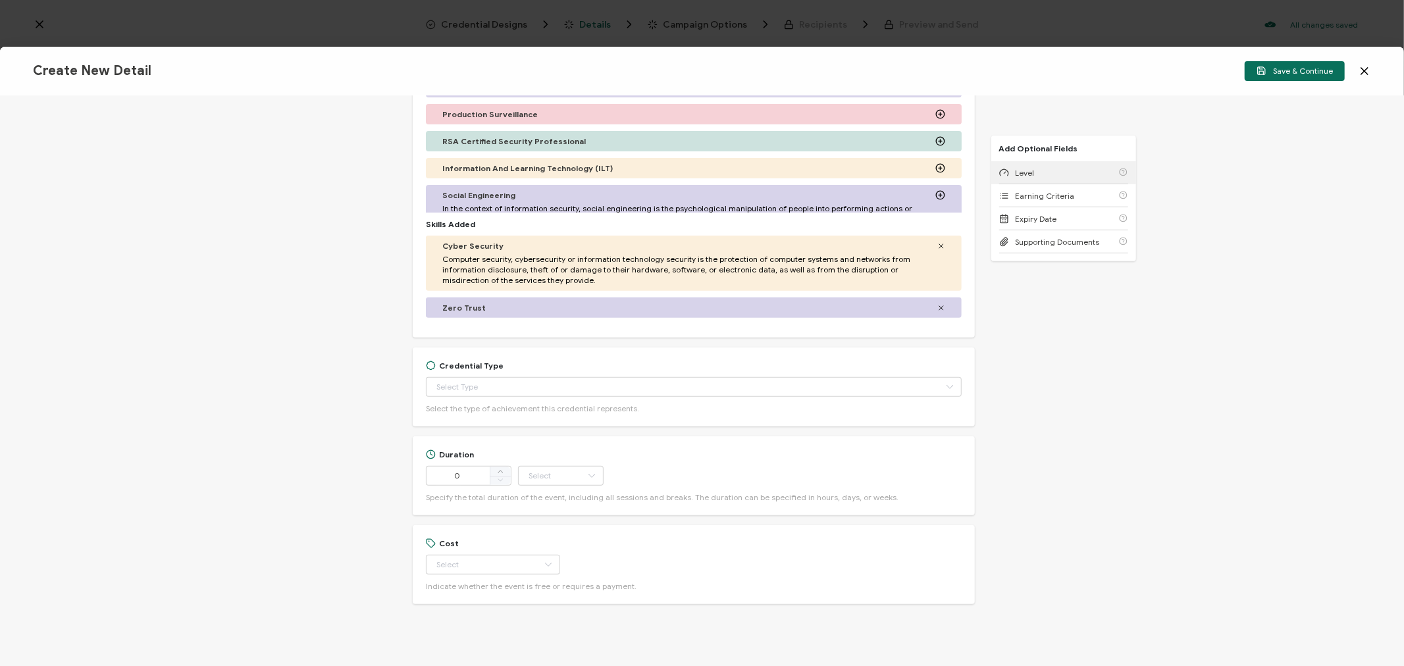
click at [1068, 167] on div "Level" at bounding box center [1063, 172] width 129 height 23
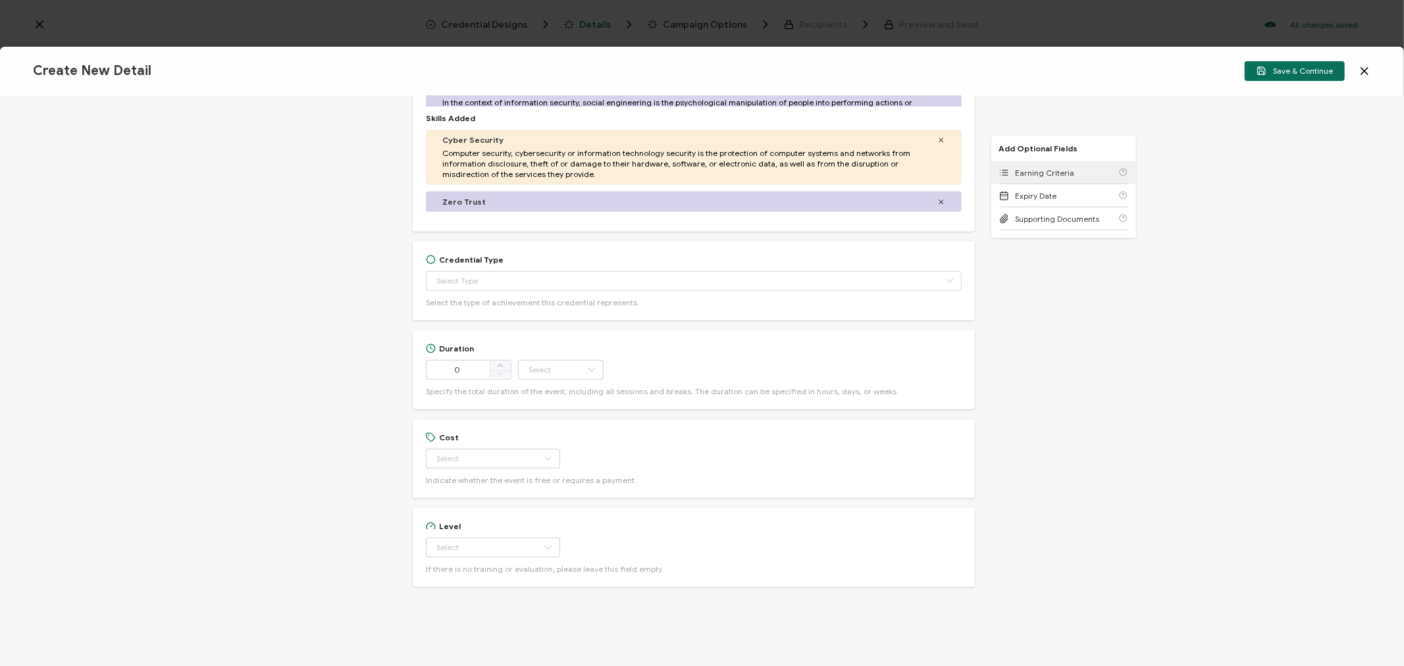
click at [1068, 167] on div "Earning Criteria" at bounding box center [1063, 172] width 129 height 23
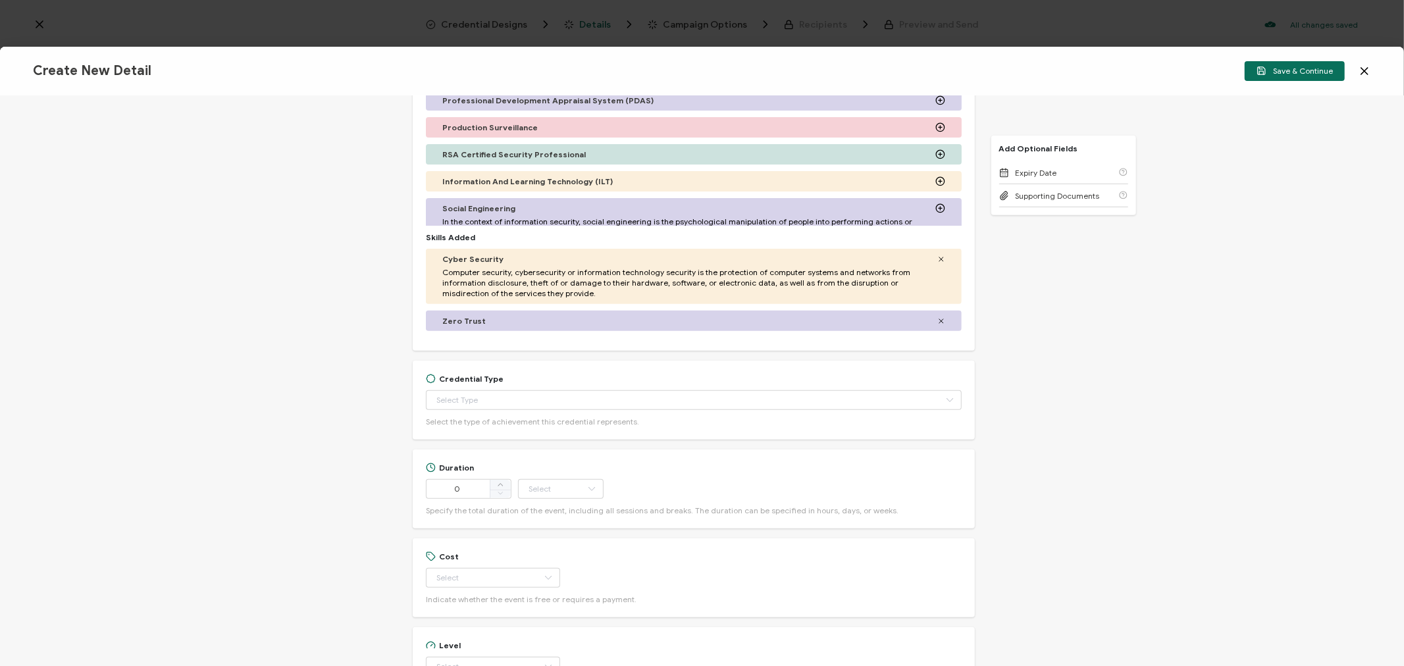
scroll to position [405, 0]
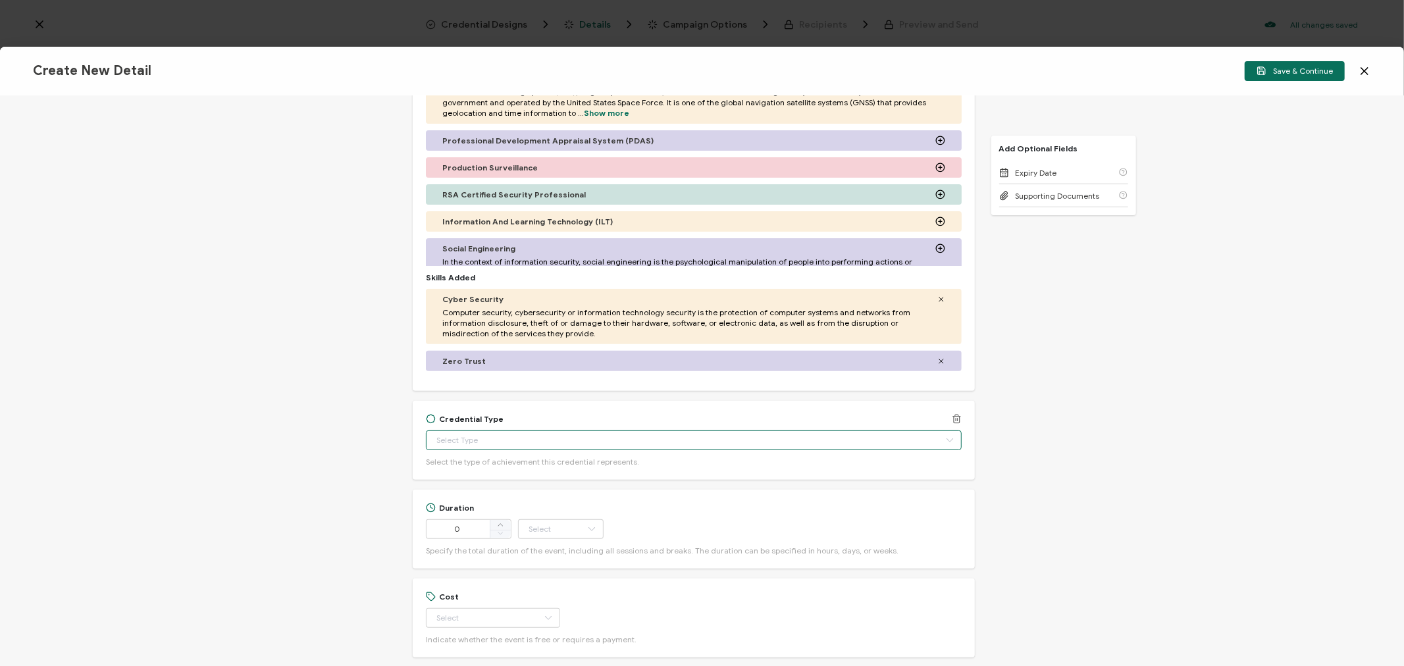
click at [490, 443] on input "text" at bounding box center [693, 440] width 535 height 20
click at [463, 606] on span "Certificate of Completion" at bounding box center [486, 607] width 95 height 10
type input "Certificate of Completion"
click at [470, 602] on span "Certificate of Completion" at bounding box center [490, 607] width 103 height 10
type input "Certificate of Completion"
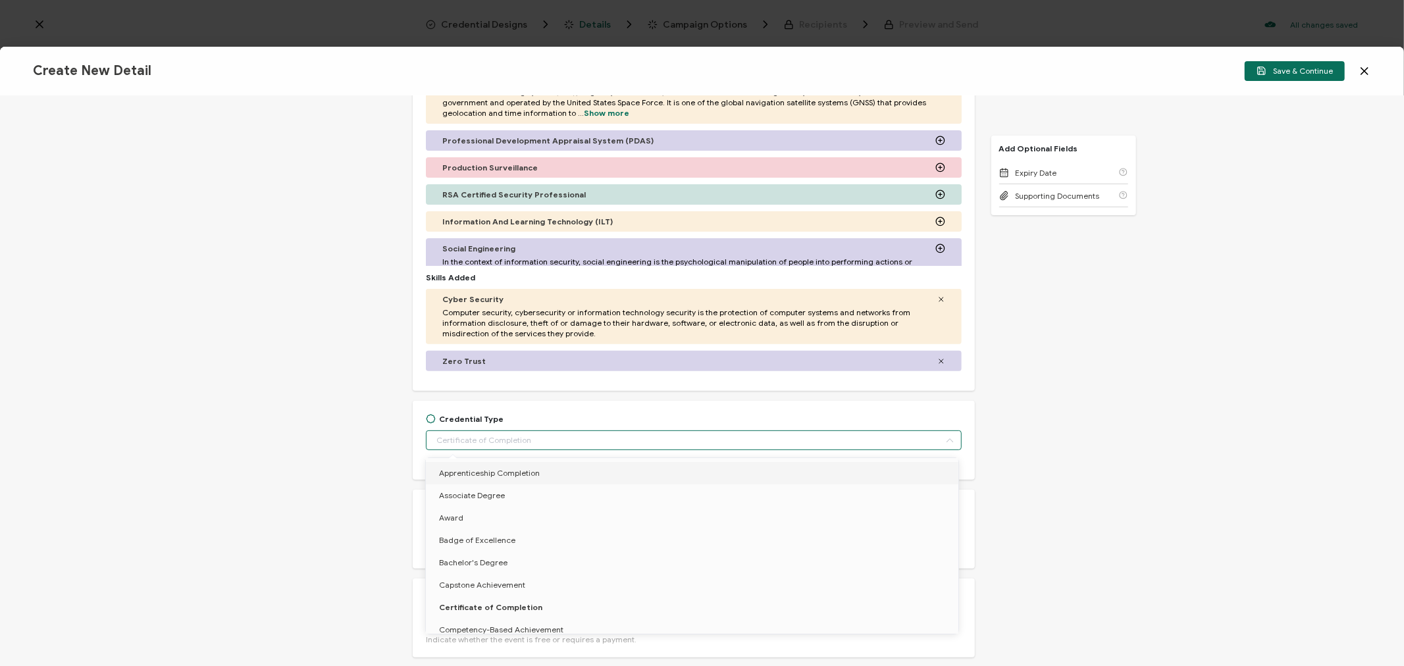
click at [309, 470] on div "Credential Title Versa Webinar: Unifying Tactical Edge ISSUER Issuer Name Crede…" at bounding box center [702, 381] width 1404 height 570
type input "Certificate of Completion"
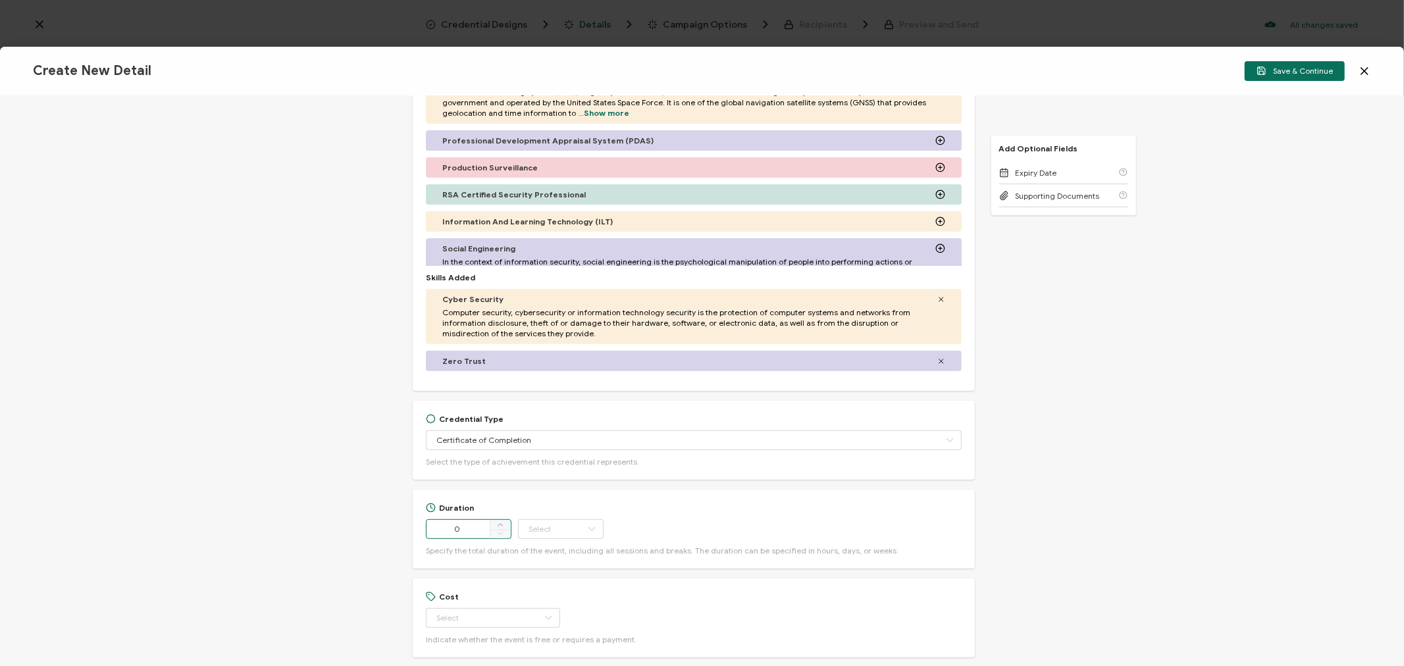
drag, startPoint x: 468, startPoint y: 534, endPoint x: 407, endPoint y: 494, distance: 73.6
click at [426, 534] on input "0" at bounding box center [469, 529] width 86 height 20
type input "67"
click at [542, 532] on input "text" at bounding box center [561, 529] width 86 height 20
click at [553, 490] on span "Minute" at bounding box center [543, 493] width 25 height 10
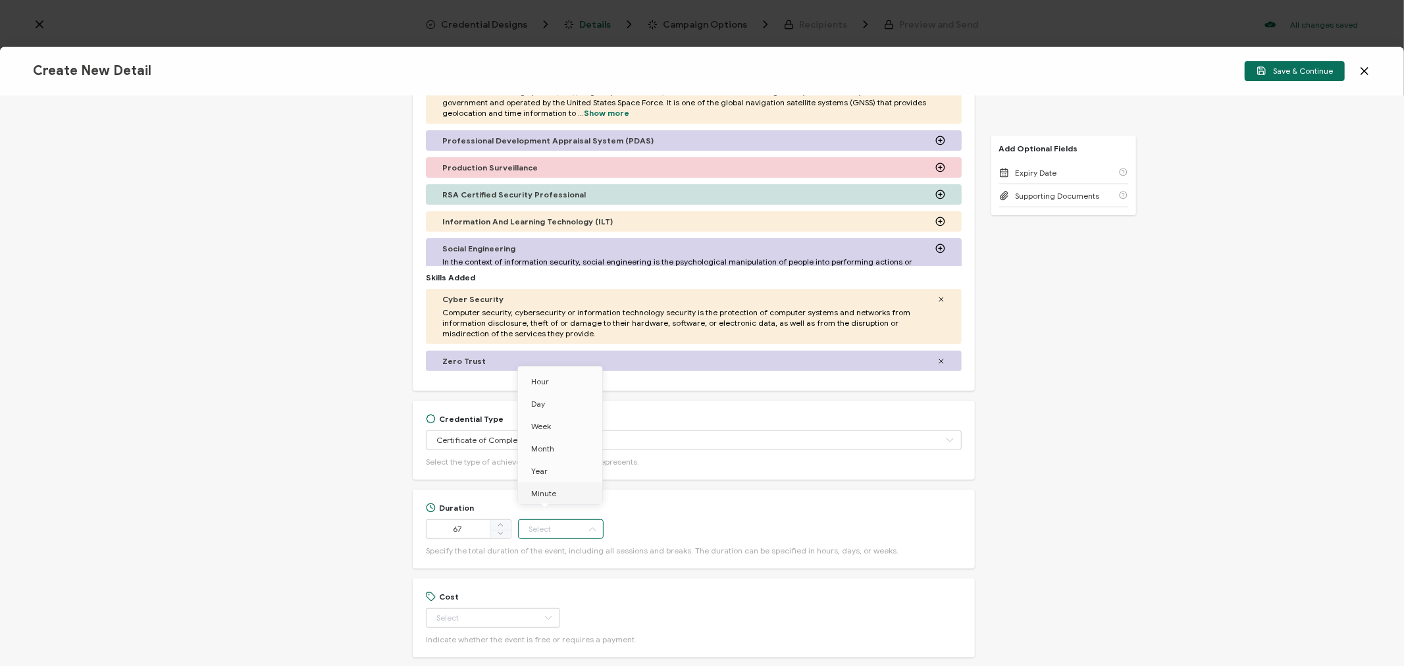
type input "Minute"
click at [483, 616] on input "text" at bounding box center [493, 618] width 134 height 20
click at [461, 563] on li "Free" at bounding box center [487, 560] width 122 height 22
type input "Free"
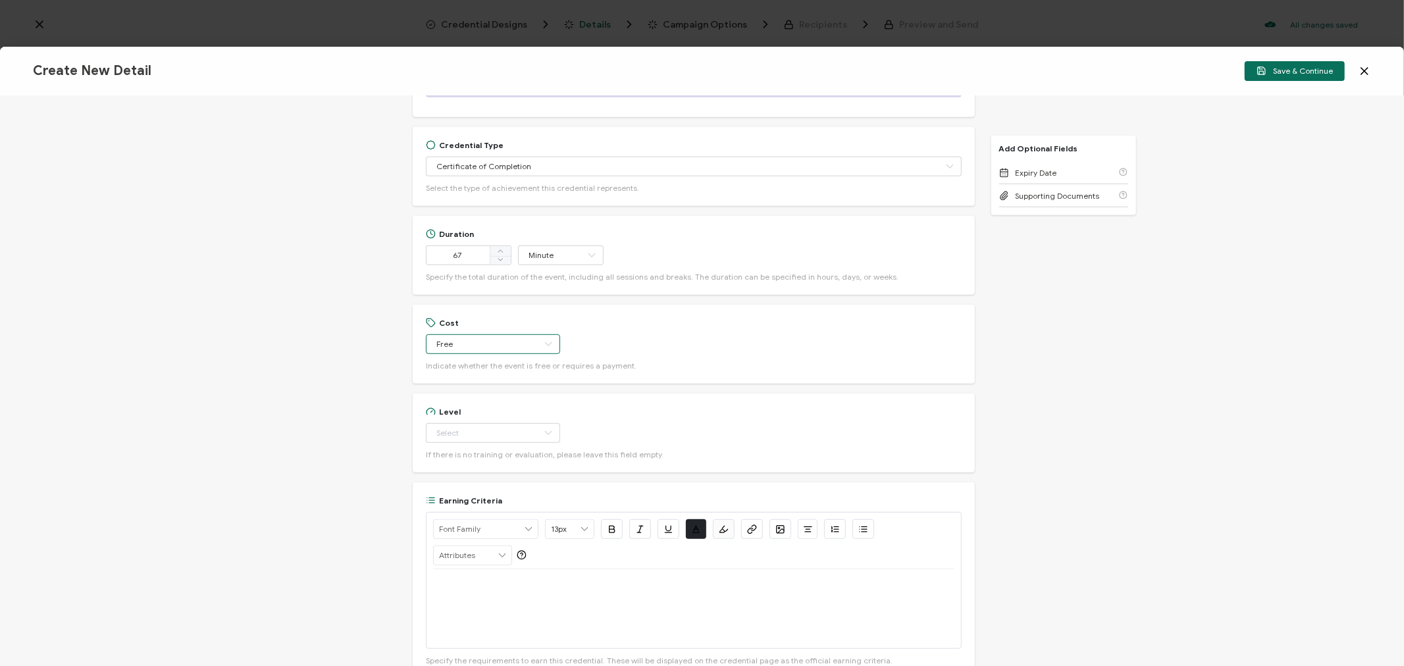
scroll to position [698, 0]
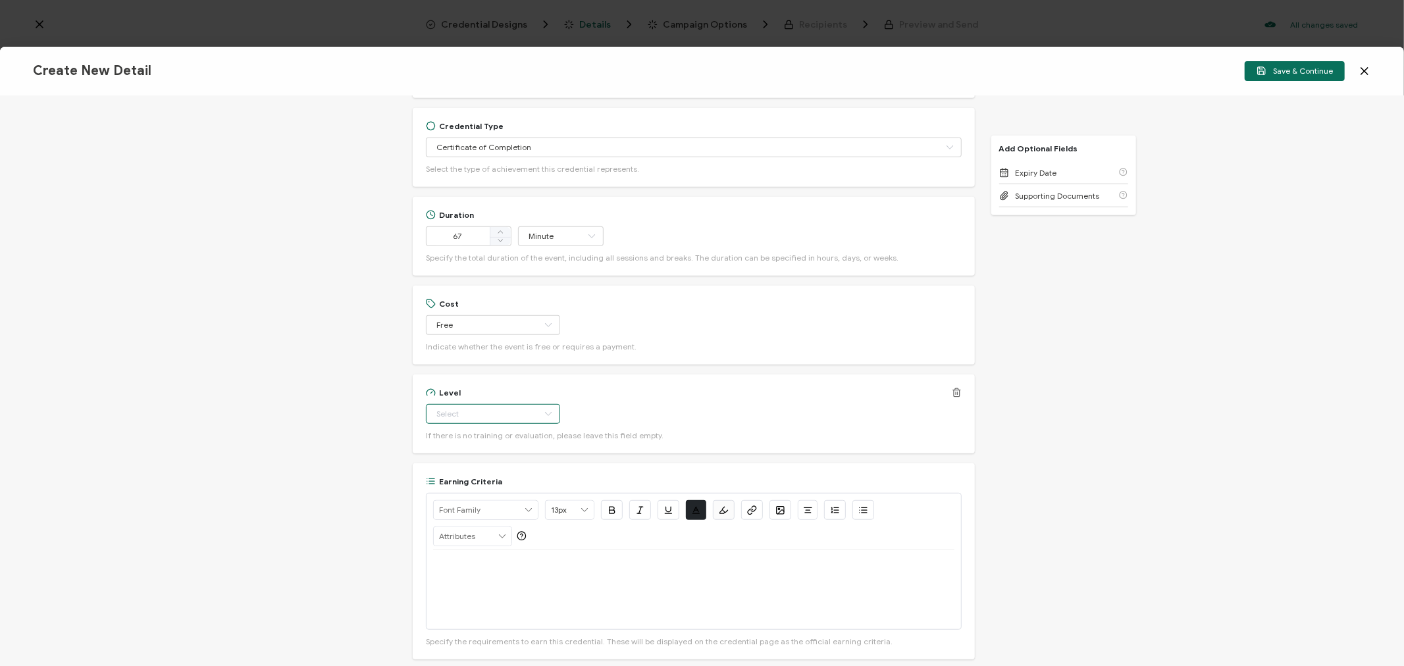
click at [454, 417] on input "text" at bounding box center [493, 414] width 134 height 20
click at [457, 445] on span "Beginner" at bounding box center [456, 447] width 34 height 10
type input "Beginner"
click at [556, 583] on div at bounding box center [693, 589] width 521 height 79
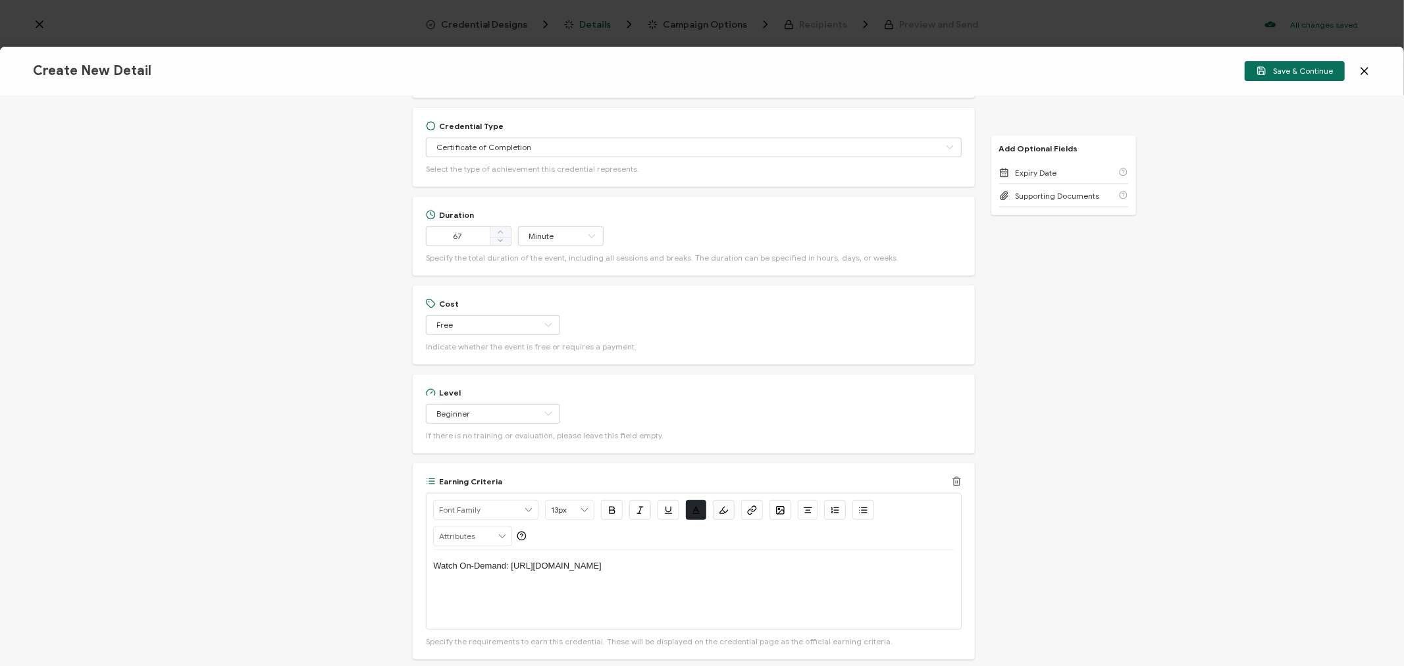
drag, startPoint x: 642, startPoint y: 561, endPoint x: 511, endPoint y: 567, distance: 130.4
click at [511, 567] on p "Watch On-Demand: [URL][DOMAIN_NAME]" at bounding box center [693, 566] width 521 height 12
click at [749, 514] on icon "button" at bounding box center [752, 510] width 10 height 10
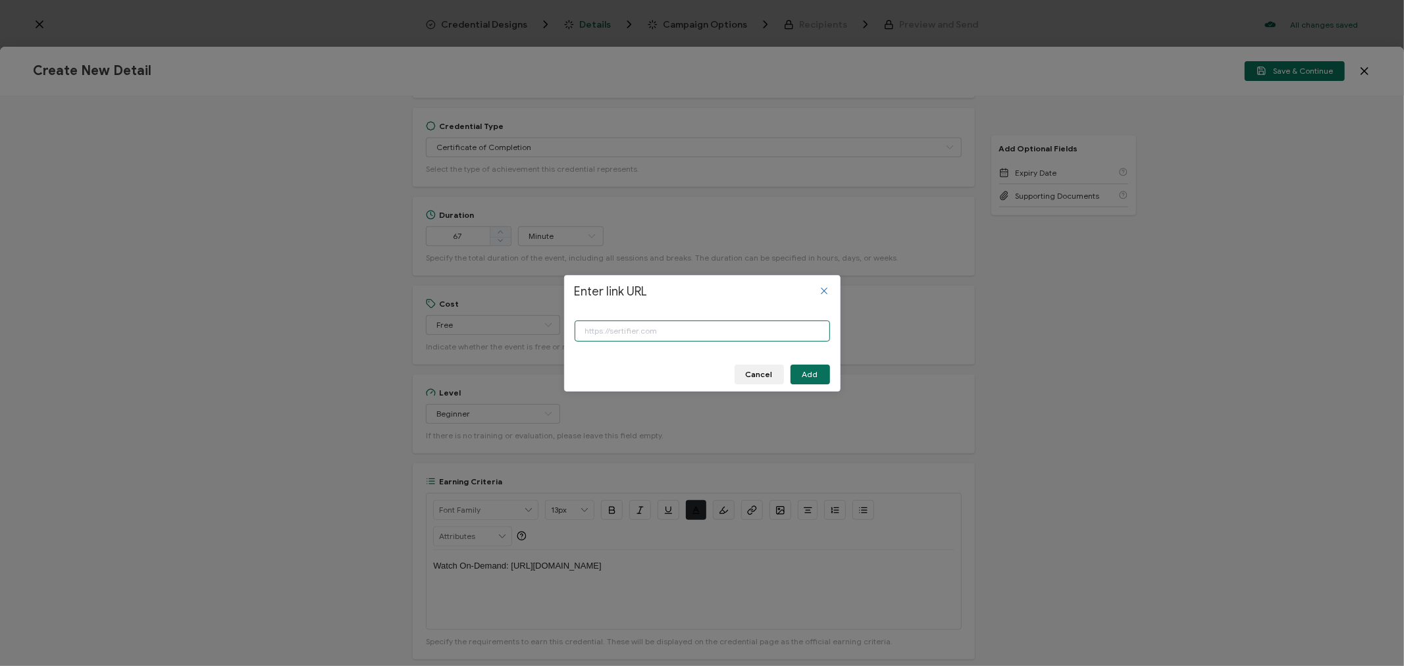
paste input "[URL][DOMAIN_NAME]"
type input "[URL][DOMAIN_NAME]"
click at [827, 372] on button "Add" at bounding box center [809, 375] width 39 height 20
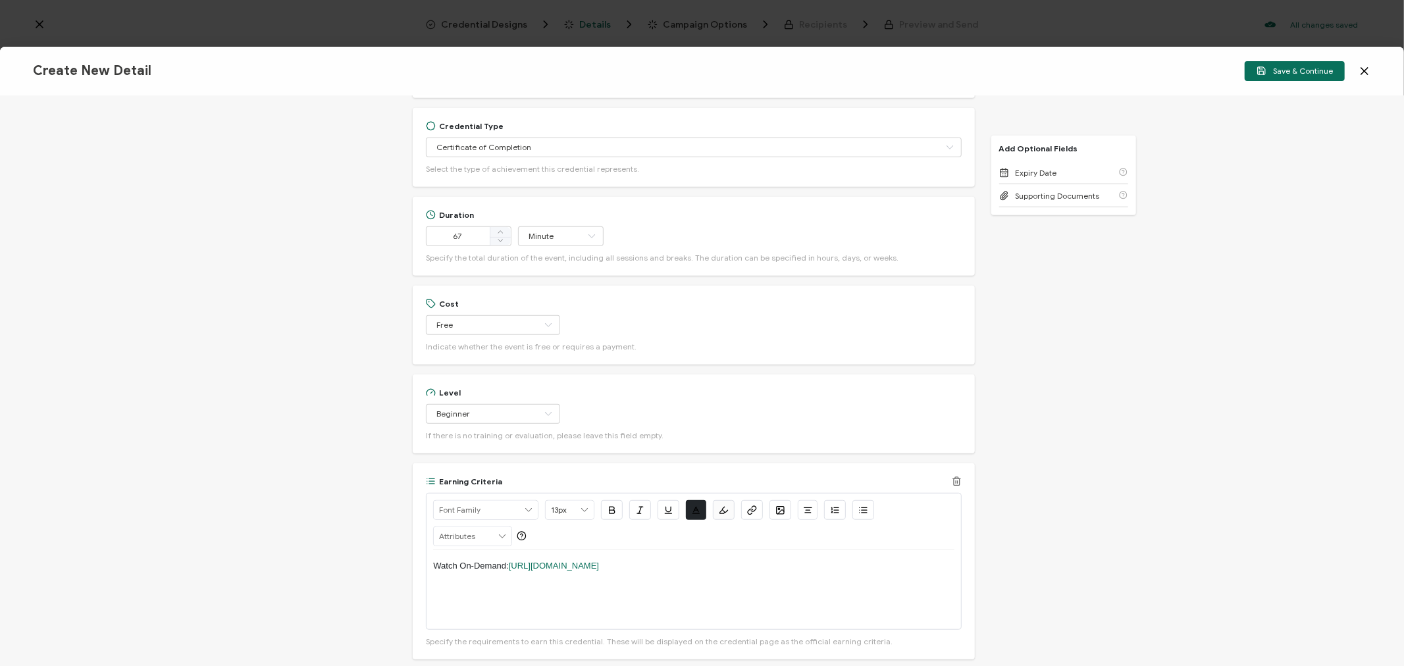
click at [727, 583] on div "Watch On-Demand: [URL][DOMAIN_NAME]" at bounding box center [693, 589] width 521 height 79
click at [1315, 76] on button "Save & Continue" at bounding box center [1295, 71] width 100 height 20
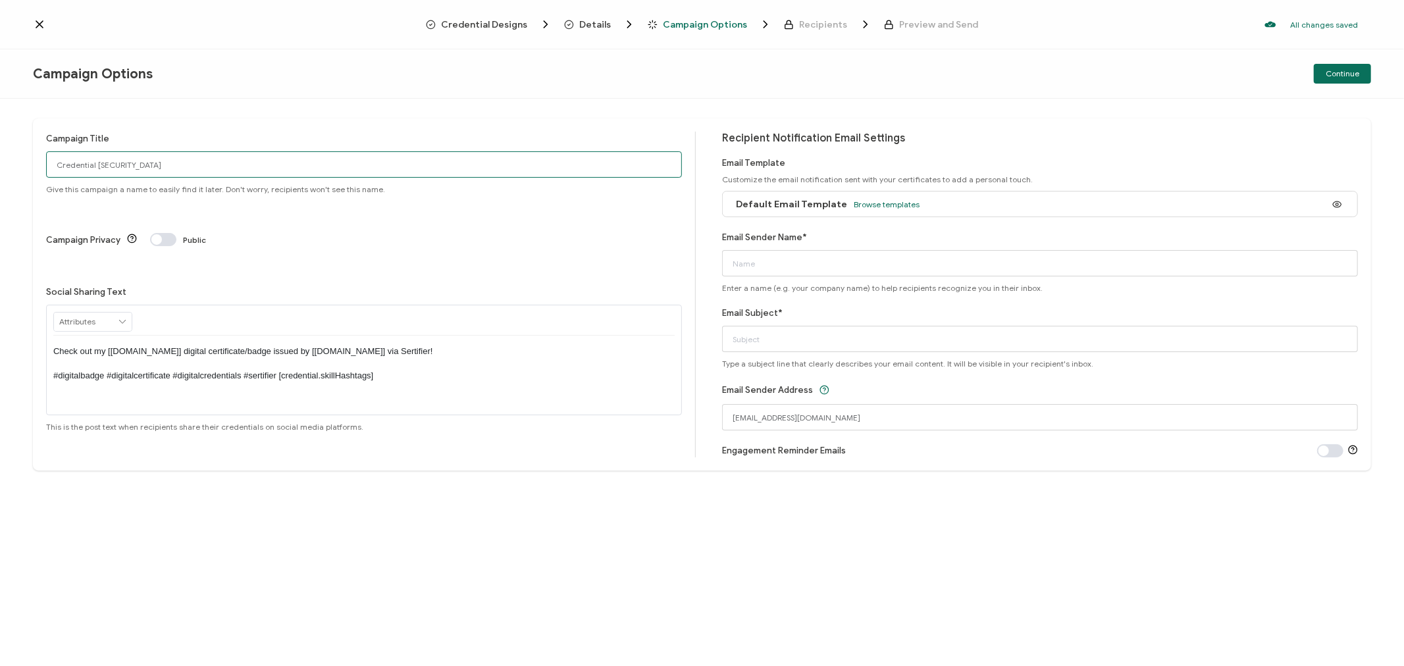
click at [292, 172] on input "Credential [SECURITY_DATA]" at bounding box center [364, 164] width 636 height 26
click at [170, 163] on input "Credential [SECURITY_DATA]" at bounding box center [364, 164] width 636 height 26
drag, startPoint x: 170, startPoint y: 163, endPoint x: 11, endPoint y: 159, distance: 159.3
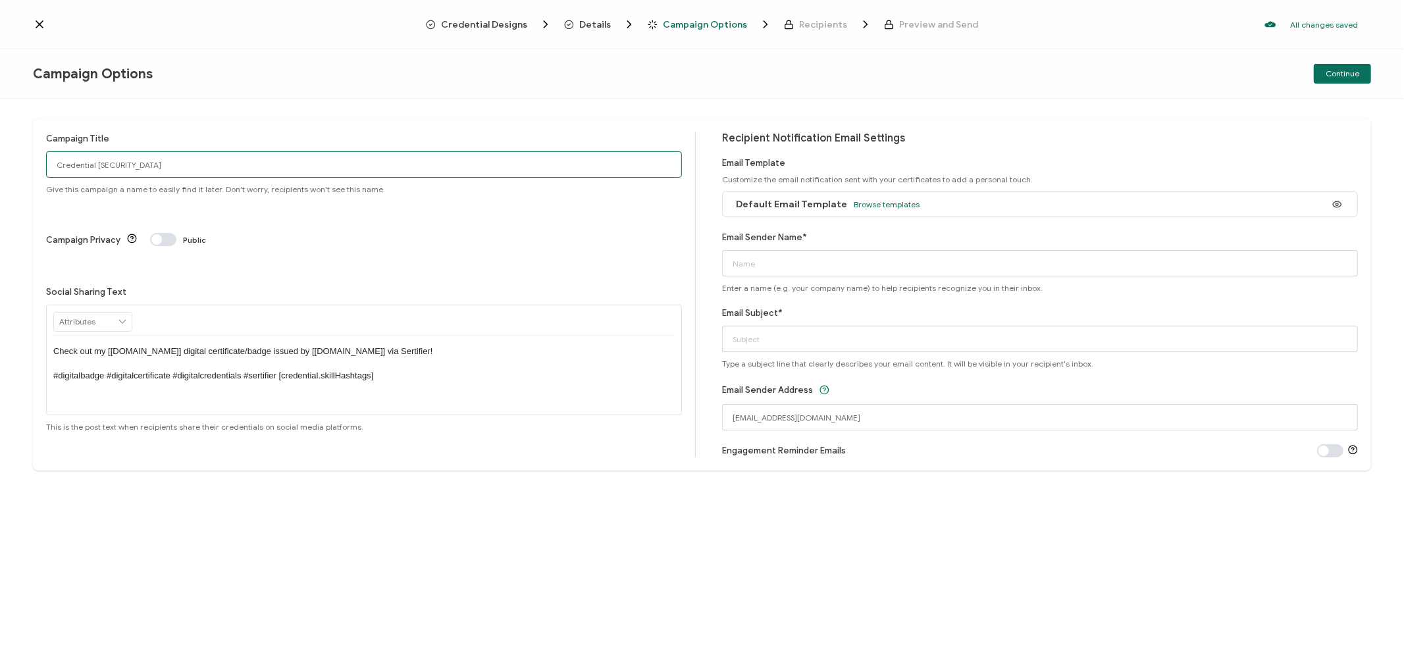
click at [11, 159] on div "Campaign Title Credential 1529 Give this campaign a name to easily find it late…" at bounding box center [702, 382] width 1404 height 567
drag, startPoint x: 165, startPoint y: 165, endPoint x: 8, endPoint y: 158, distance: 156.8
click at [8, 158] on div "Campaign Title 7-31-25_69945_Versa Webinar Give this campaign a name to easily …" at bounding box center [702, 382] width 1404 height 567
type input "7-31-25_69945_Versa Webinar"
click at [817, 336] on input "Email Subject*" at bounding box center [1040, 339] width 636 height 26
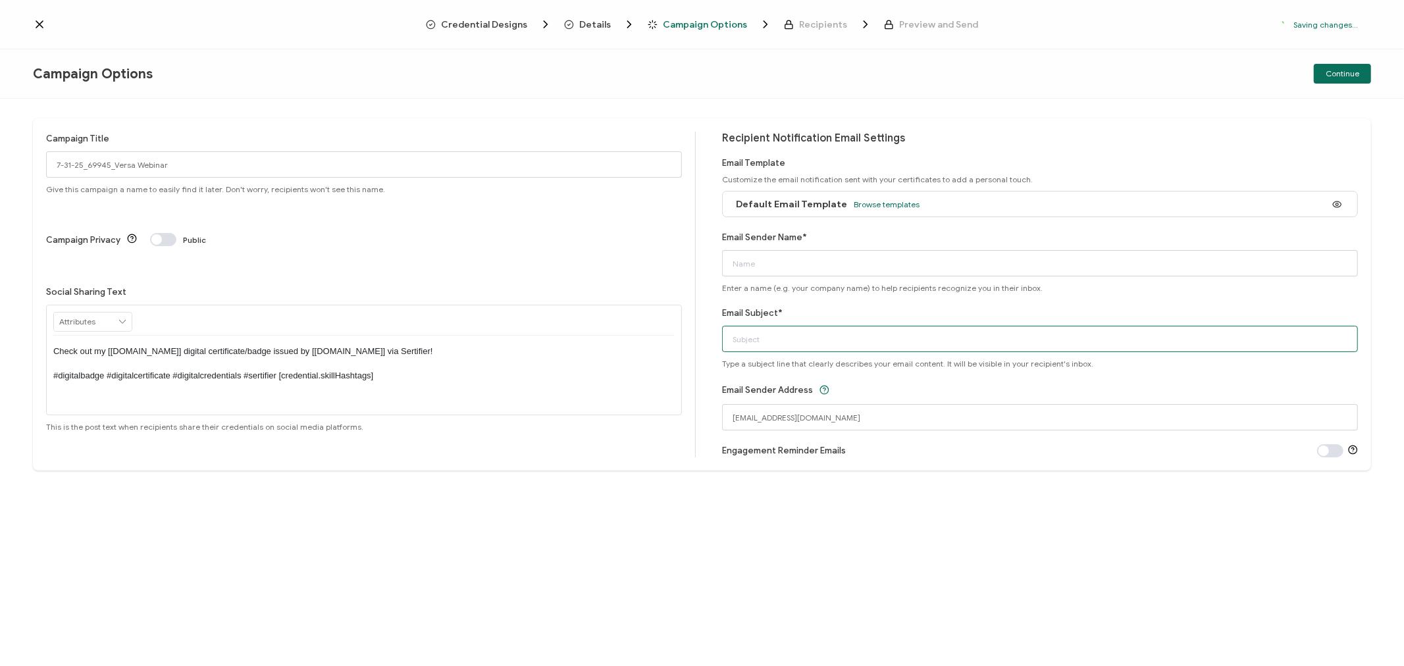
paste input "7-31-25_69945_Versa Webinar"
type input "7-31-25_69945_Versa Webinar"
click at [802, 265] on input "Email Sender Name*" at bounding box center [1040, 263] width 636 height 26
type input "CPE"
click at [1347, 70] on span "Continue" at bounding box center [1343, 74] width 34 height 8
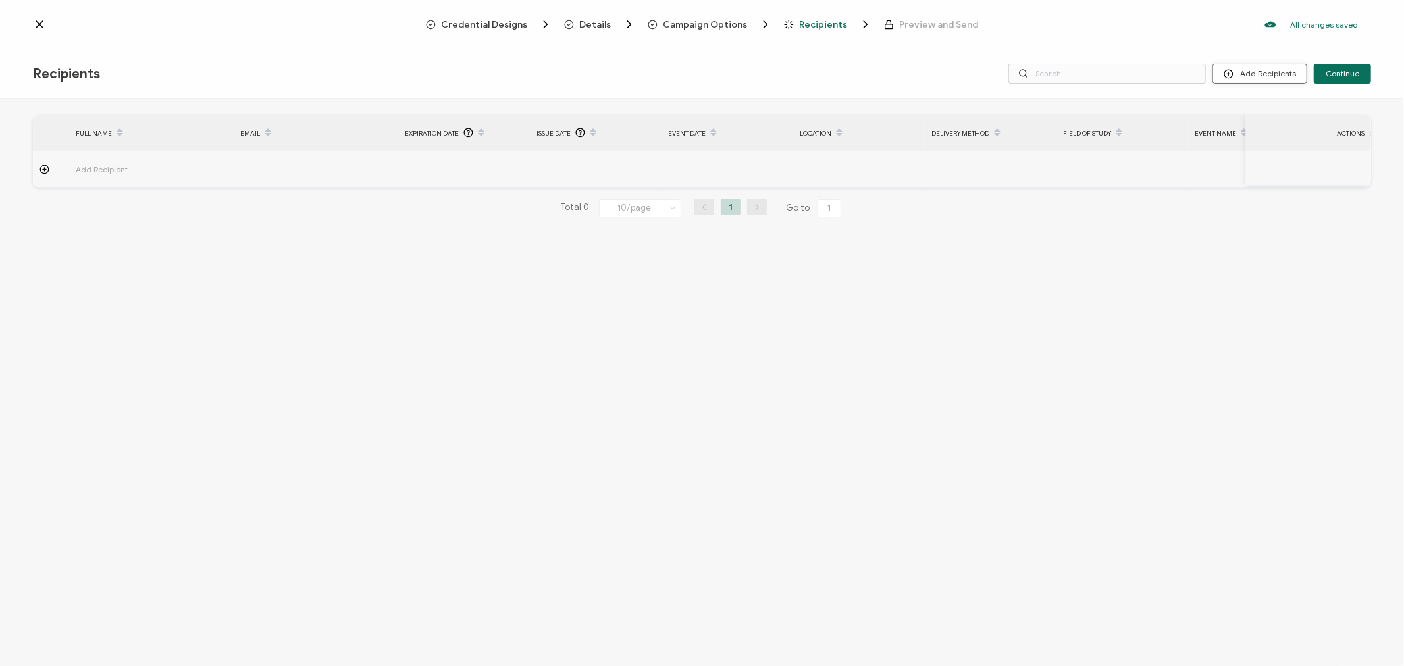
click at [1262, 67] on button "Add Recipients" at bounding box center [1259, 74] width 95 height 20
click at [1272, 147] on span "Import From List" at bounding box center [1275, 152] width 60 height 10
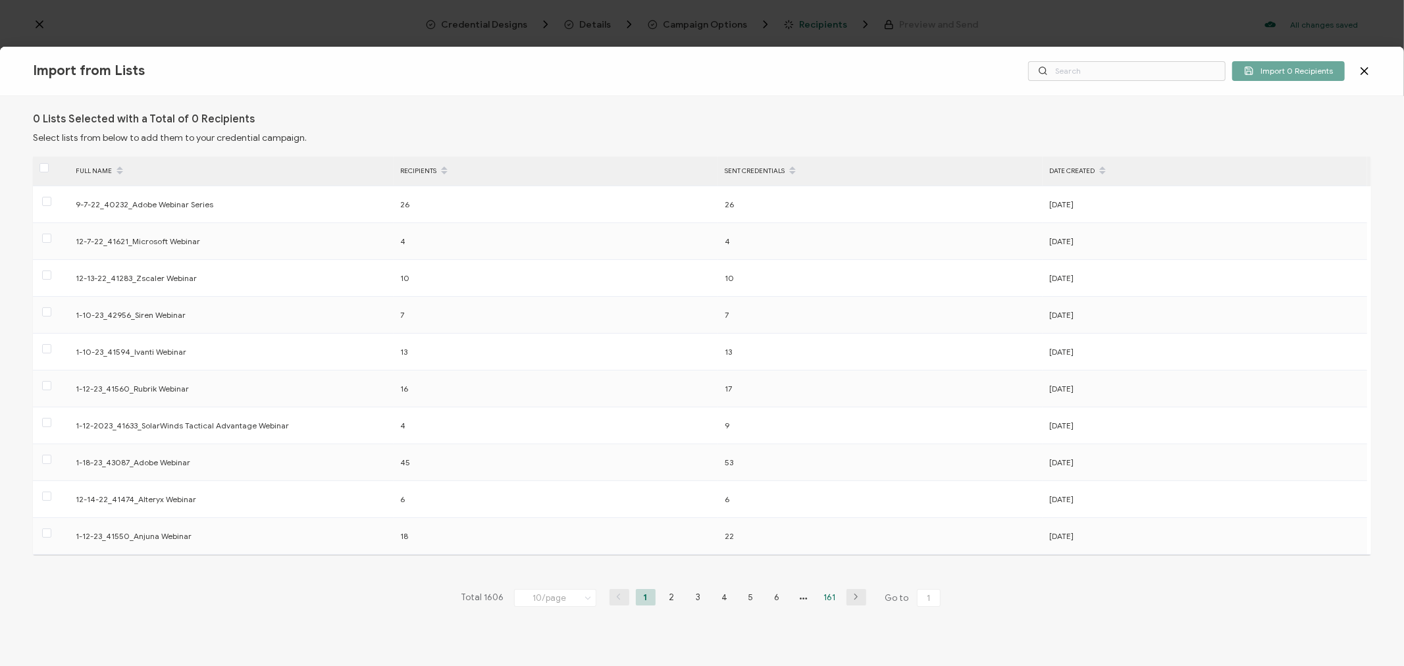
click at [825, 598] on li "161" at bounding box center [830, 597] width 20 height 16
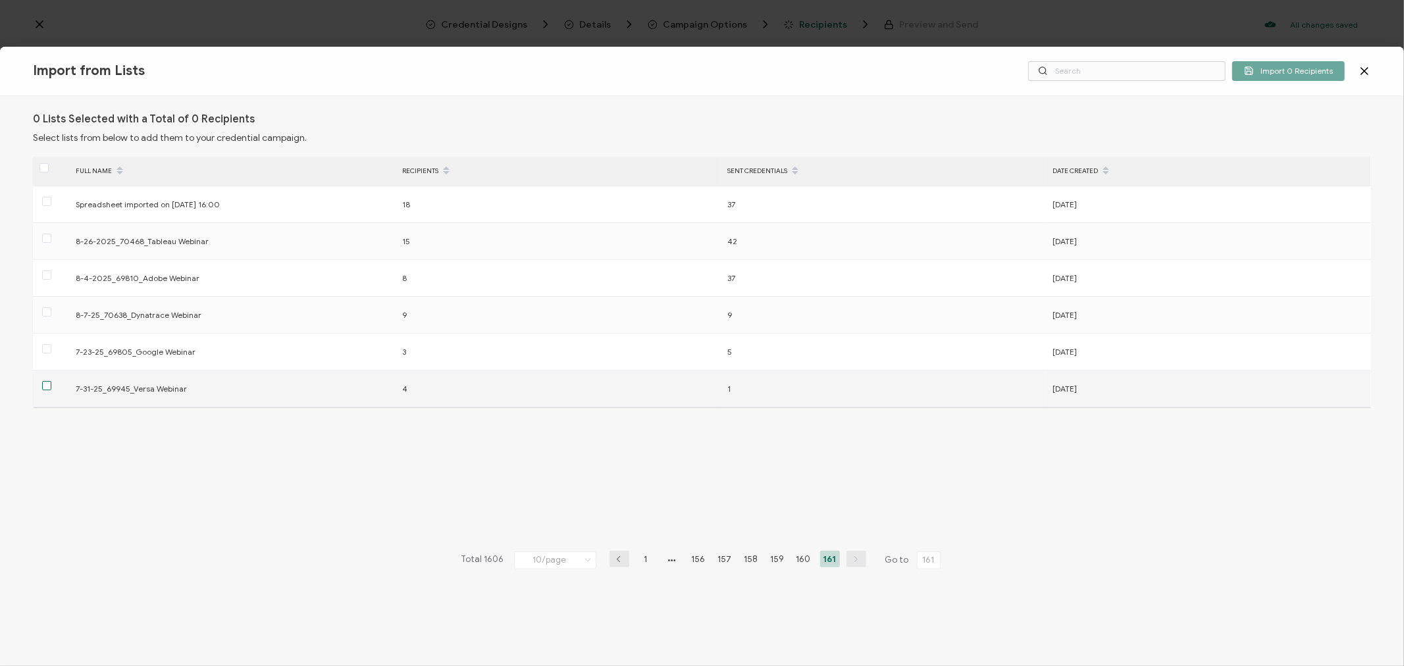
click at [50, 388] on span at bounding box center [46, 385] width 9 height 9
click at [51, 381] on input "checkbox" at bounding box center [51, 381] width 0 height 0
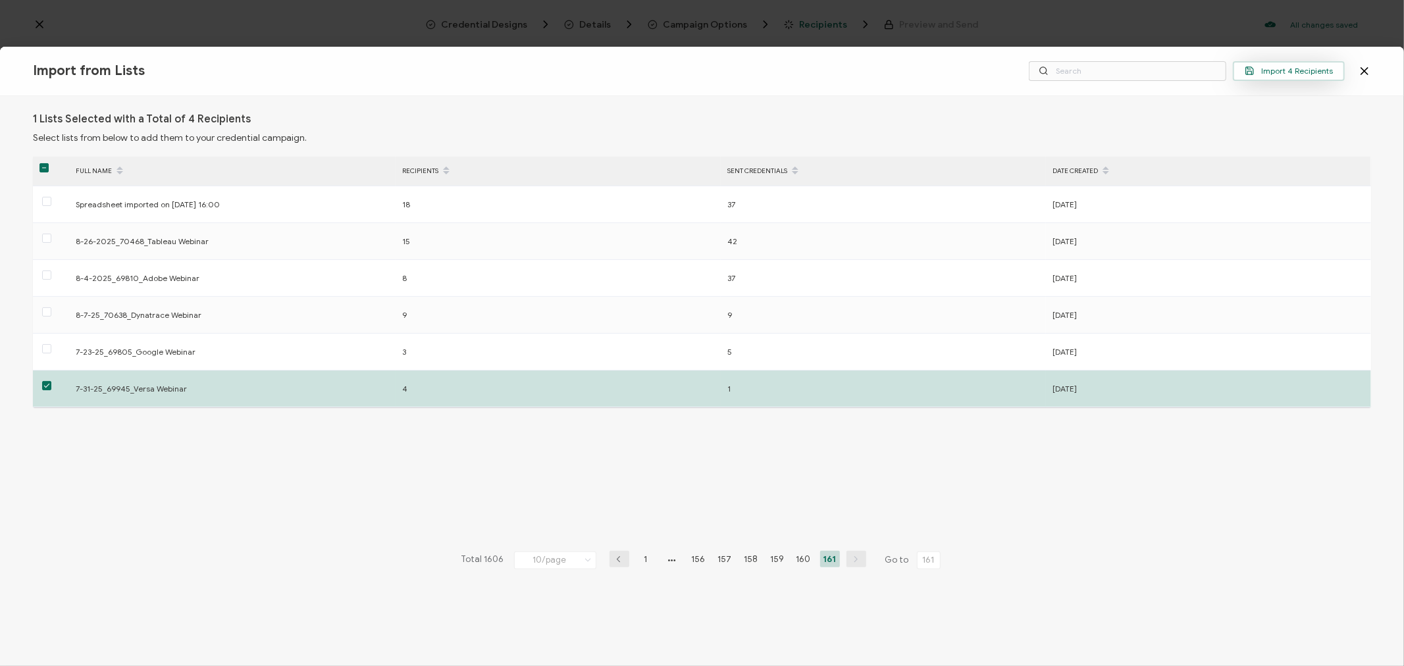
click at [1290, 70] on span "Import 4 Recipients" at bounding box center [1289, 71] width 88 height 10
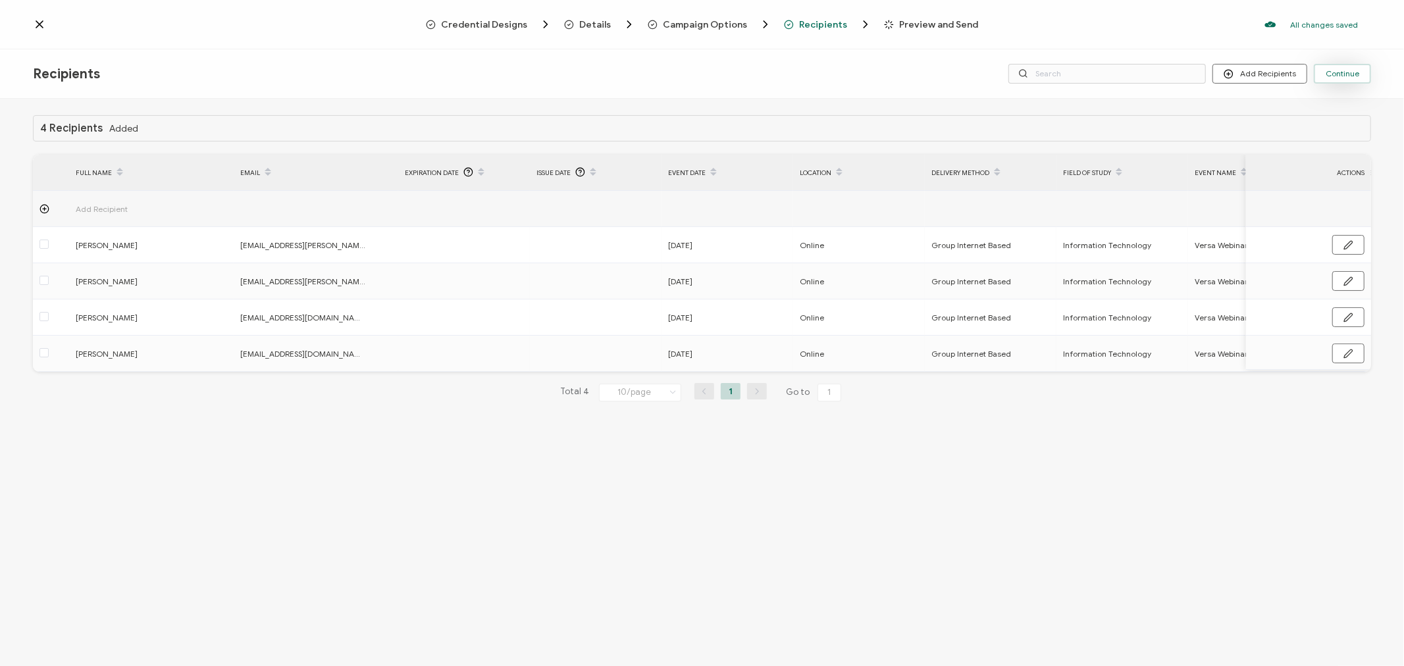
click at [1343, 73] on span "Continue" at bounding box center [1343, 74] width 34 height 8
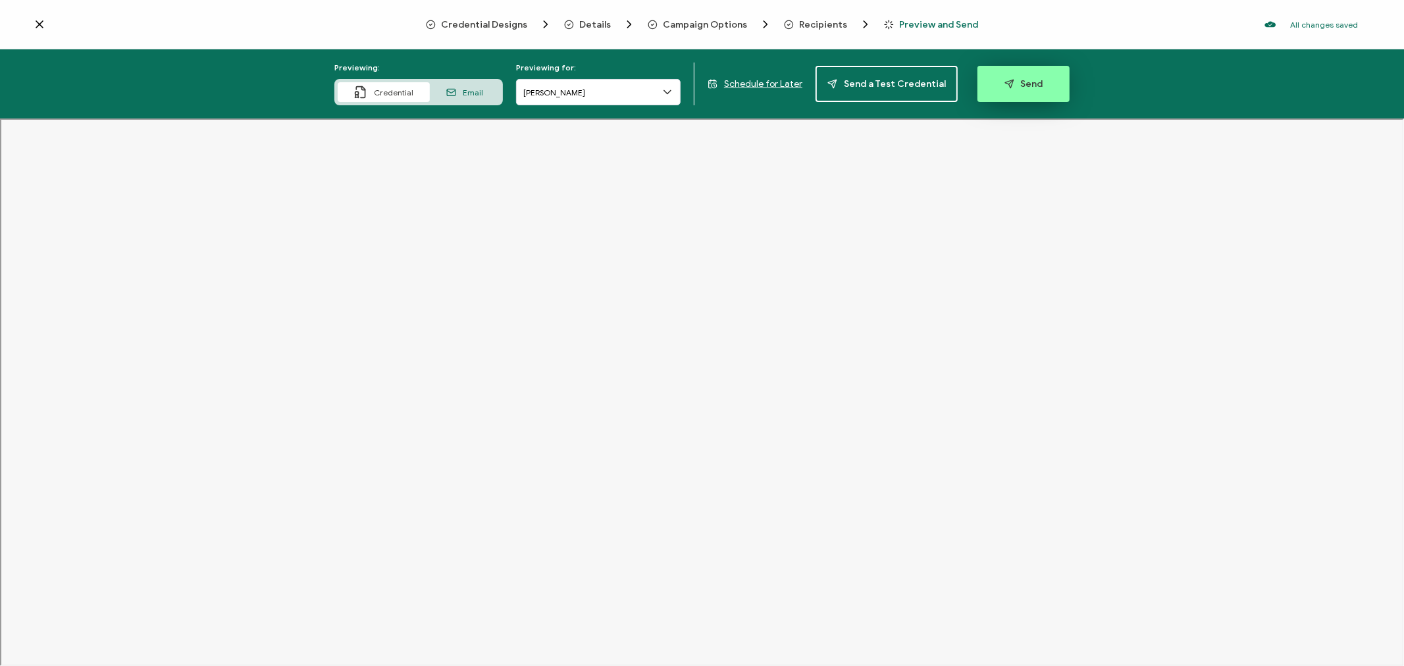
click at [1008, 74] on button "Send" at bounding box center [1023, 84] width 92 height 36
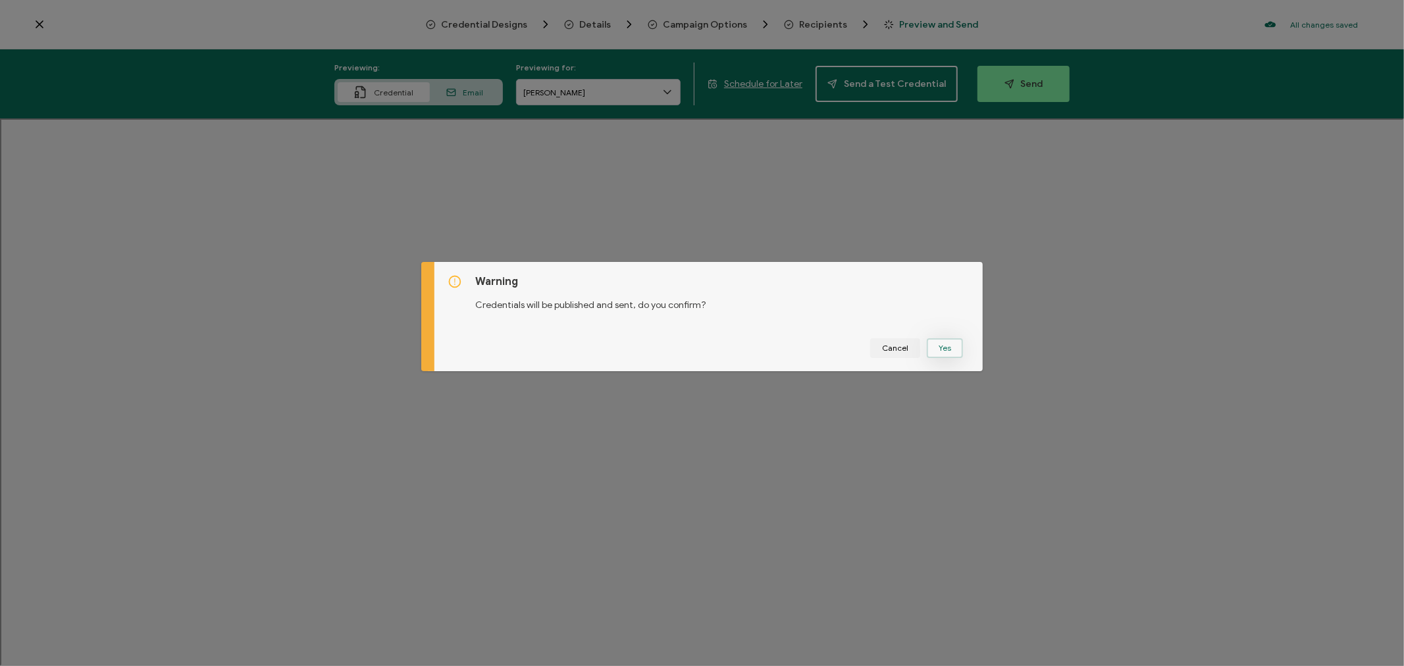
click at [946, 348] on button "Yes" at bounding box center [945, 348] width 36 height 20
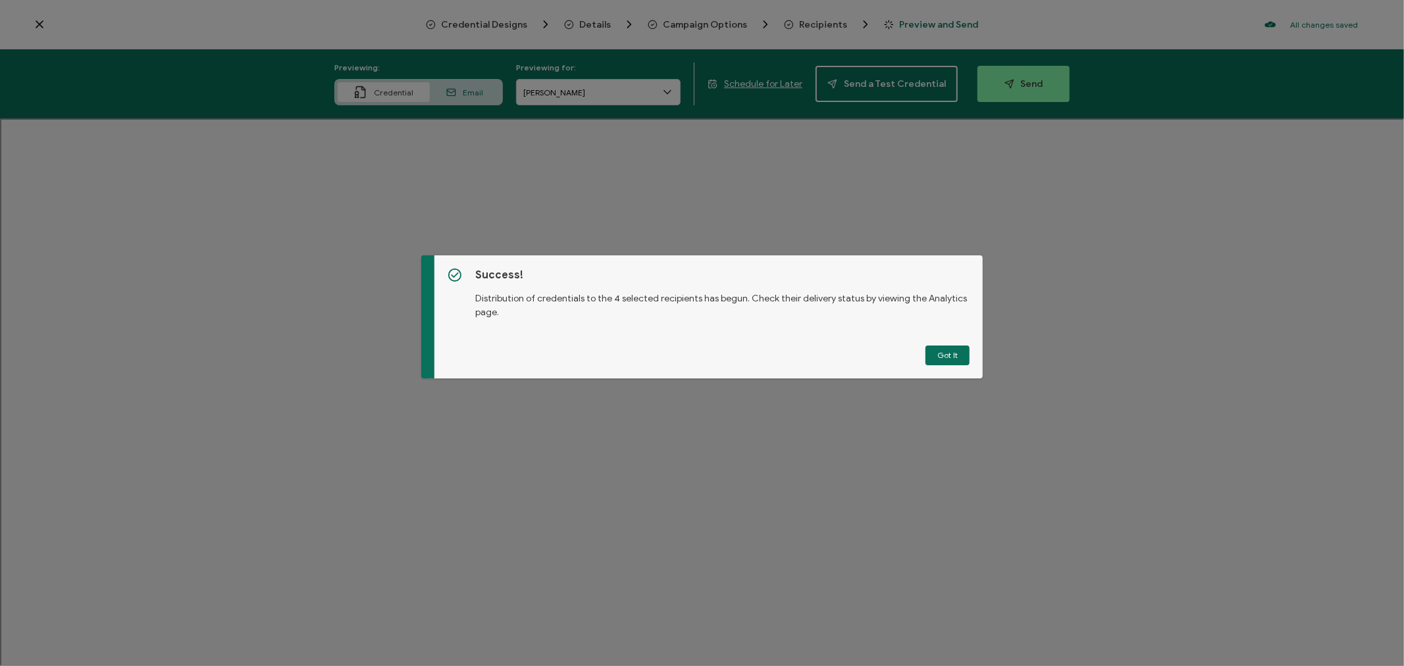
click at [944, 351] on button "Got It" at bounding box center [947, 356] width 44 height 20
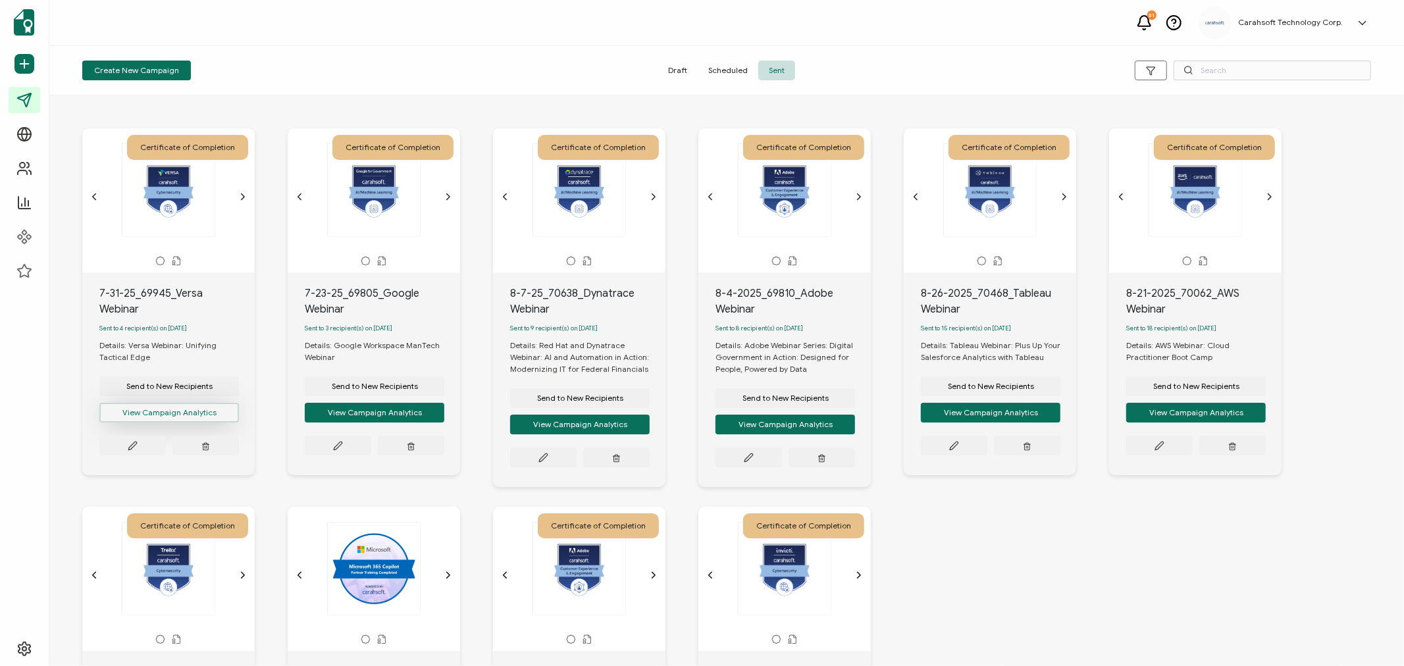
click at [158, 403] on button "View Campaign Analytics" at bounding box center [169, 413] width 140 height 20
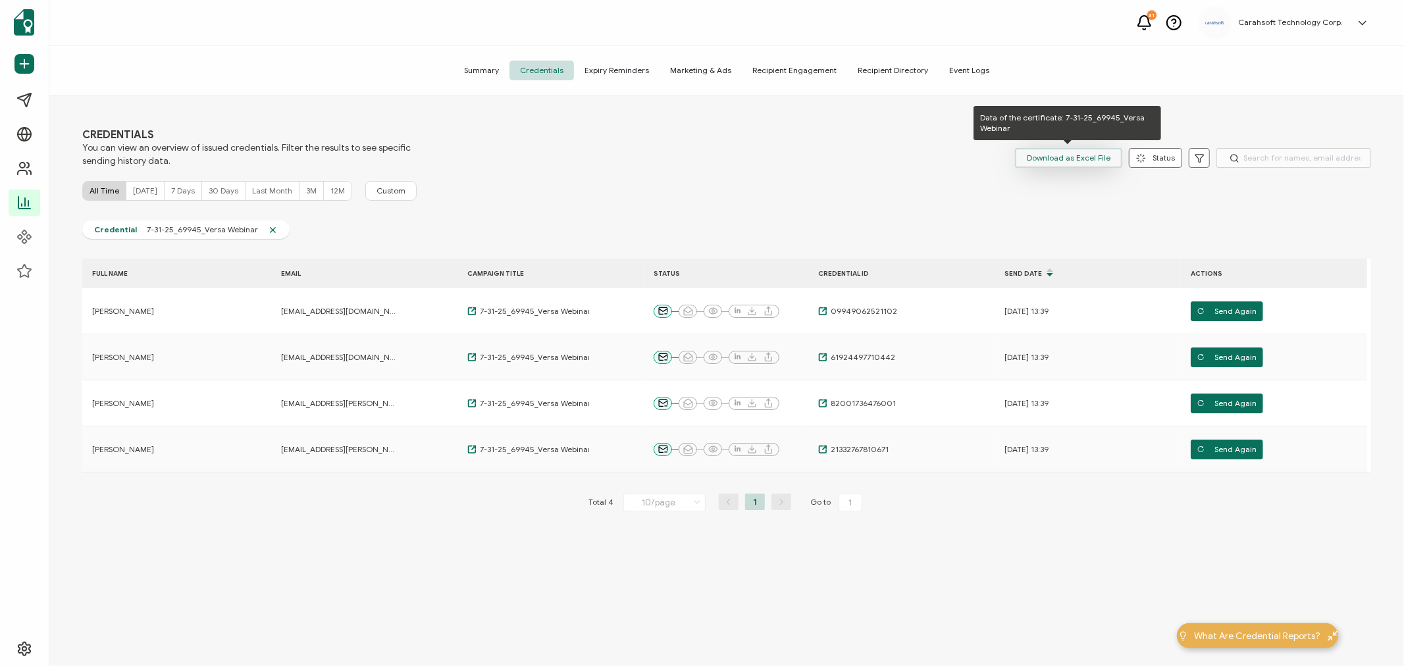
click at [1083, 149] on span "Download as Excel File" at bounding box center [1069, 158] width 84 height 20
